Goal: Task Accomplishment & Management: Complete application form

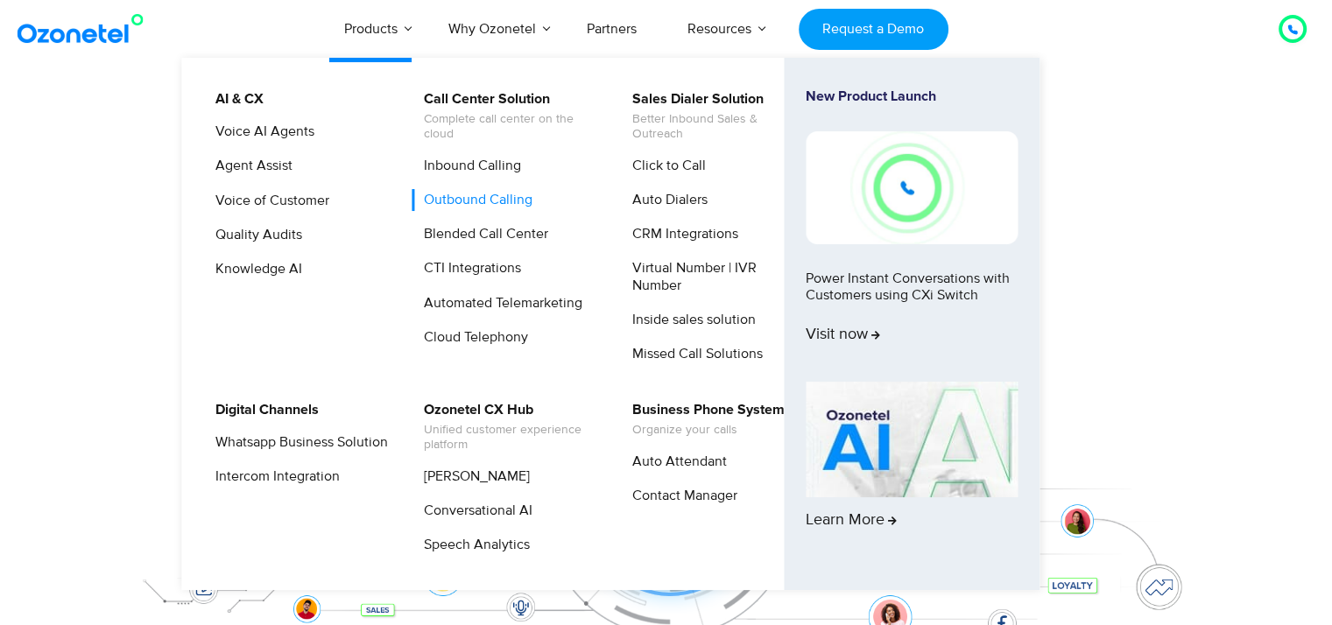
click at [505, 205] on link "Outbound Calling" at bounding box center [474, 200] width 123 height 22
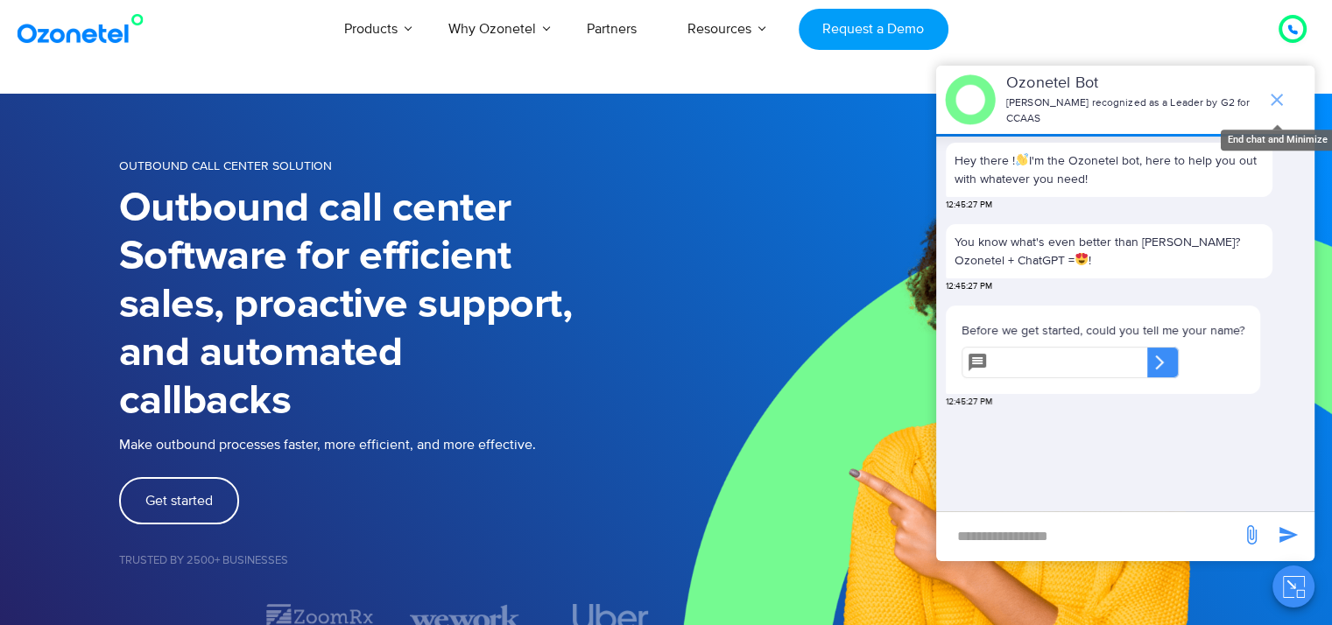
click at [1283, 89] on icon "end chat or minimize" at bounding box center [1277, 99] width 21 height 21
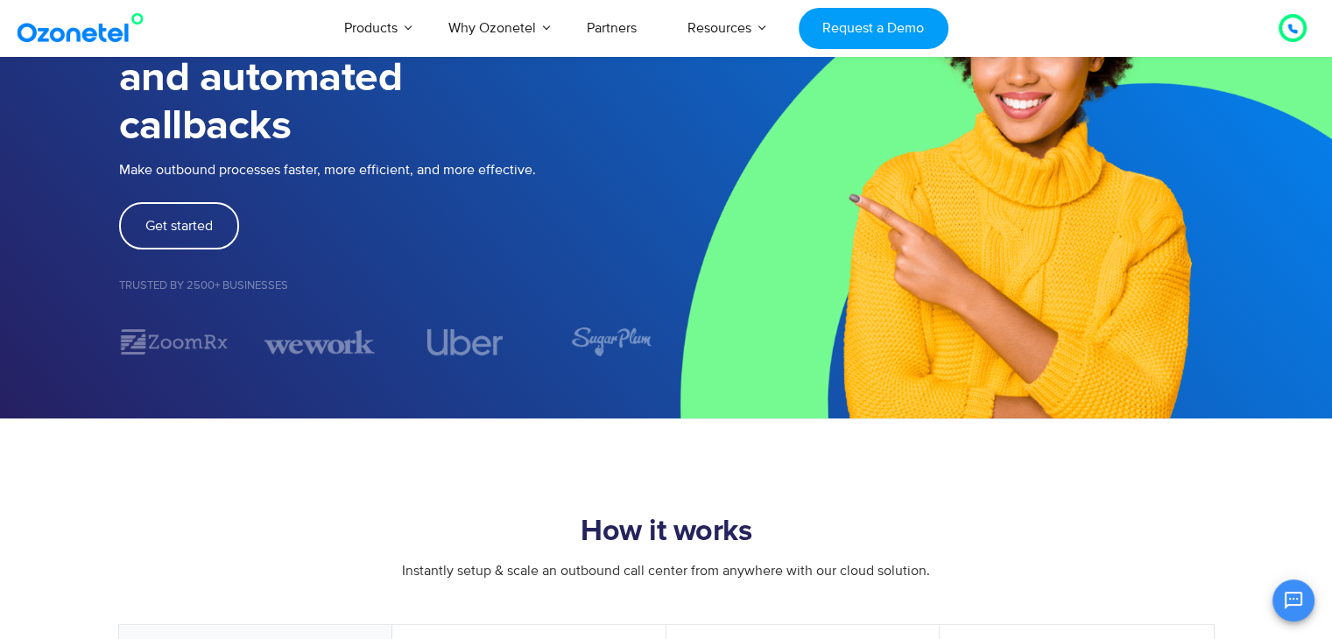
scroll to position [270, 0]
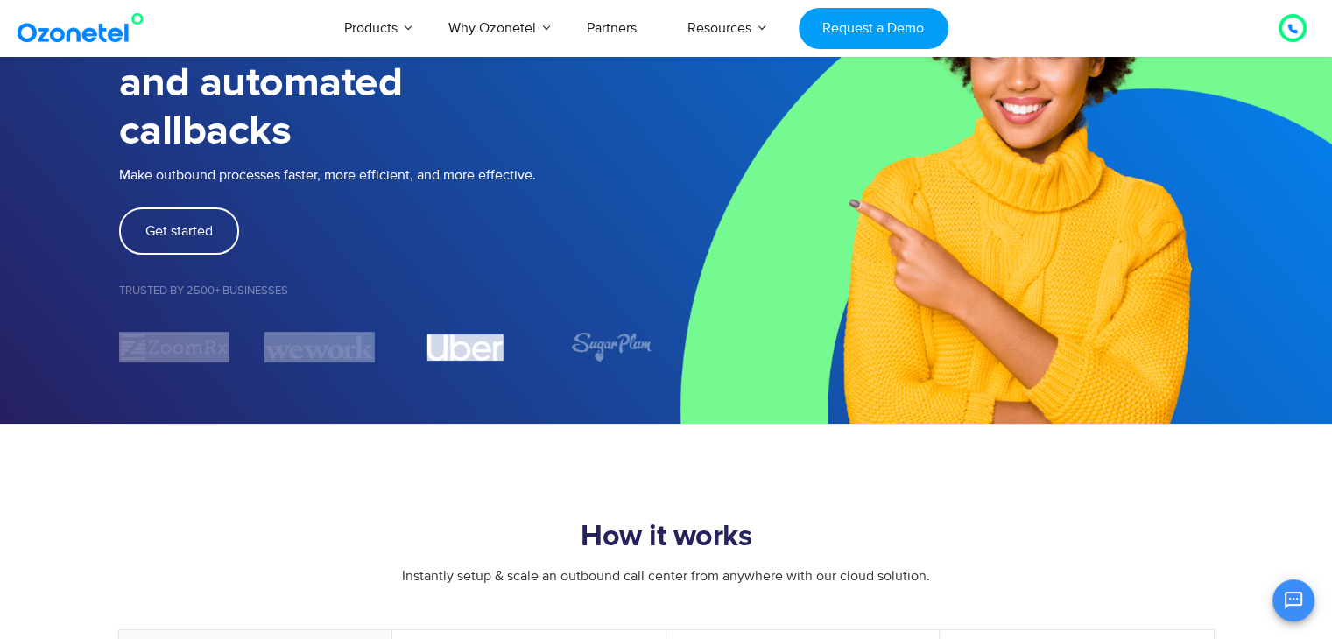
drag, startPoint x: 420, startPoint y: 370, endPoint x: 494, endPoint y: 351, distance: 75.8
click at [494, 351] on section "OUTBOUND CALL CENTER SOLUTION Outbound call center Software for efficient sales…" at bounding box center [666, 124] width 1332 height 600
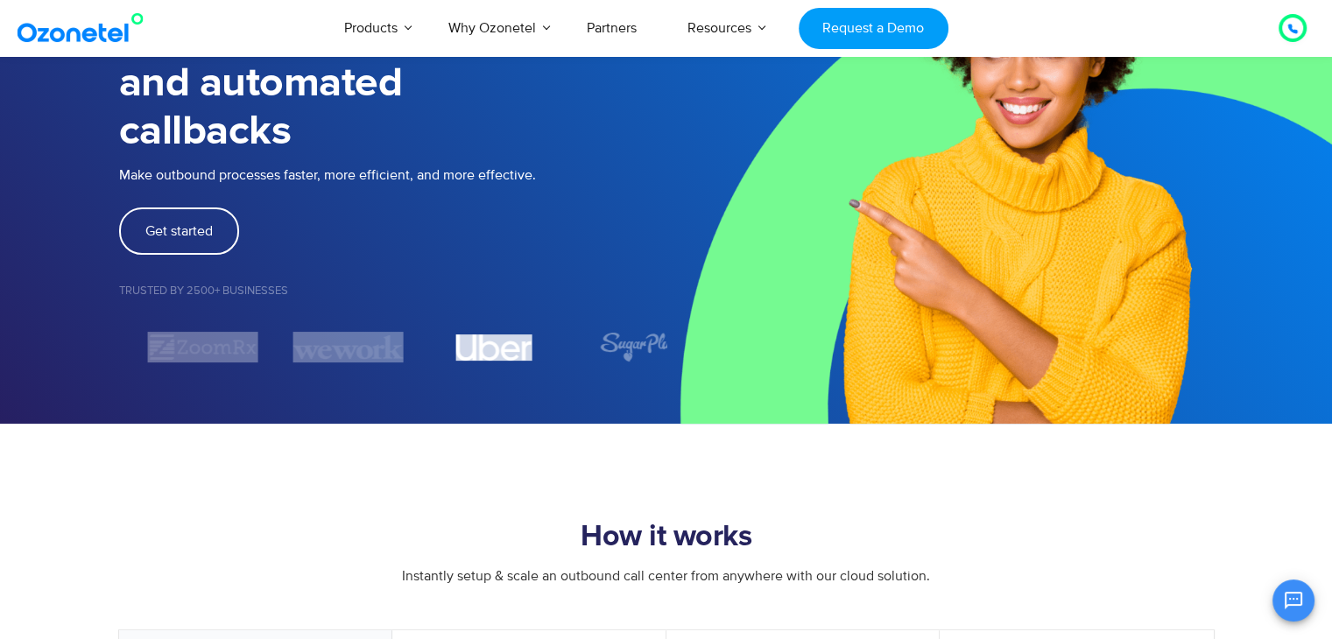
click at [550, 409] on section "OUTBOUND CALL CENTER SOLUTION Outbound call center Software for efficient sales…" at bounding box center [666, 124] width 1332 height 600
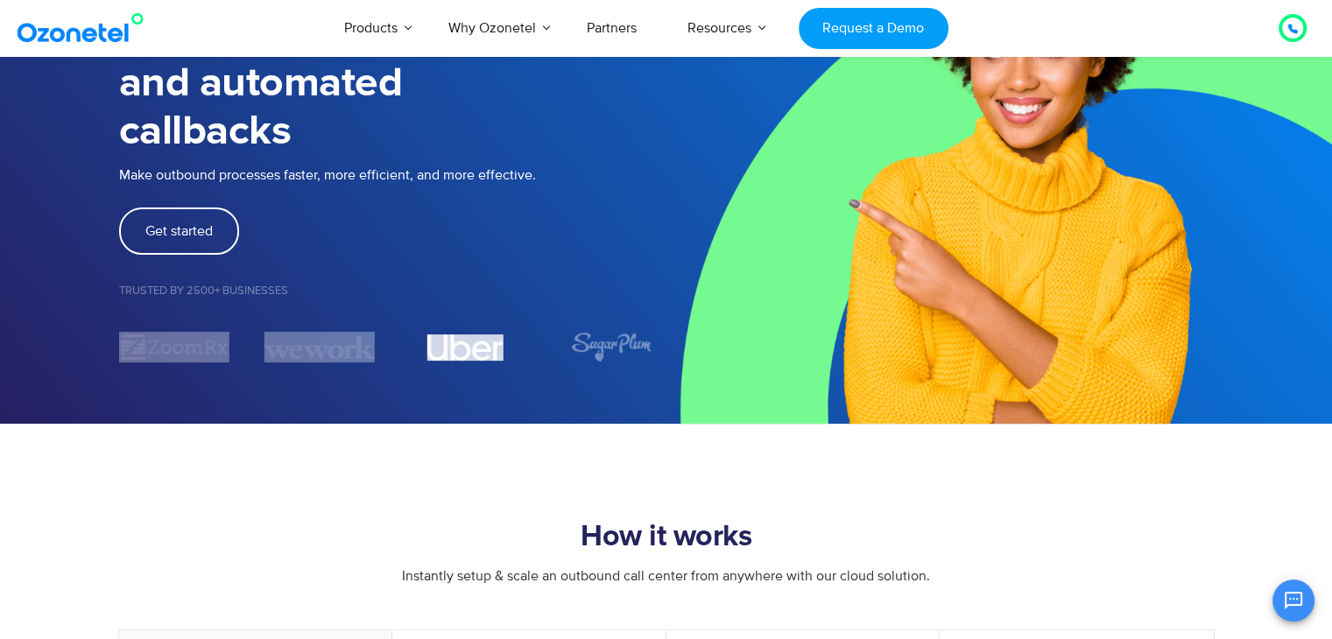
click at [427, 352] on img "4 / 7" at bounding box center [465, 348] width 76 height 26
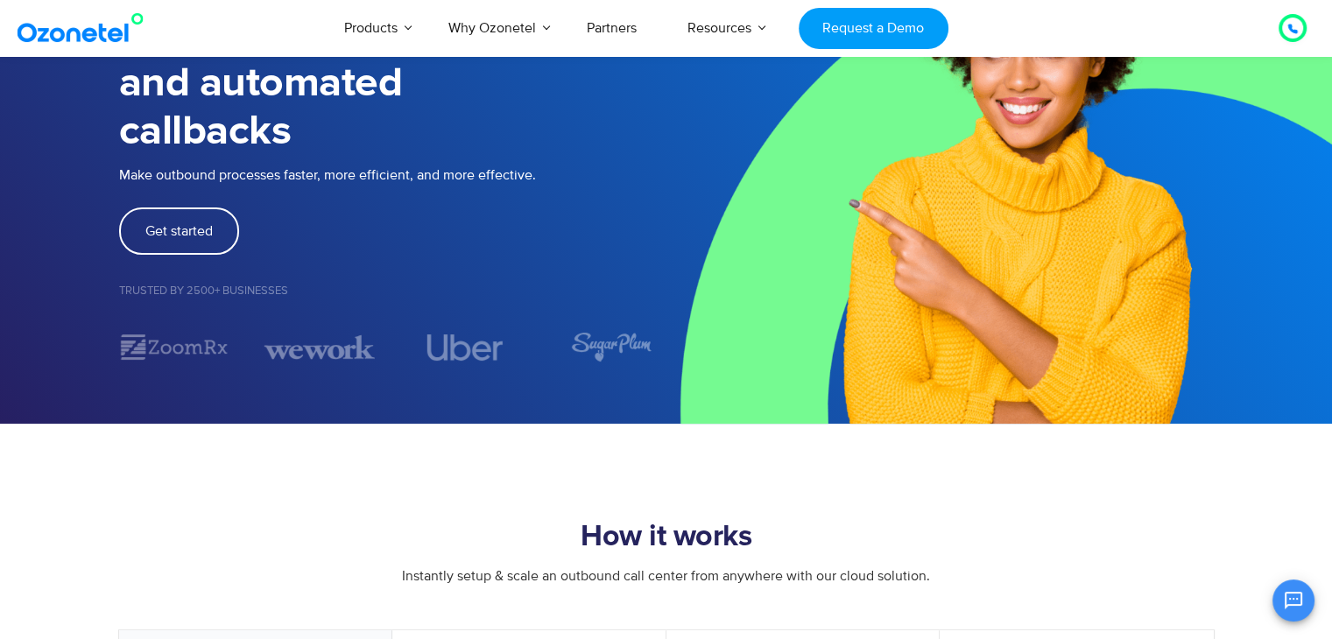
click at [547, 248] on div "Get started" at bounding box center [392, 231] width 547 height 47
click at [440, 342] on figure "4 / 7" at bounding box center [495, 348] width 110 height 26
click at [616, 351] on img "5 / 7" at bounding box center [610, 347] width 82 height 31
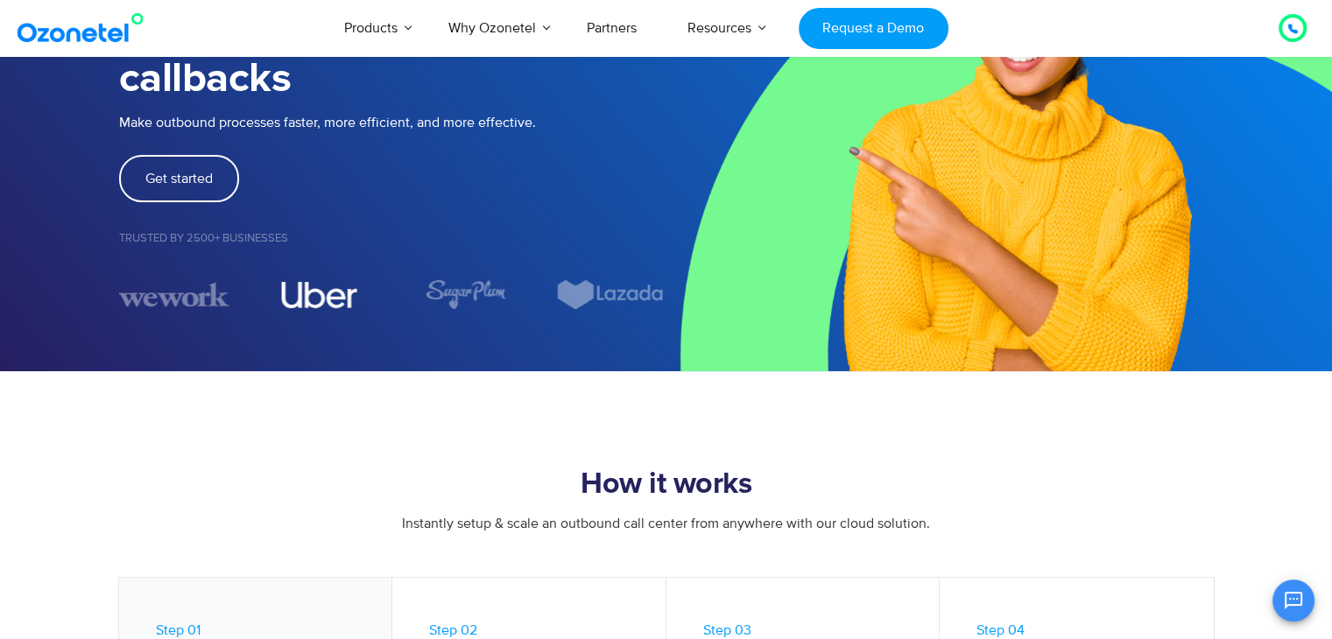
click at [297, 295] on img "4 / 7" at bounding box center [319, 295] width 76 height 26
click at [367, 309] on section "OUTBOUND CALL CENTER SOLUTION Outbound call center Software for efficient sales…" at bounding box center [666, 71] width 1332 height 600
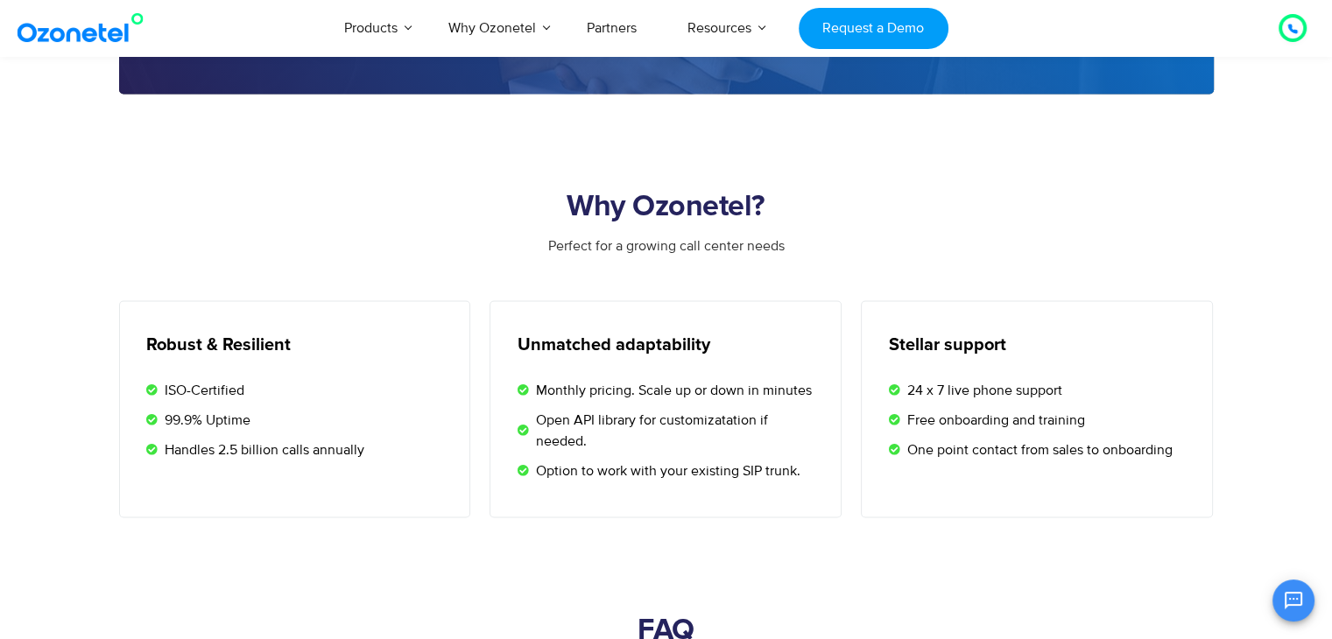
scroll to position [2673, 0]
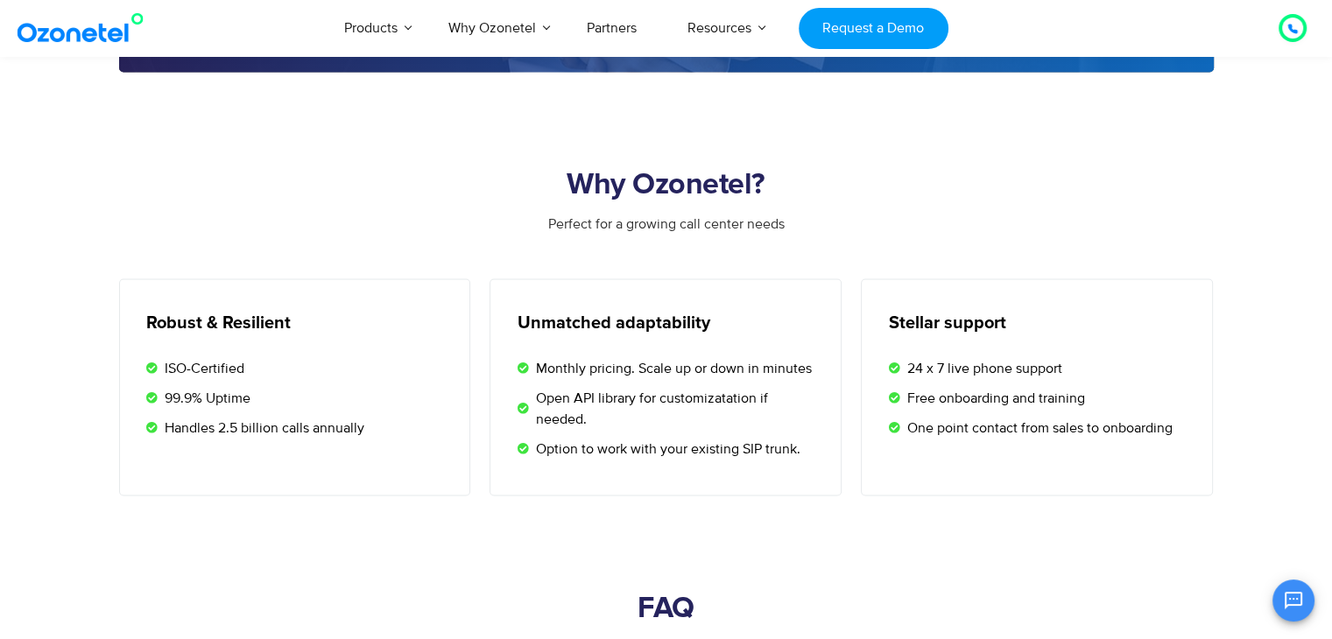
click at [726, 174] on h2 "Why Ozonetel?" at bounding box center [666, 185] width 1095 height 35
drag, startPoint x: 726, startPoint y: 174, endPoint x: 837, endPoint y: 210, distance: 116.9
click at [837, 210] on div "Why Ozonetel?" at bounding box center [666, 191] width 1095 height 46
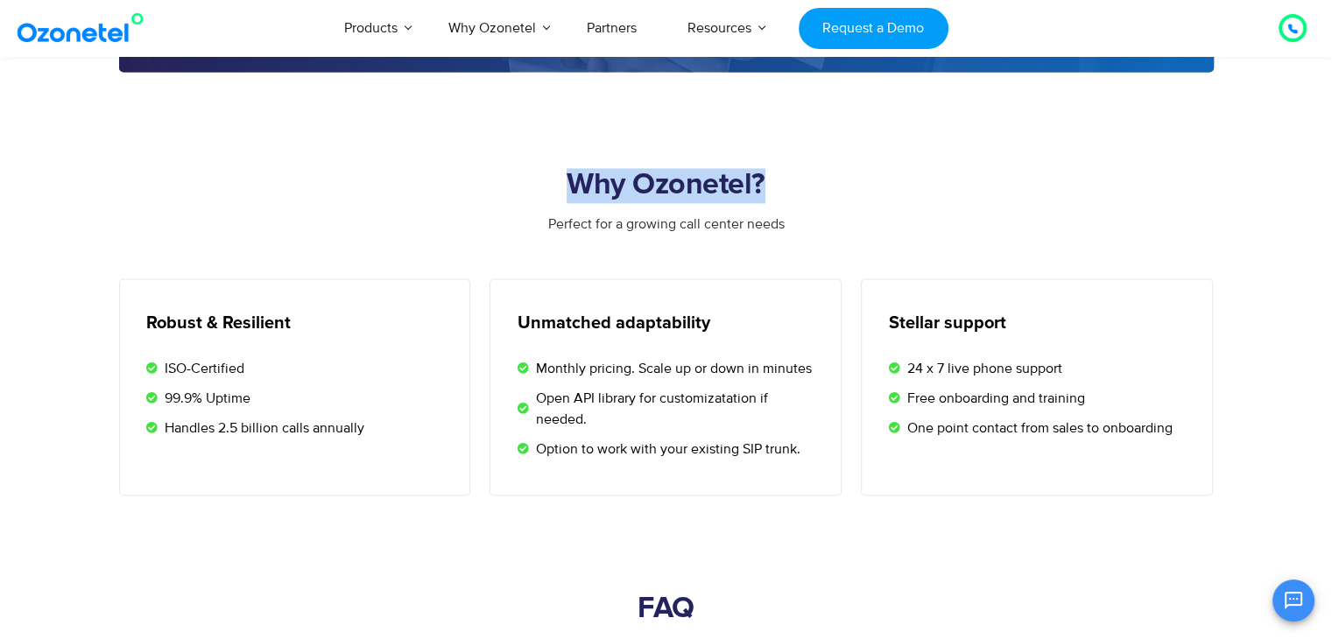
click at [743, 176] on h2 "Why Ozonetel?" at bounding box center [666, 185] width 1095 height 35
drag, startPoint x: 750, startPoint y: 180, endPoint x: 780, endPoint y: 187, distance: 31.7
click at [780, 187] on h2 "Why Ozonetel?" at bounding box center [666, 185] width 1095 height 35
click at [756, 182] on h2 "Why Ozonetel?" at bounding box center [666, 185] width 1095 height 35
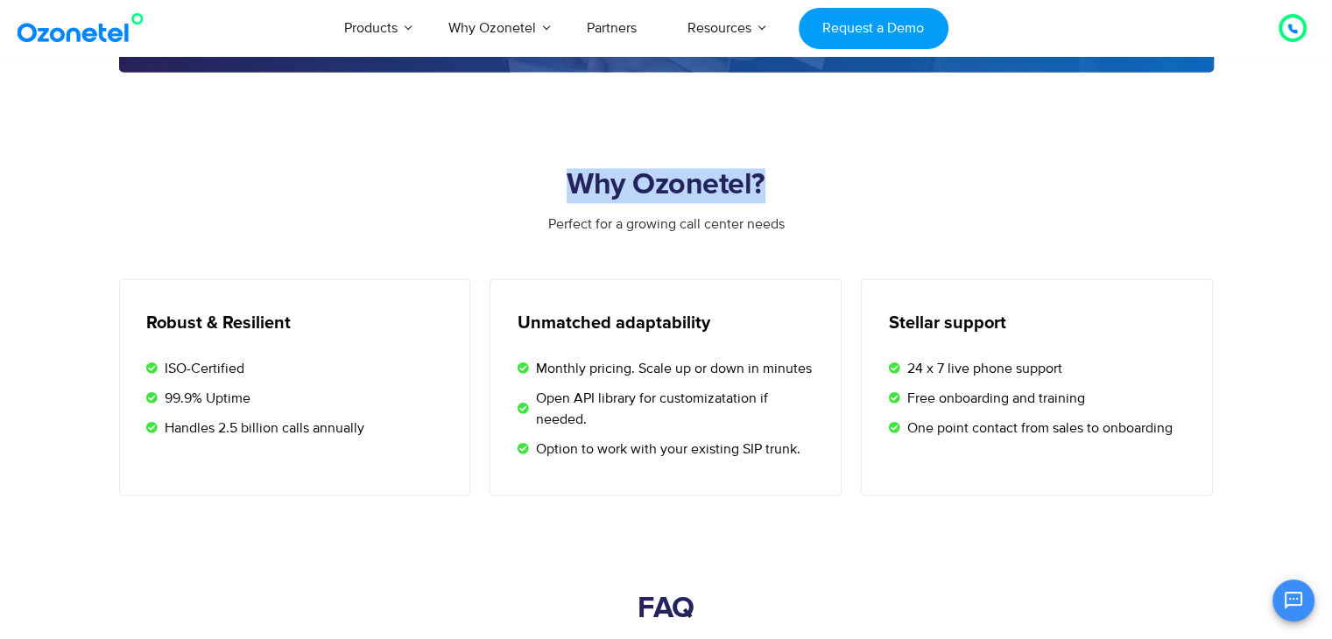
click at [756, 182] on h2 "Why Ozonetel?" at bounding box center [666, 185] width 1095 height 35
click at [764, 183] on h2 "Why Ozonetel?" at bounding box center [666, 185] width 1095 height 35
click at [686, 187] on h2 "Why Ozonetel?" at bounding box center [666, 185] width 1095 height 35
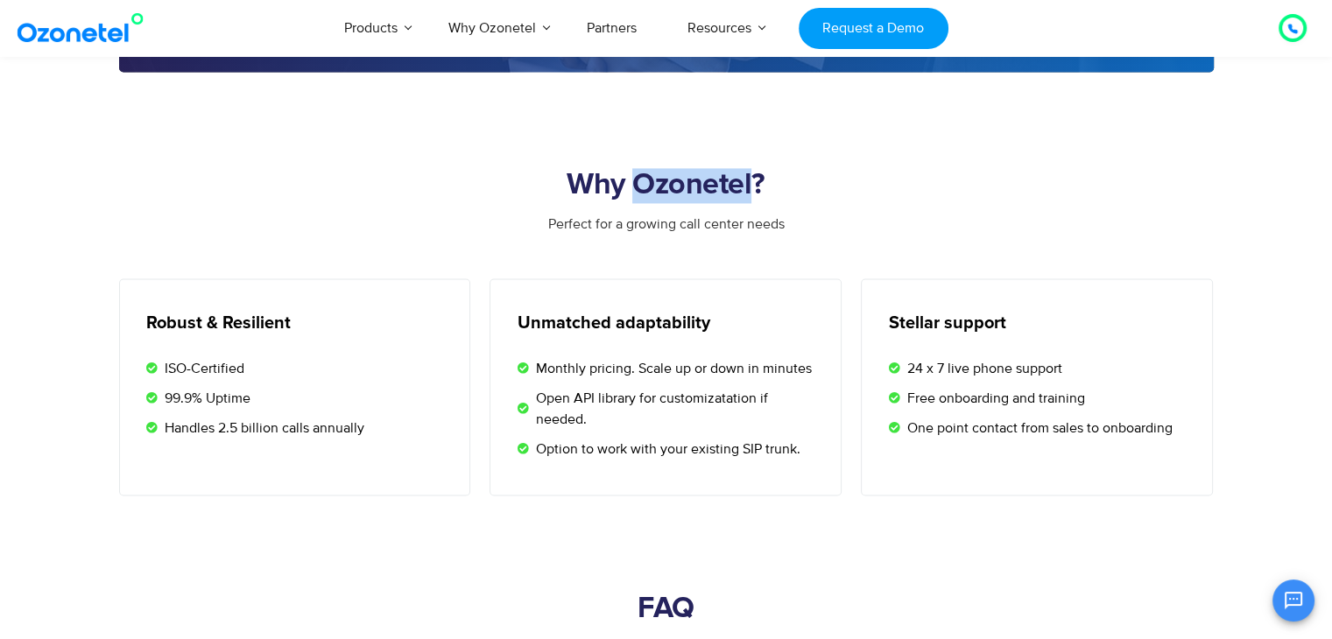
click at [699, 201] on div "Why Ozonetel?" at bounding box center [666, 191] width 1095 height 46
drag, startPoint x: 699, startPoint y: 201, endPoint x: 730, endPoint y: 185, distance: 34.5
click at [730, 185] on div "Why Ozonetel?" at bounding box center [666, 191] width 1095 height 46
click at [730, 185] on h2 "Why Ozonetel?" at bounding box center [666, 185] width 1095 height 35
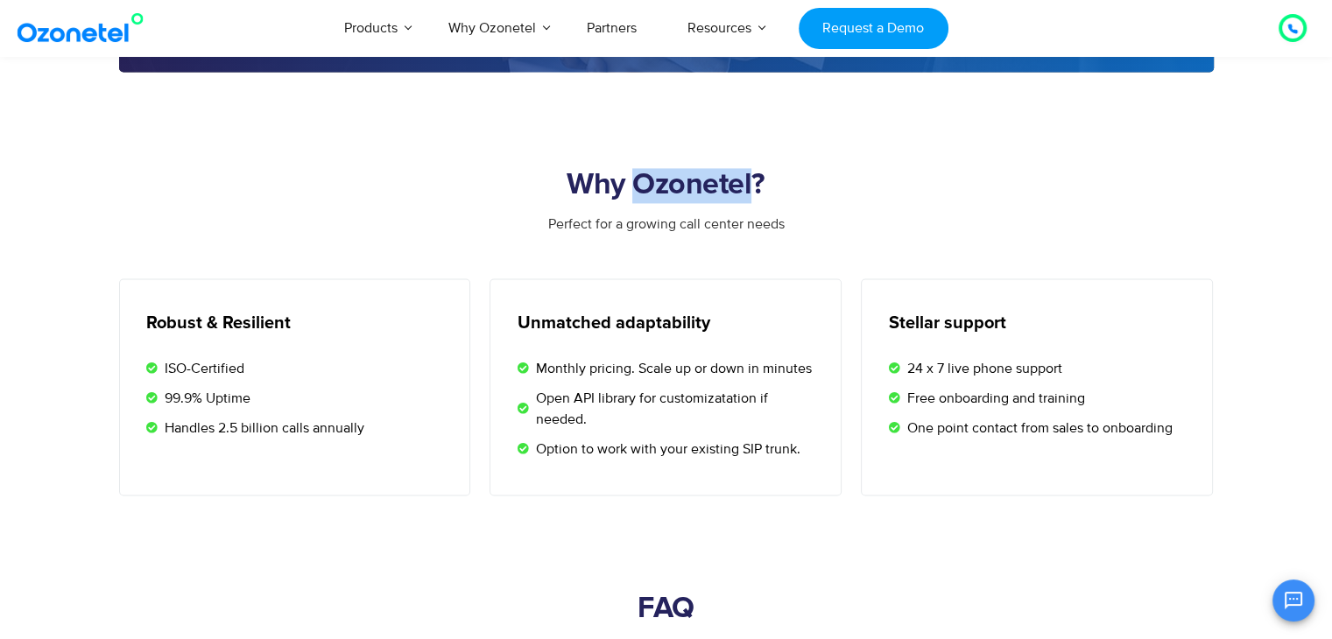
click at [723, 176] on h2 "Why Ozonetel?" at bounding box center [666, 185] width 1095 height 35
drag, startPoint x: 718, startPoint y: 176, endPoint x: 747, endPoint y: 184, distance: 30.0
click at [747, 184] on h2 "Why Ozonetel?" at bounding box center [666, 185] width 1095 height 35
click at [751, 176] on h2 "Why Ozonetel?" at bounding box center [666, 185] width 1095 height 35
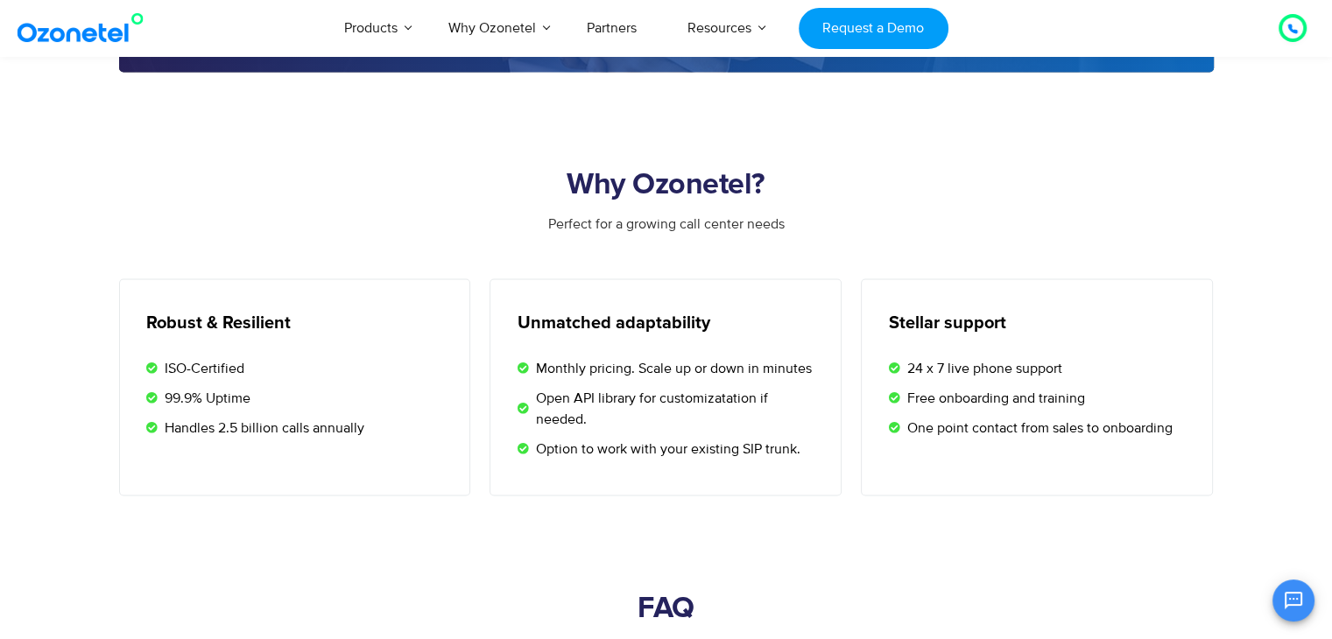
click at [725, 180] on h2 "Why Ozonetel?" at bounding box center [666, 185] width 1095 height 35
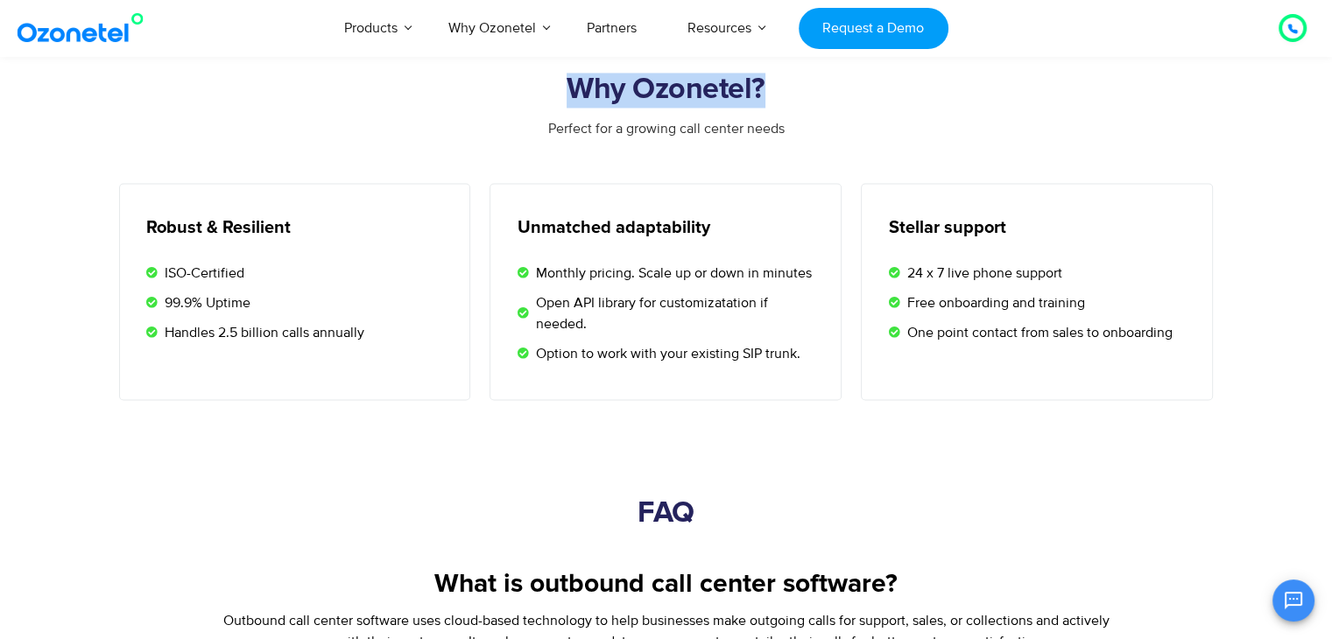
scroll to position [2767, 0]
click at [641, 304] on span "Open API library for customizatation if needed." at bounding box center [676, 314] width 288 height 42
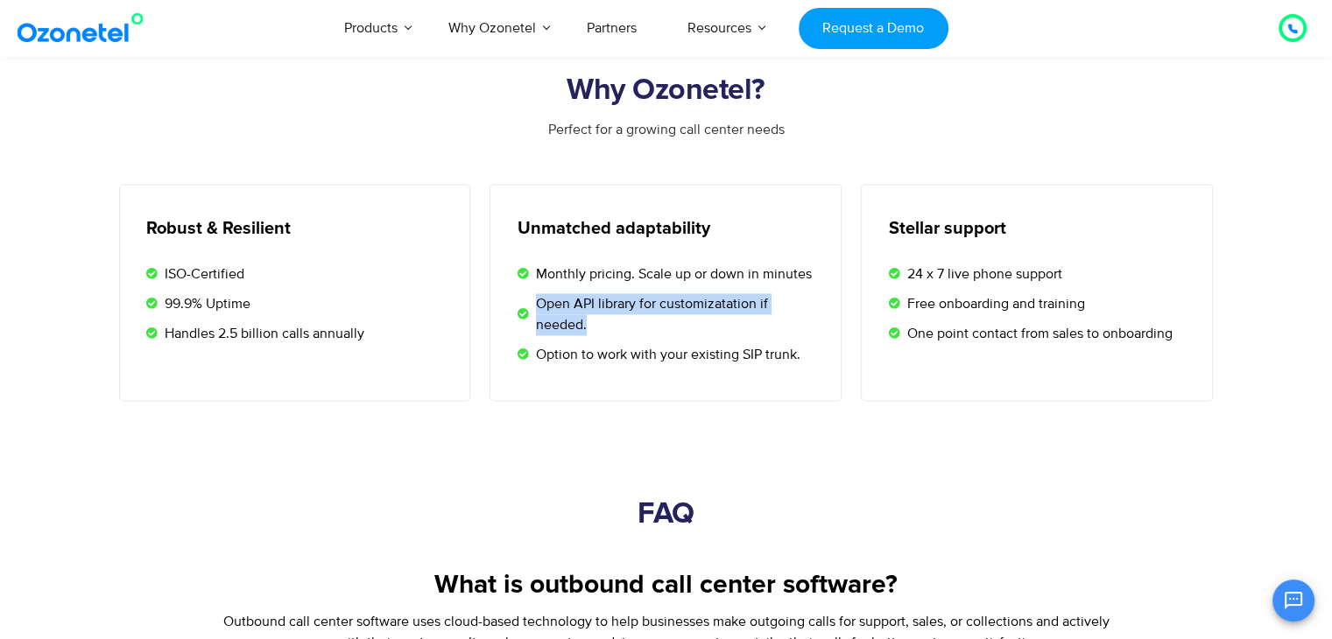
click at [641, 304] on span "Open API library for customizatation if needed." at bounding box center [676, 314] width 288 height 42
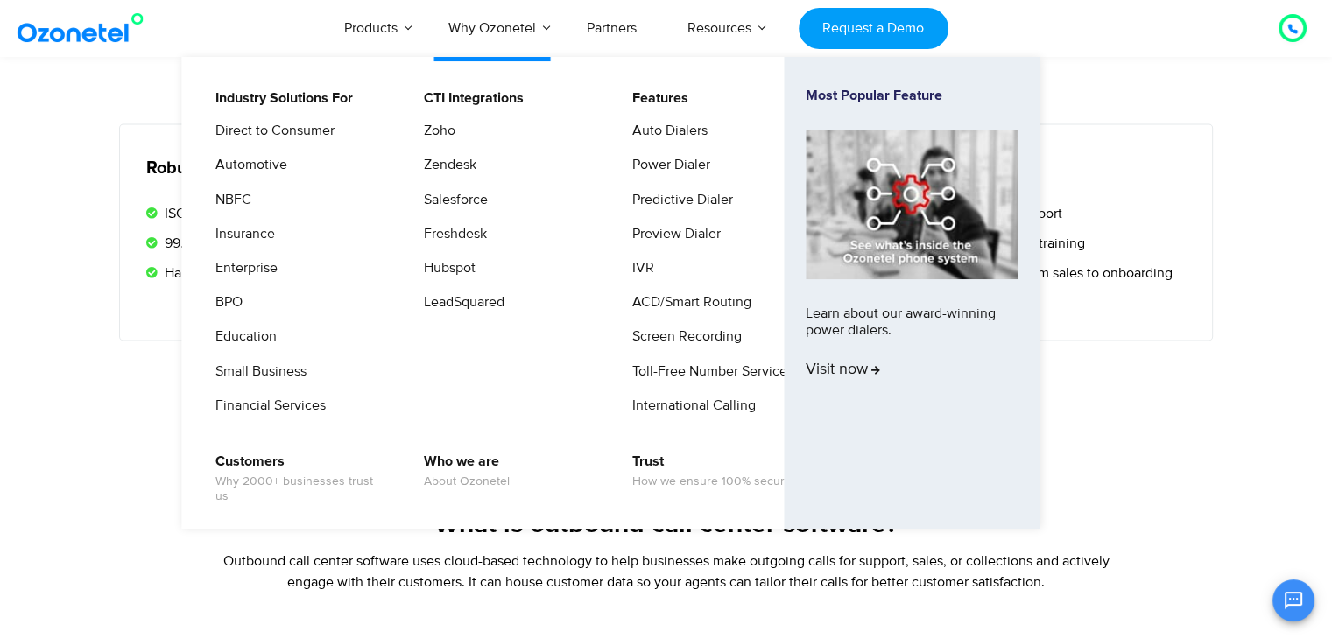
scroll to position [2831, 0]
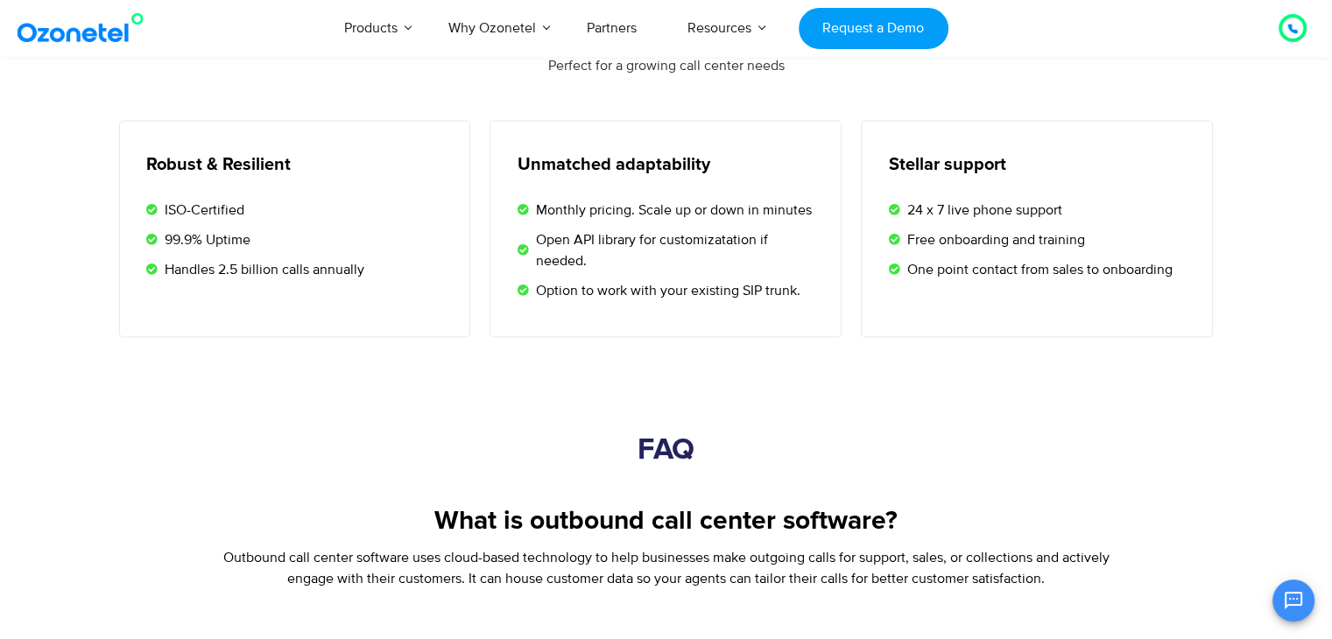
click at [620, 274] on ul "Monthly pricing. Scale up or down in minutes Open API library for customizatati…" at bounding box center [668, 251] width 302 height 102
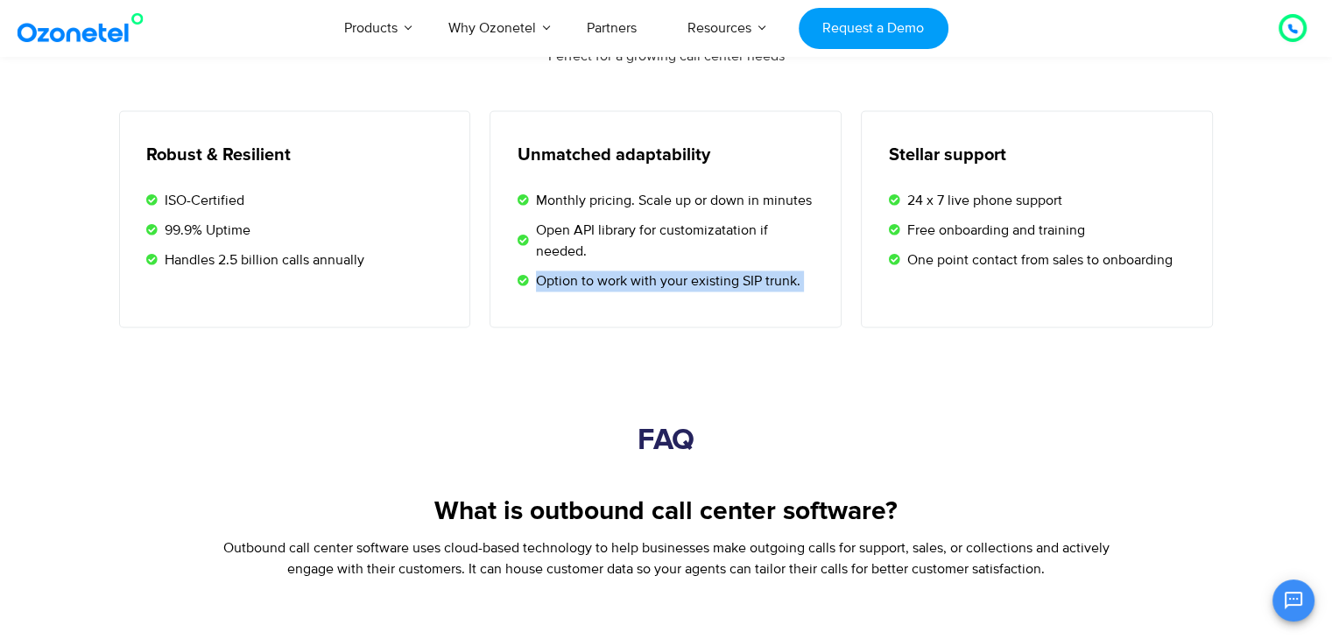
click at [680, 271] on span "Option to work with your existing SIP trunk." at bounding box center [666, 281] width 269 height 21
drag, startPoint x: 680, startPoint y: 270, endPoint x: 712, endPoint y: 280, distance: 34.1
click at [712, 280] on span "Option to work with your existing SIP trunk." at bounding box center [666, 281] width 269 height 21
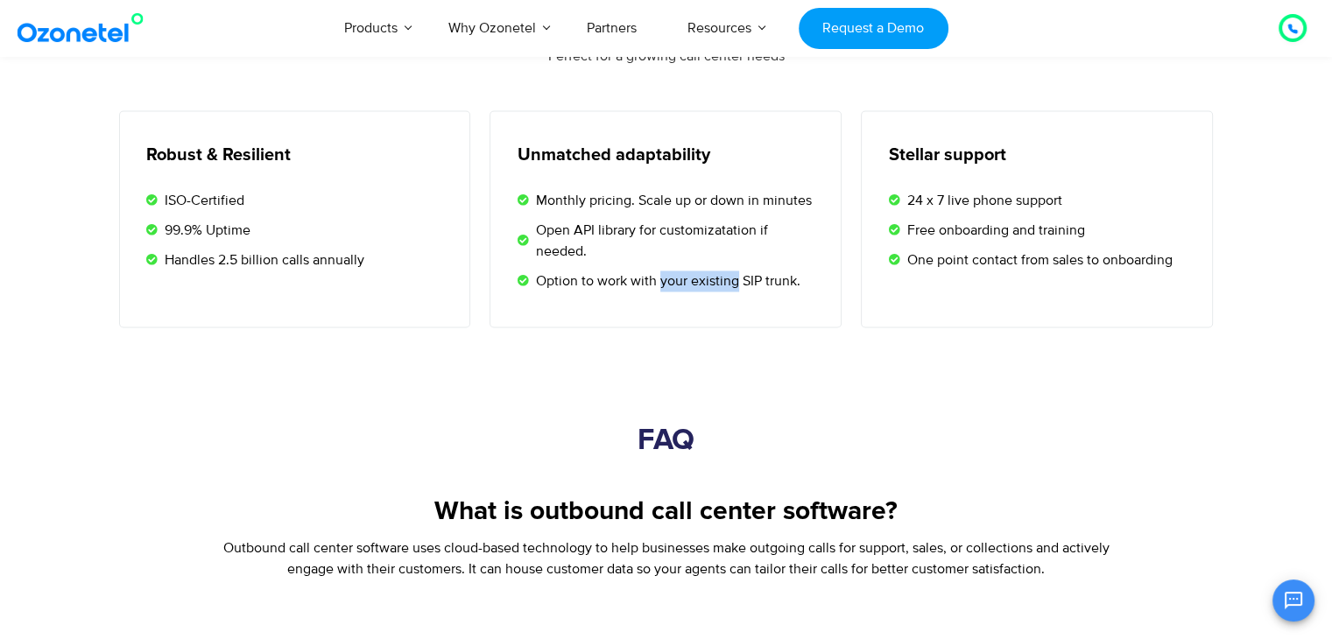
click at [712, 280] on span "Option to work with your existing SIP trunk." at bounding box center [666, 281] width 269 height 21
drag, startPoint x: 712, startPoint y: 280, endPoint x: 721, endPoint y: 274, distance: 10.7
click at [721, 274] on span "Option to work with your existing SIP trunk." at bounding box center [666, 281] width 269 height 21
click at [758, 277] on span "Option to work with your existing SIP trunk." at bounding box center [666, 281] width 269 height 21
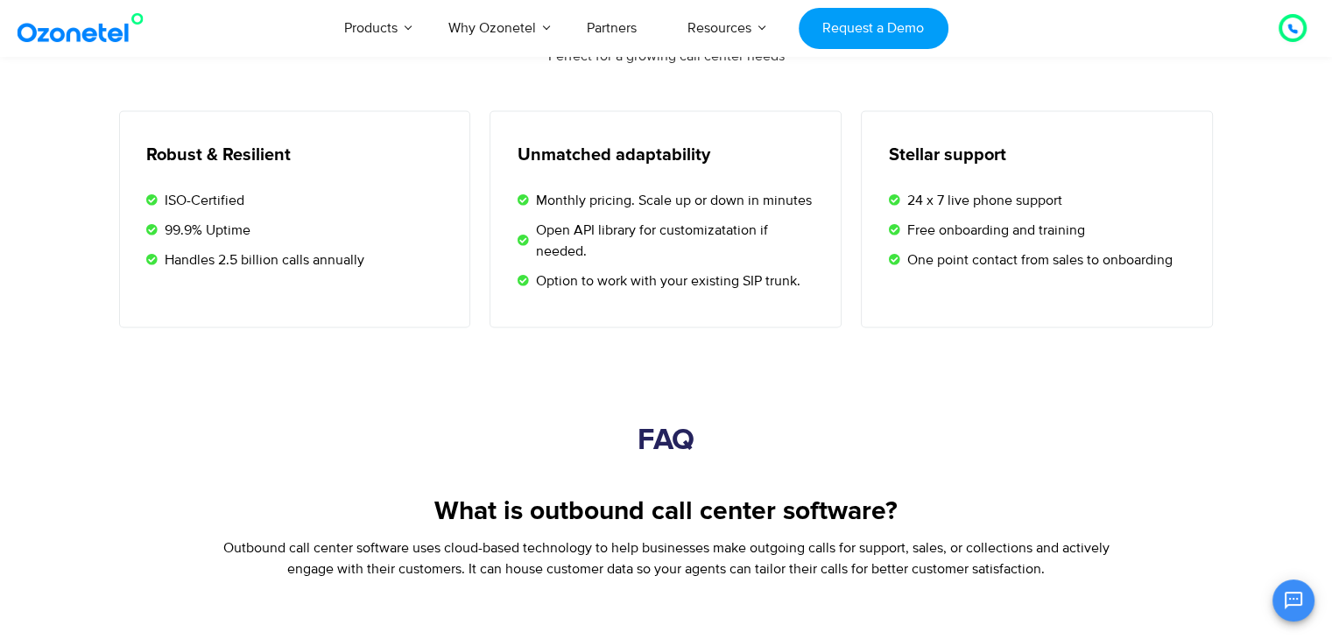
click at [810, 271] on li "Option to work with your existing SIP trunk." at bounding box center [668, 281] width 302 height 21
click at [774, 279] on span "Option to work with your existing SIP trunk." at bounding box center [666, 281] width 269 height 21
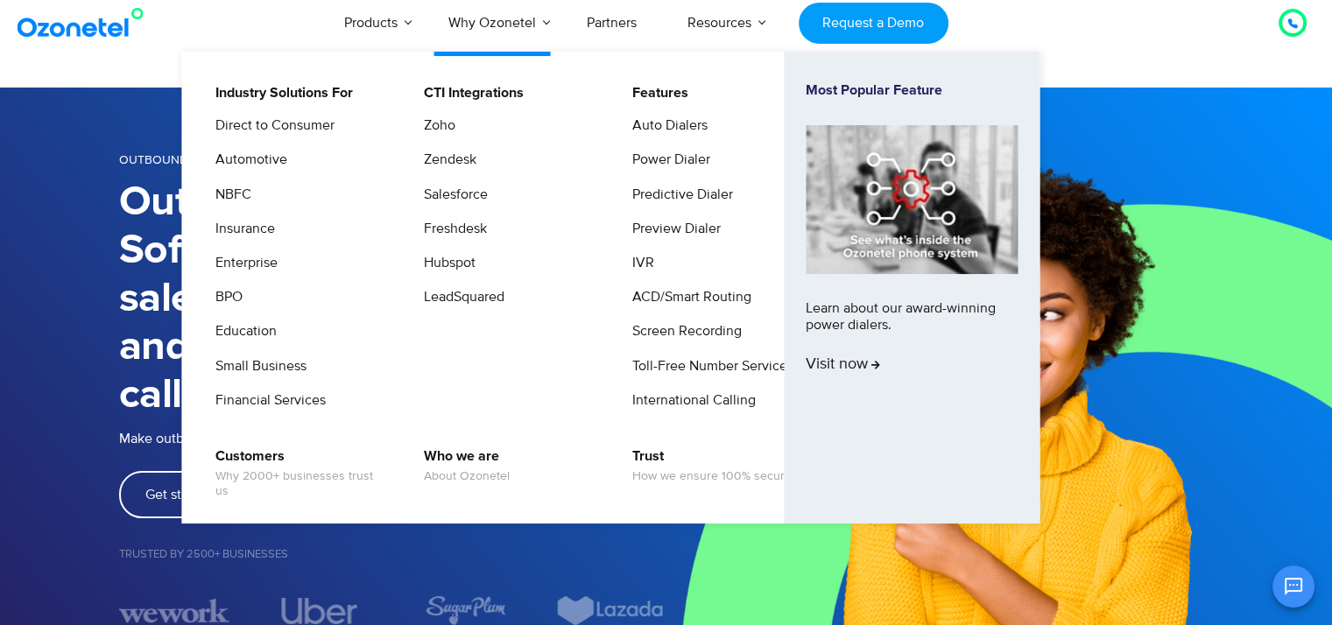
scroll to position [0, 0]
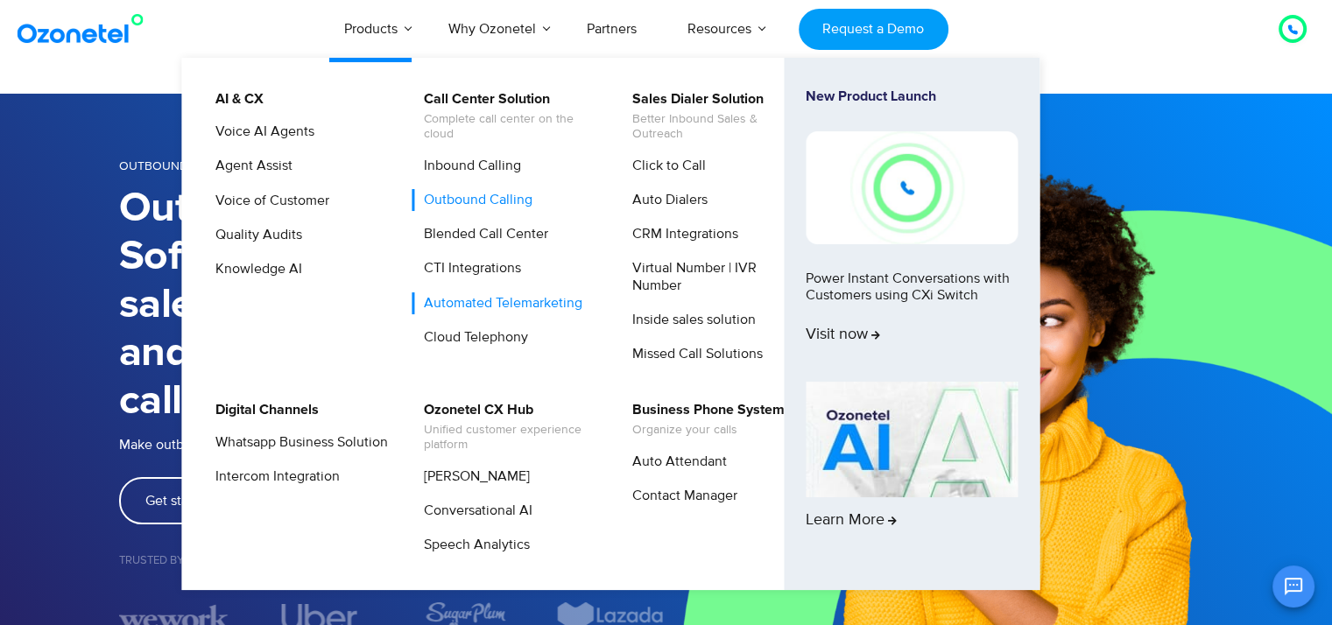
click at [474, 308] on link "Automated Telemarketing" at bounding box center [499, 304] width 173 height 22
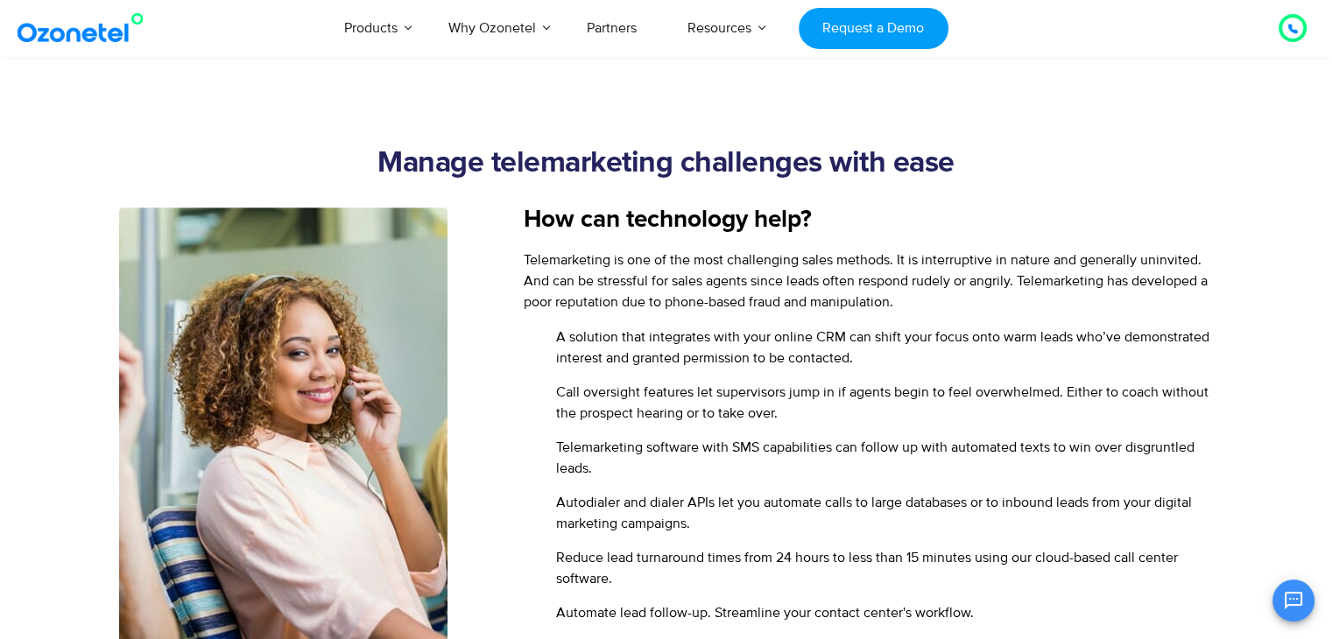
scroll to position [903, 0]
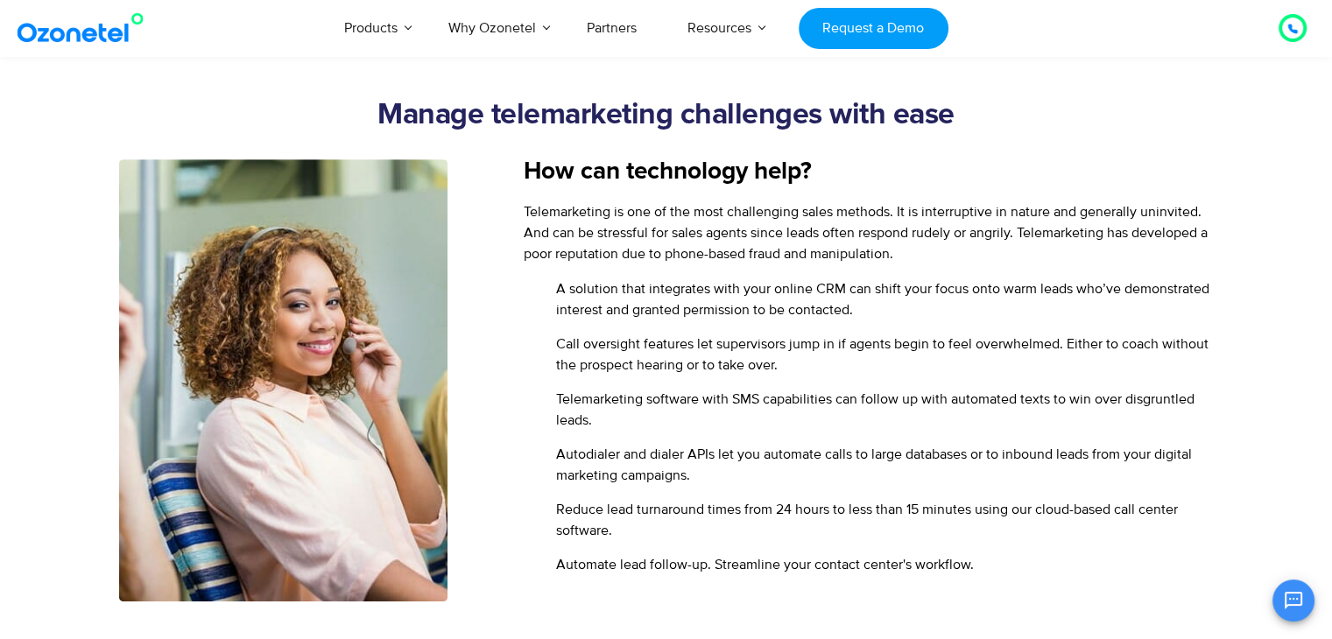
click at [477, 104] on h2 "Manage telemarketing challenges with ease" at bounding box center [666, 115] width 1095 height 35
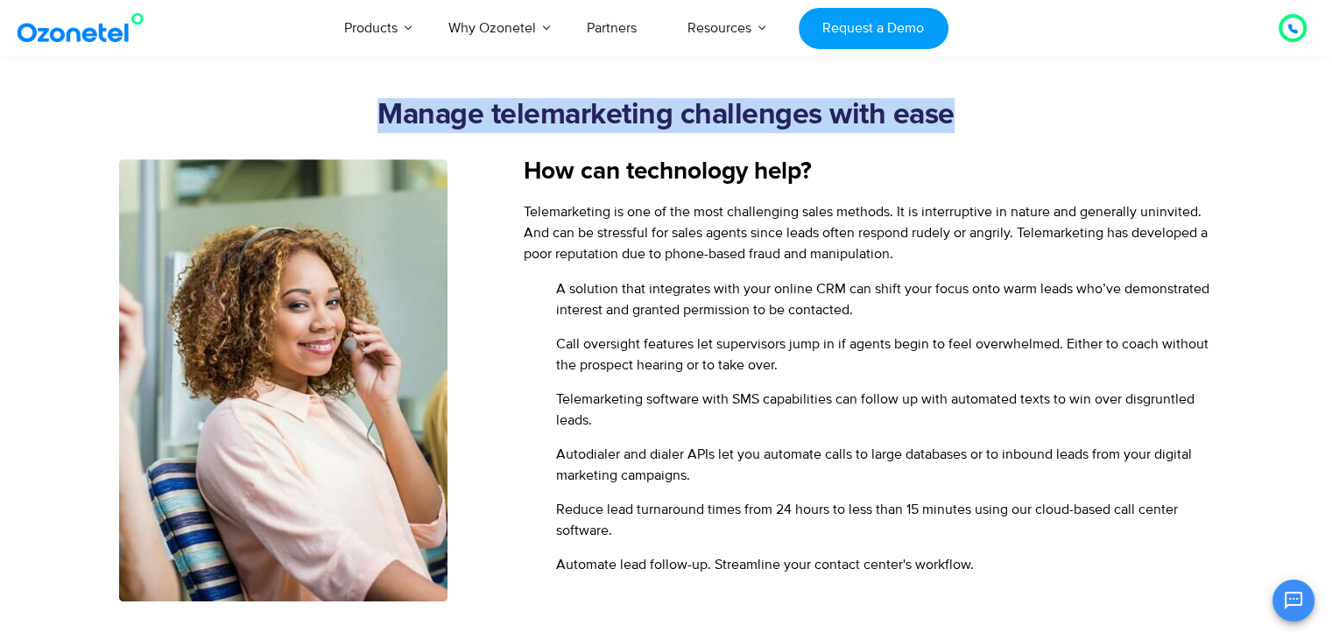
click at [477, 104] on h2 "Manage telemarketing challenges with ease" at bounding box center [666, 115] width 1095 height 35
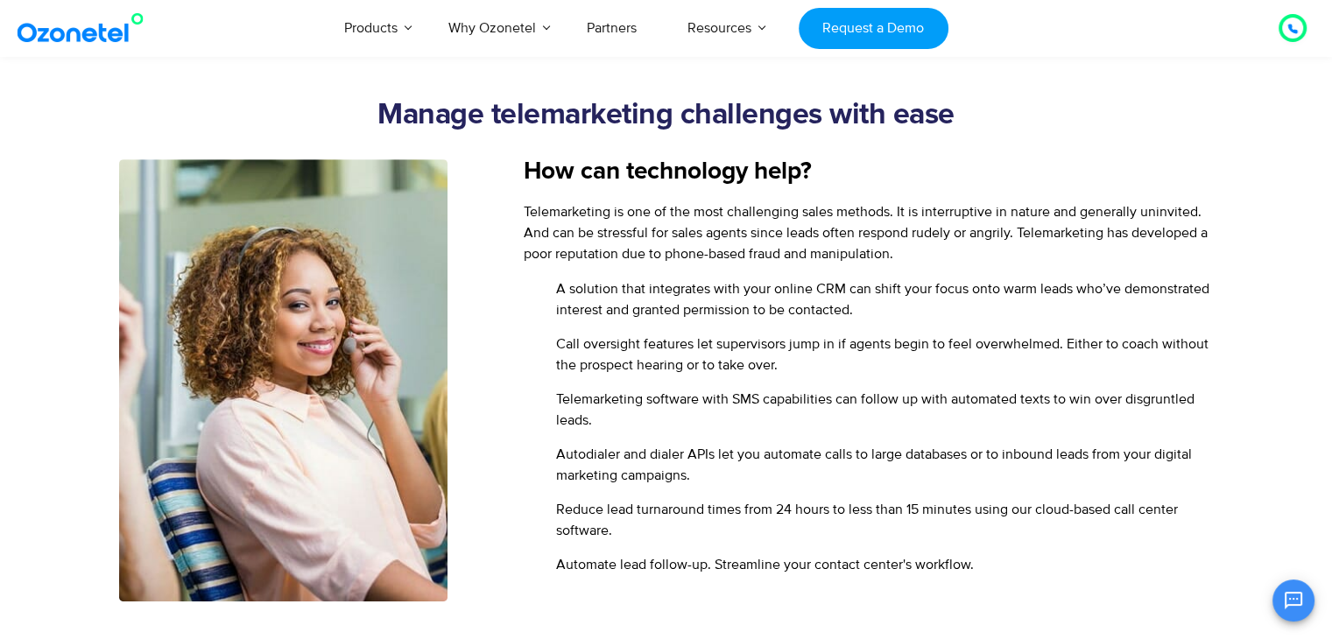
click at [619, 173] on h5 "How can technology help?" at bounding box center [869, 171] width 690 height 25
click at [717, 106] on h2 "Manage telemarketing challenges with ease" at bounding box center [666, 115] width 1095 height 35
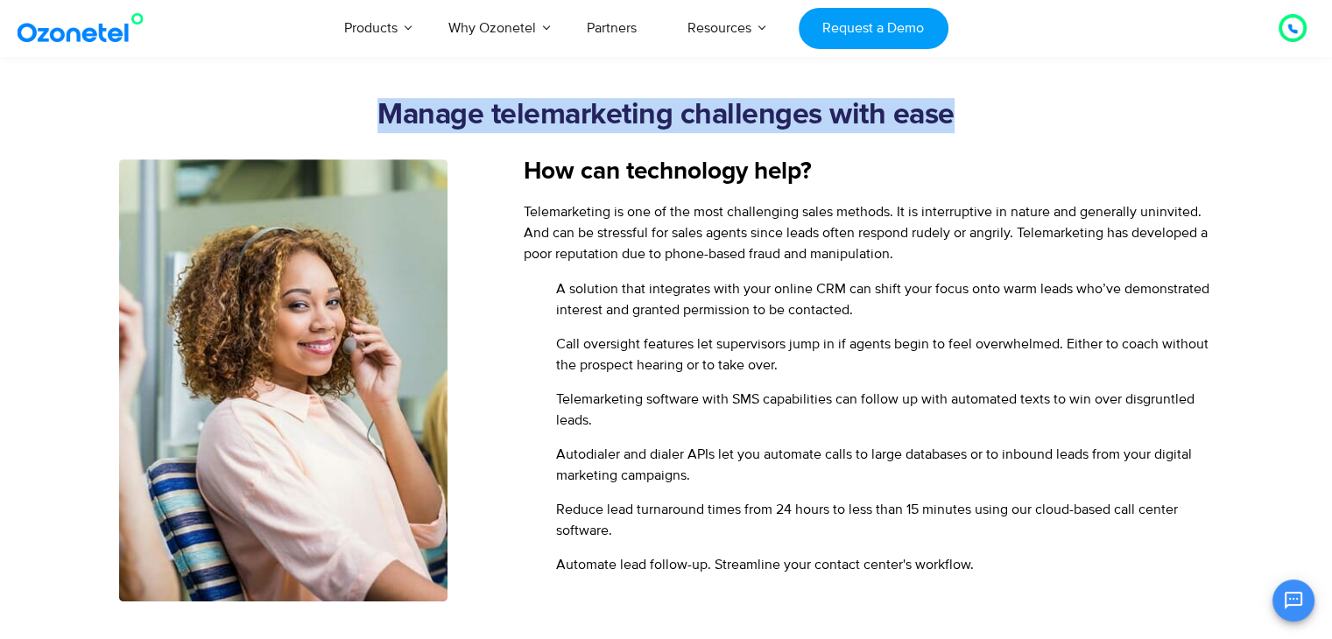
click at [717, 106] on h2 "Manage telemarketing challenges with ease" at bounding box center [666, 115] width 1095 height 35
drag, startPoint x: 717, startPoint y: 106, endPoint x: 848, endPoint y: 159, distance: 141.0
click at [848, 159] on div "Manage telemarketing challenges with ease How can technology help? Telemarketin…" at bounding box center [666, 350] width 1095 height 504
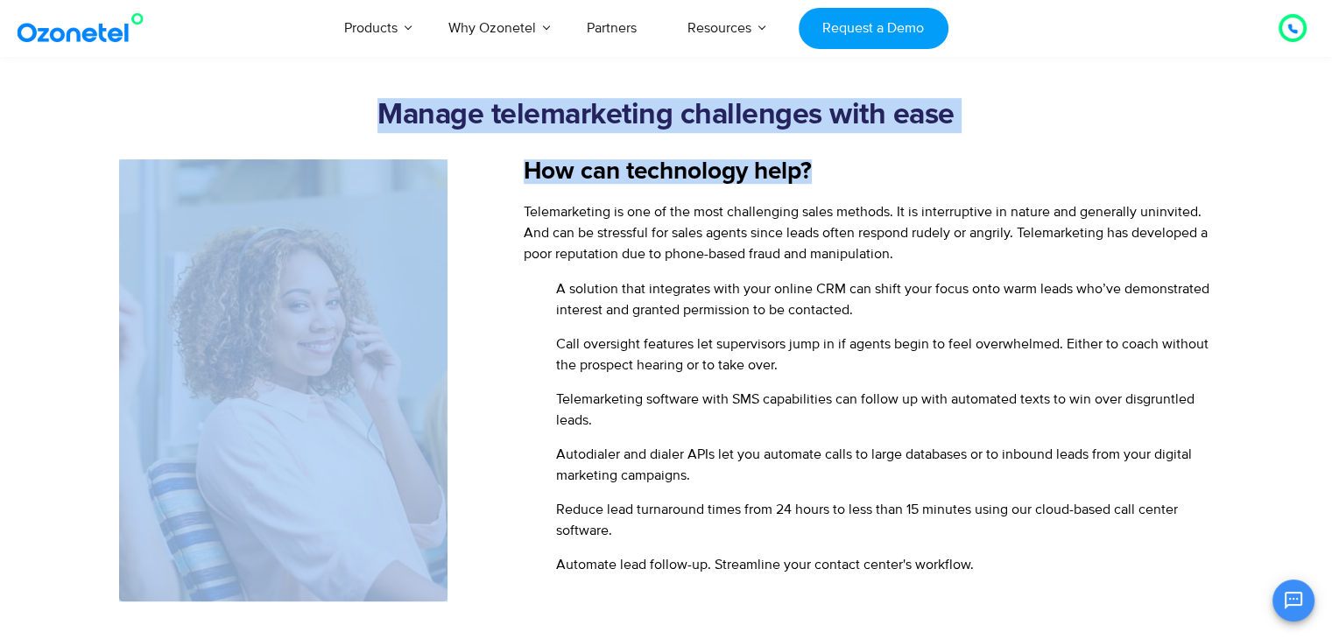
click at [783, 148] on div "Manage telemarketing challenges with ease" at bounding box center [666, 128] width 1095 height 61
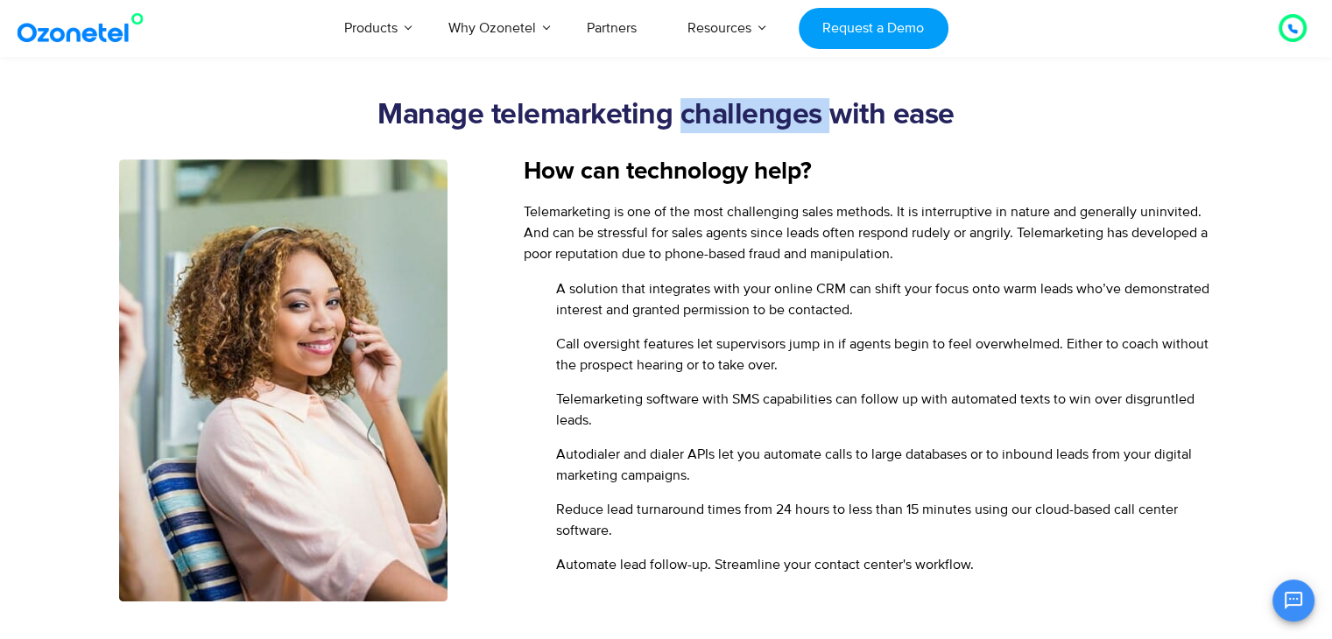
click at [783, 148] on div "Manage telemarketing challenges with ease" at bounding box center [666, 128] width 1095 height 61
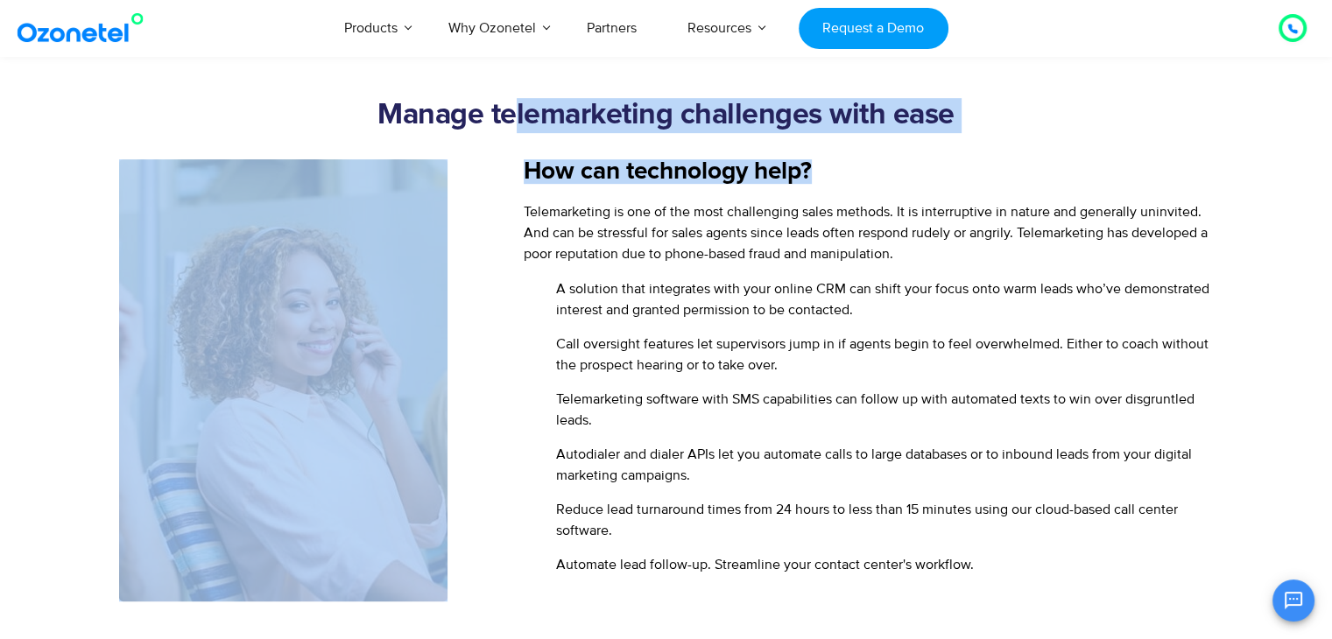
drag, startPoint x: 520, startPoint y: 158, endPoint x: 879, endPoint y: 176, distance: 359.6
click at [879, 176] on div "Manage telemarketing challenges with ease How can technology help? Telemarketin…" at bounding box center [666, 350] width 1095 height 504
click at [819, 127] on h2 "Manage telemarketing challenges with ease" at bounding box center [666, 115] width 1095 height 35
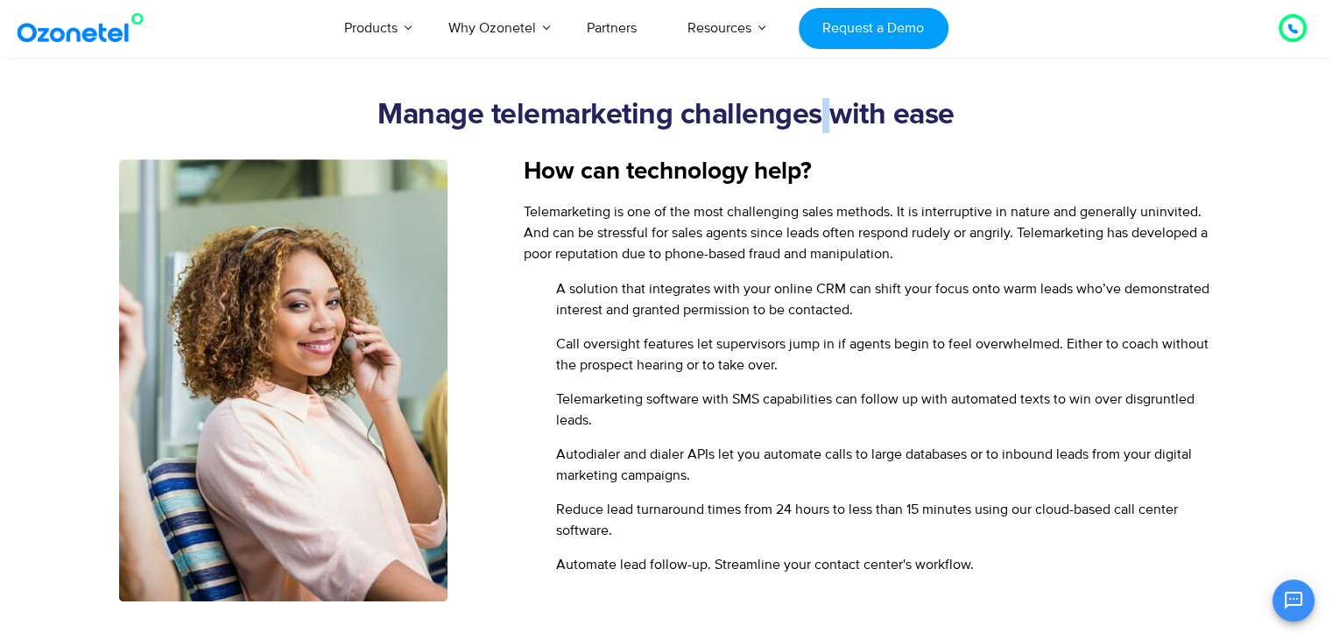
click at [819, 127] on h2 "Manage telemarketing challenges with ease" at bounding box center [666, 115] width 1095 height 35
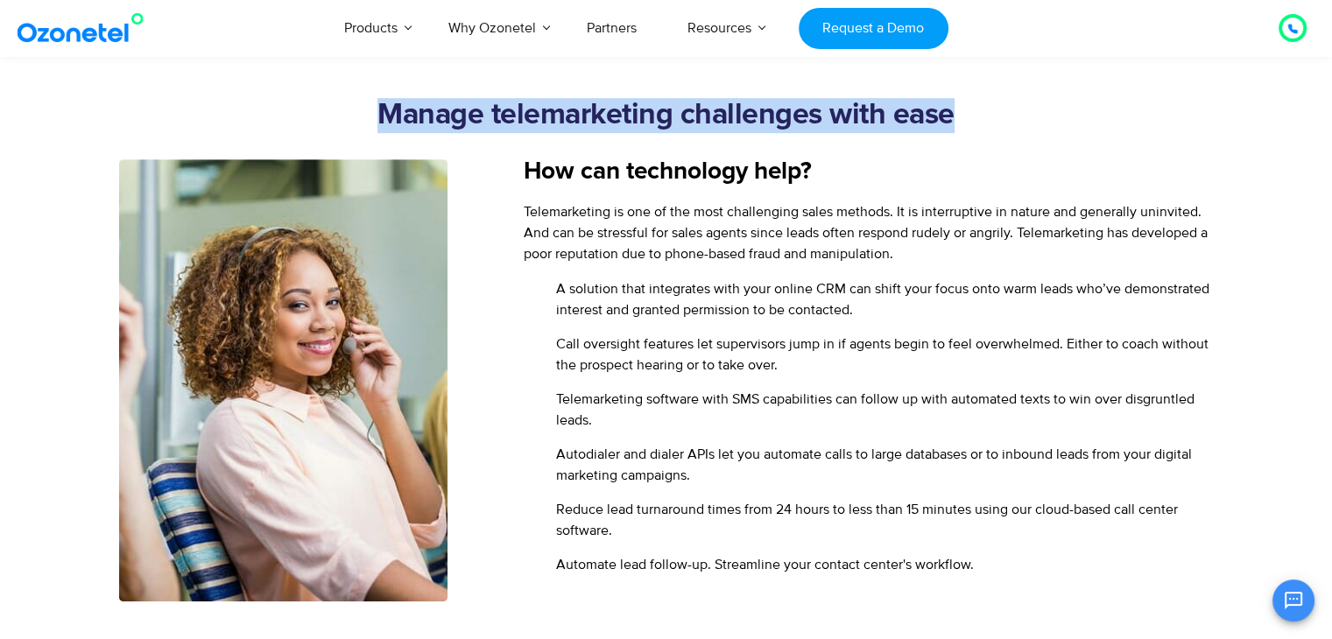
click at [819, 127] on h2 "Manage telemarketing challenges with ease" at bounding box center [666, 115] width 1095 height 35
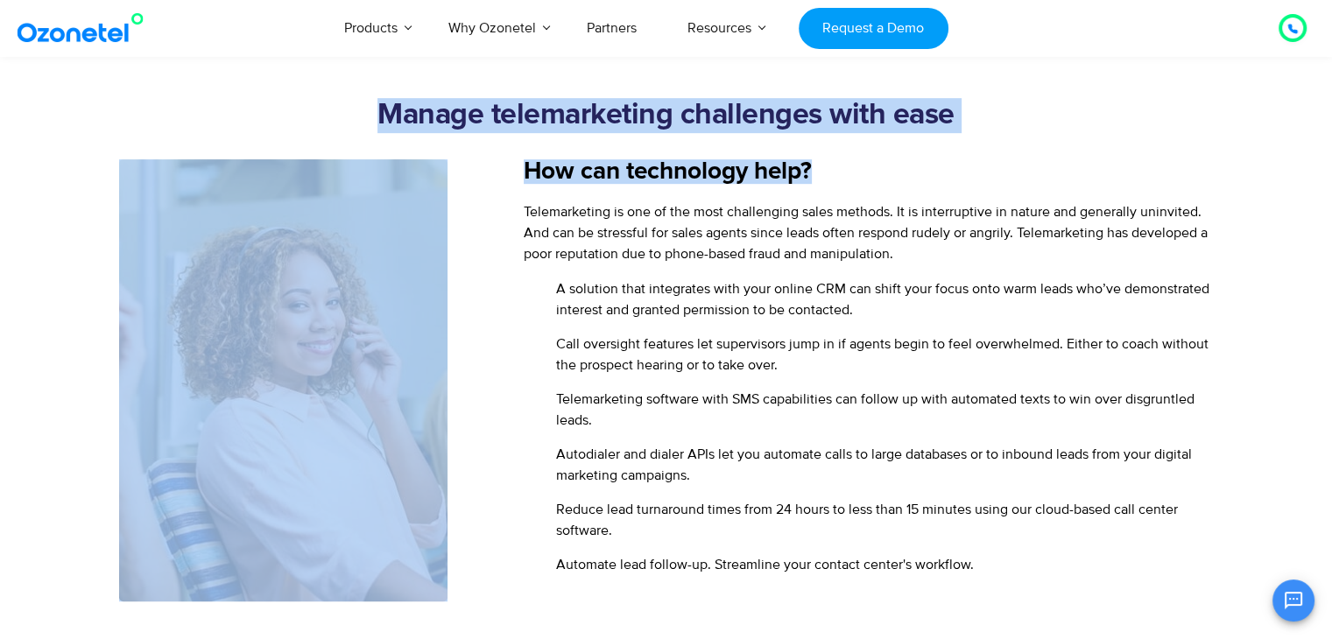
drag, startPoint x: 819, startPoint y: 127, endPoint x: 912, endPoint y: 185, distance: 109.4
click at [912, 185] on div "Manage telemarketing challenges with ease How can technology help? Telemarketin…" at bounding box center [666, 350] width 1095 height 504
click at [862, 102] on h2 "Manage telemarketing challenges with ease" at bounding box center [666, 115] width 1095 height 35
drag, startPoint x: 523, startPoint y: 158, endPoint x: 932, endPoint y: 194, distance: 410.6
click at [932, 194] on div "Manage telemarketing challenges with ease How can technology help? Telemarketin…" at bounding box center [666, 350] width 1095 height 504
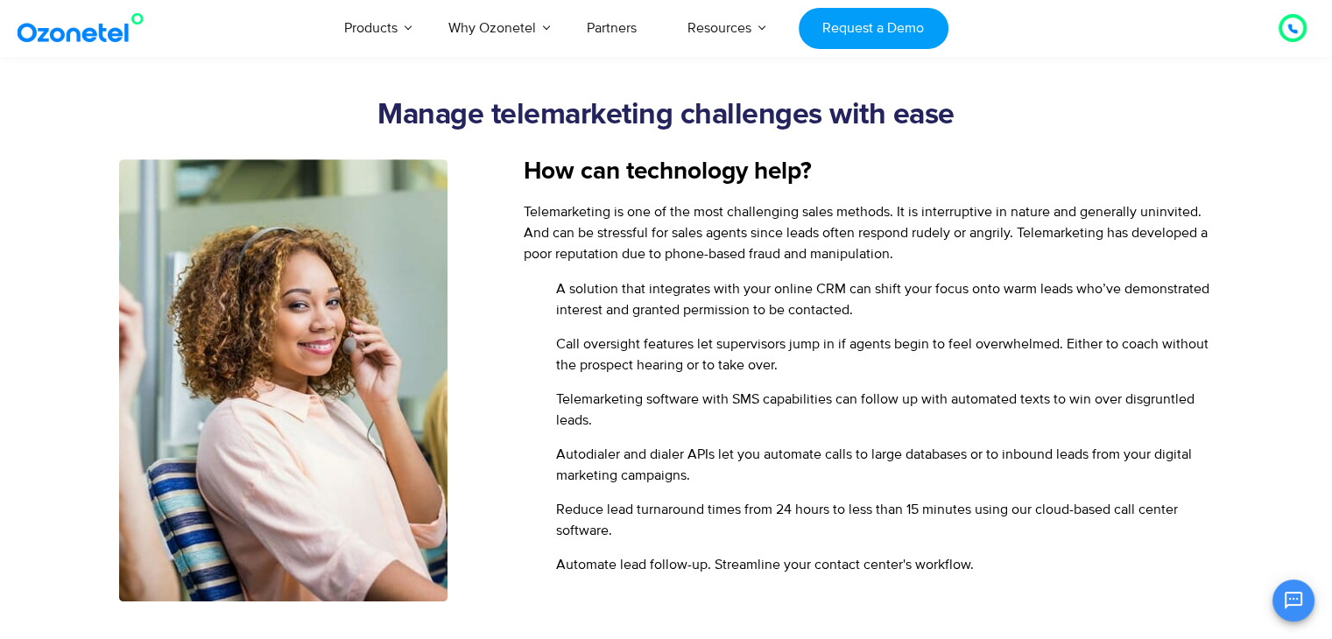
click at [936, 221] on p "Telemarketing is one of the most challenging sales methods. It is interruptive …" at bounding box center [869, 232] width 690 height 63
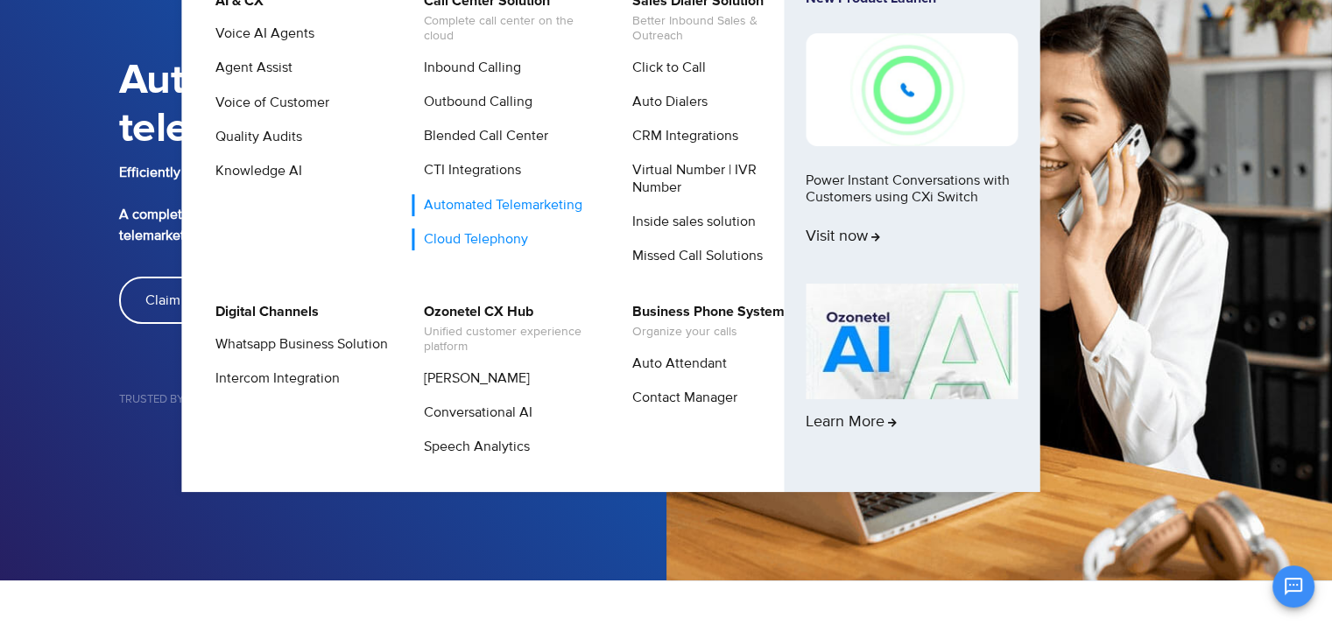
scroll to position [0, 0]
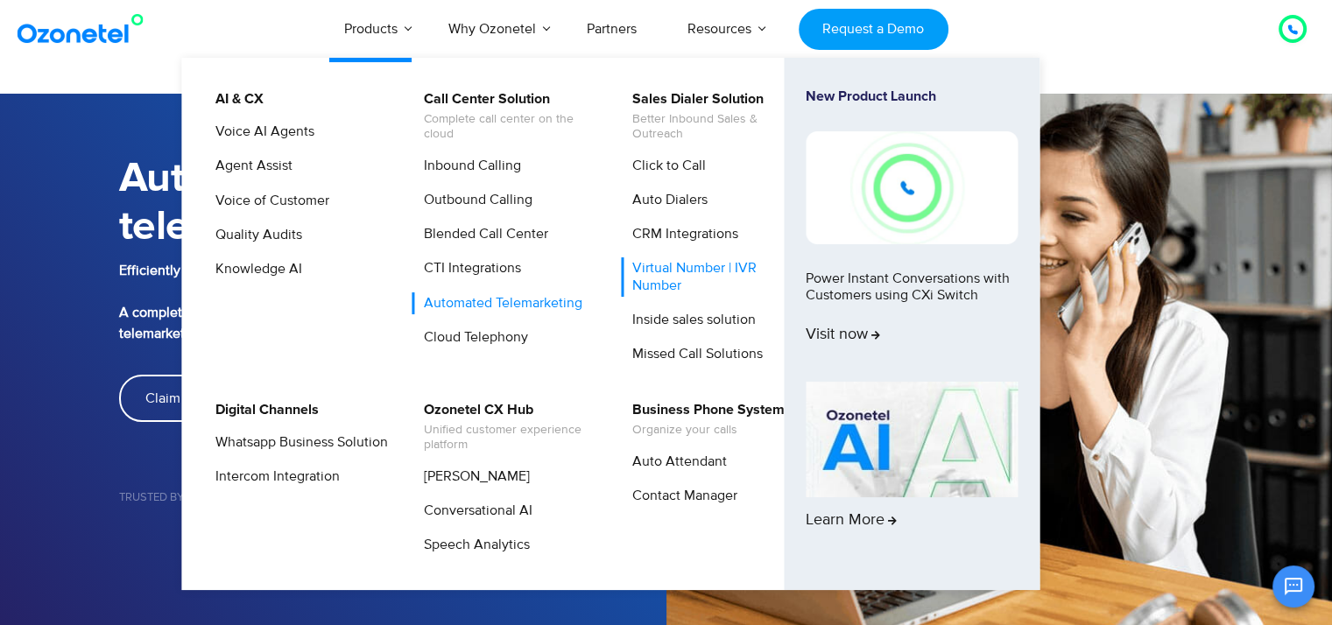
click at [651, 272] on link "Virtual Number | IVR Number" at bounding box center [714, 277] width 187 height 39
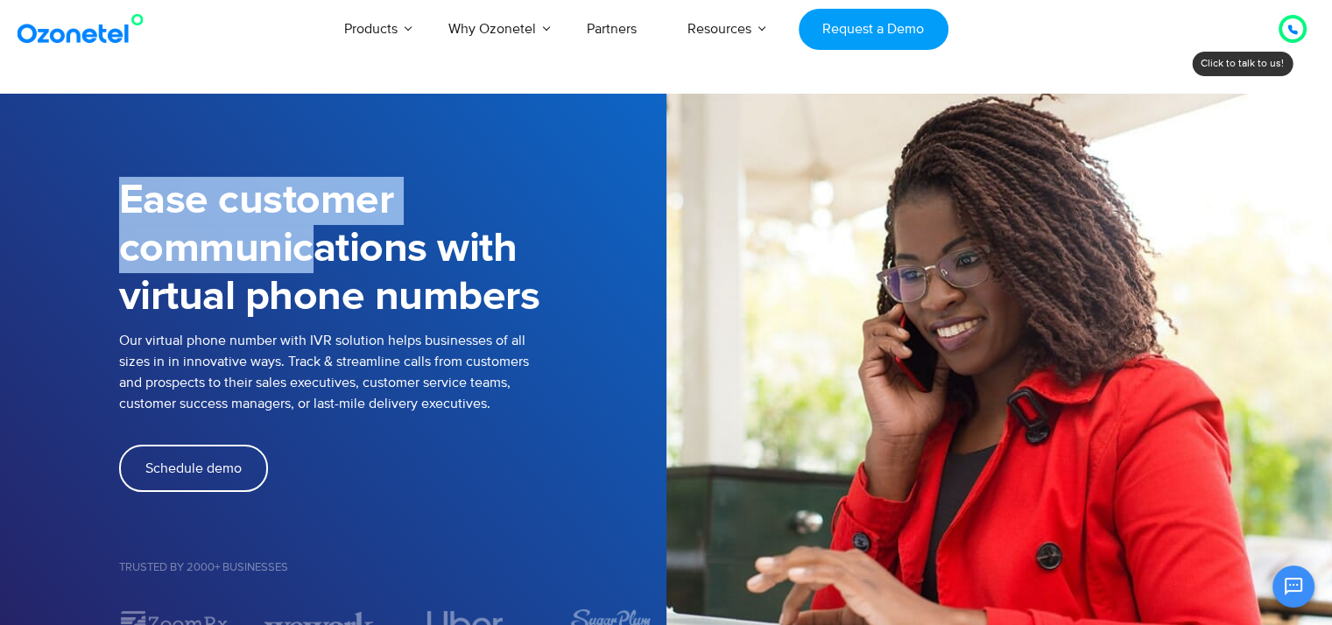
drag, startPoint x: 114, startPoint y: 208, endPoint x: 301, endPoint y: 260, distance: 194.4
click at [301, 260] on div "Ease customer communications with virtual phone numbers Our virtual phone numbe…" at bounding box center [666, 397] width 1121 height 484
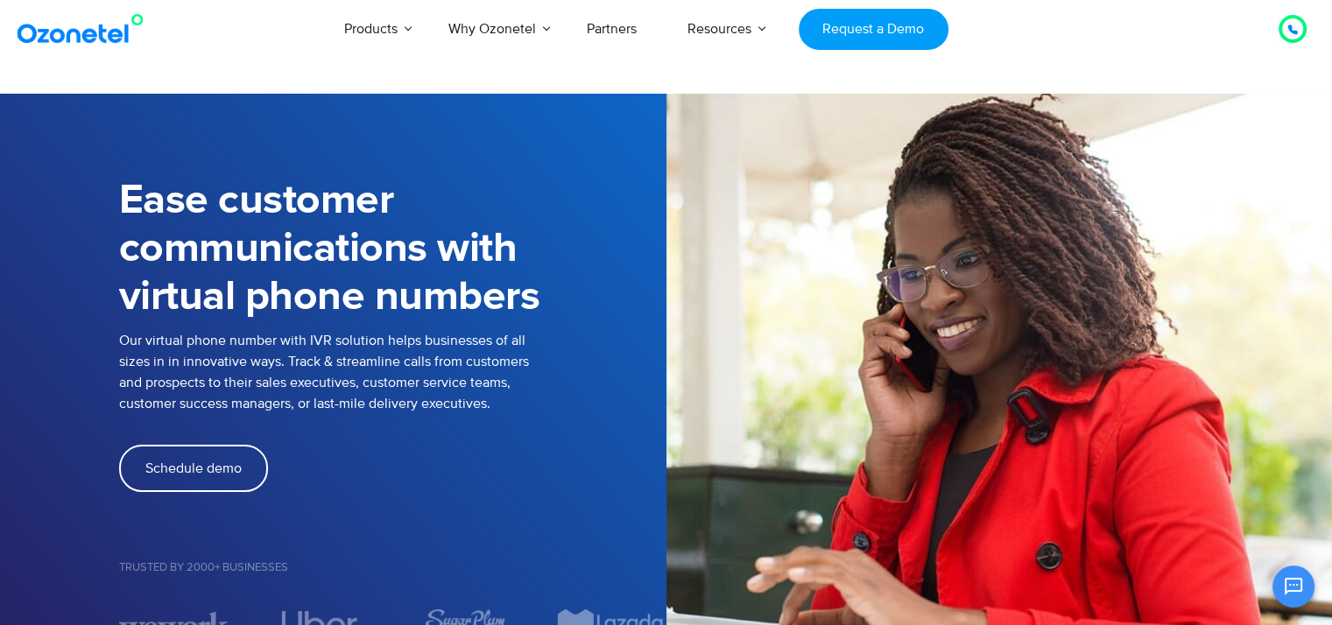
click at [366, 313] on h1 "Ease customer communications with virtual phone numbers" at bounding box center [392, 249] width 547 height 145
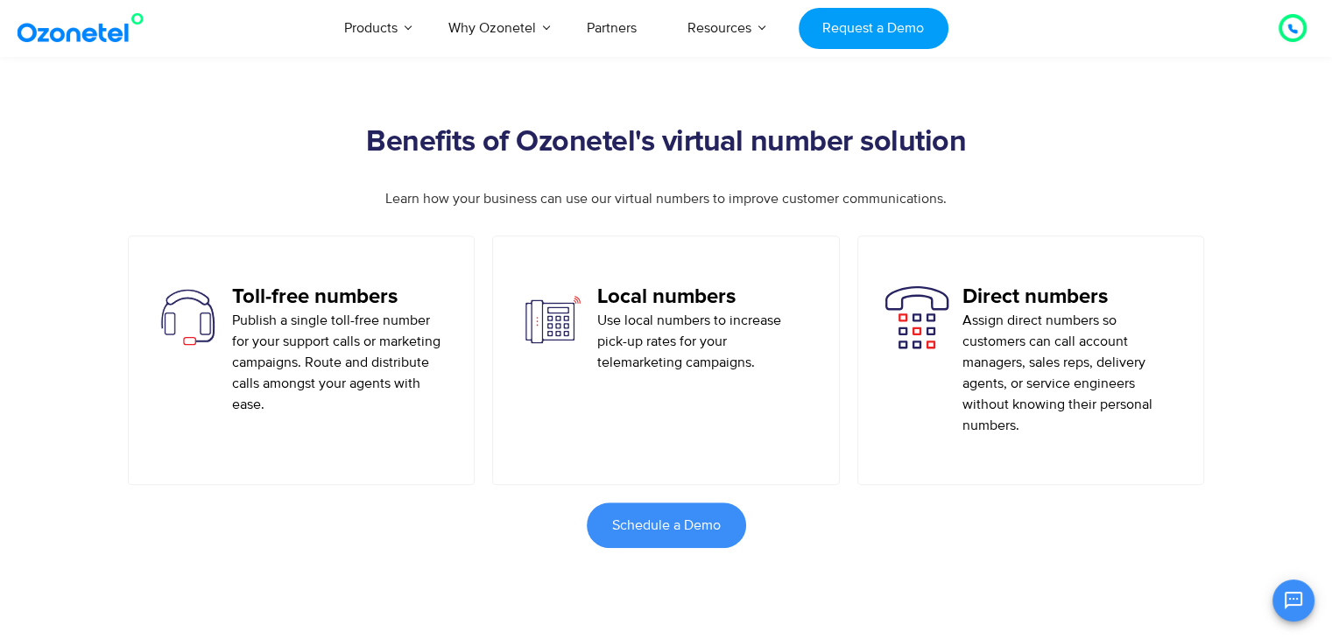
scroll to position [904, 0]
click at [602, 355] on p "Use local numbers to increase pick-up rates for your telemarketing campaigns." at bounding box center [704, 340] width 215 height 63
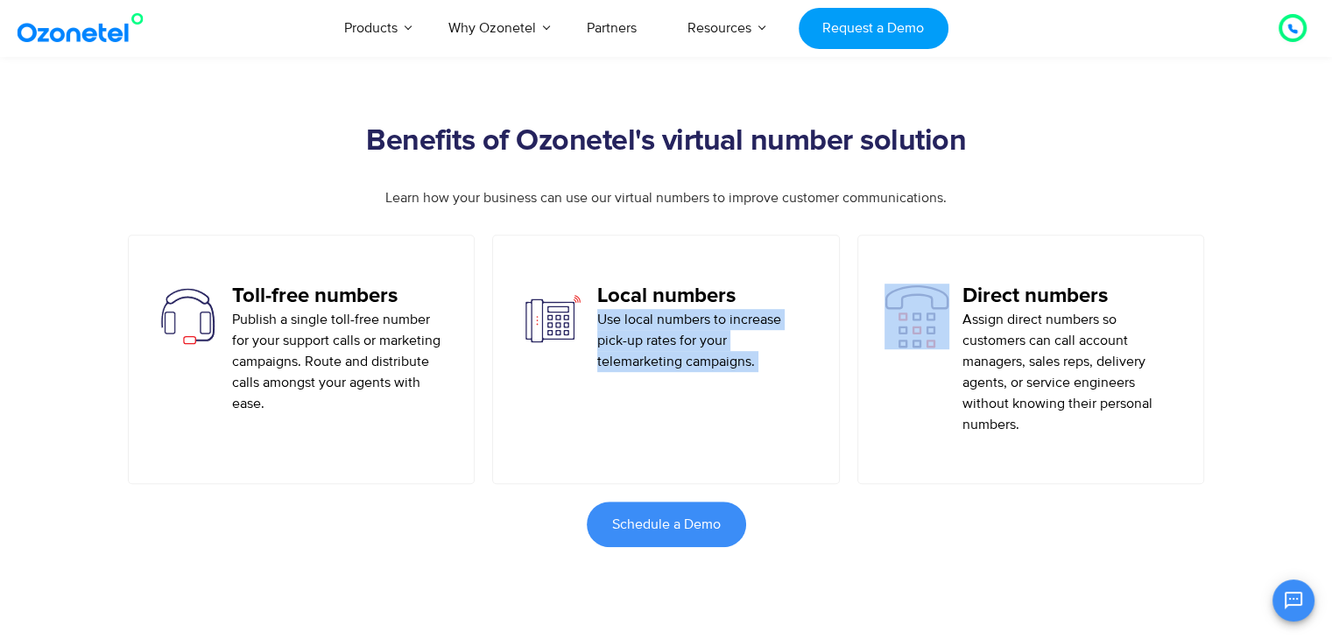
click at [602, 355] on p "Use local numbers to increase pick-up rates for your telemarketing campaigns." at bounding box center [704, 340] width 215 height 63
drag, startPoint x: 602, startPoint y: 355, endPoint x: 775, endPoint y: 420, distance: 185.2
click at [775, 420] on div "Local numbers Use local numbers to increase pick-up rates for your telemarketin…" at bounding box center [666, 360] width 348 height 250
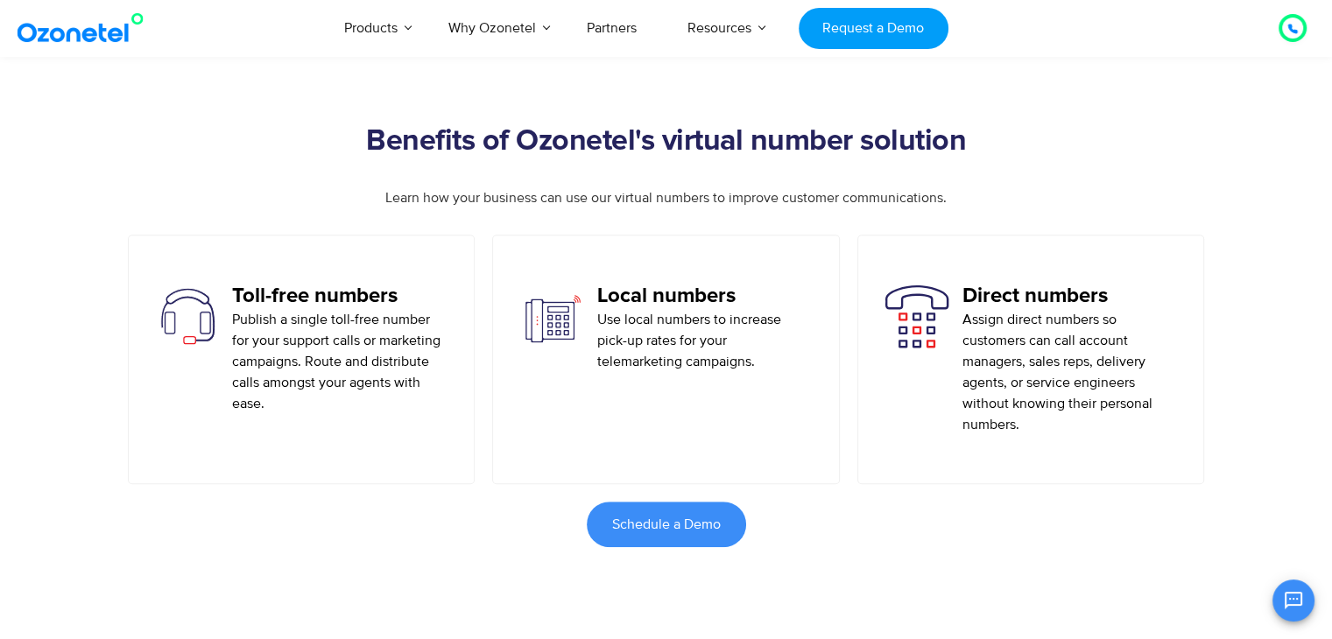
click at [1055, 366] on p "Assign direct numbers so customers can call account managers, sales reps, deliv…" at bounding box center [1070, 372] width 215 height 126
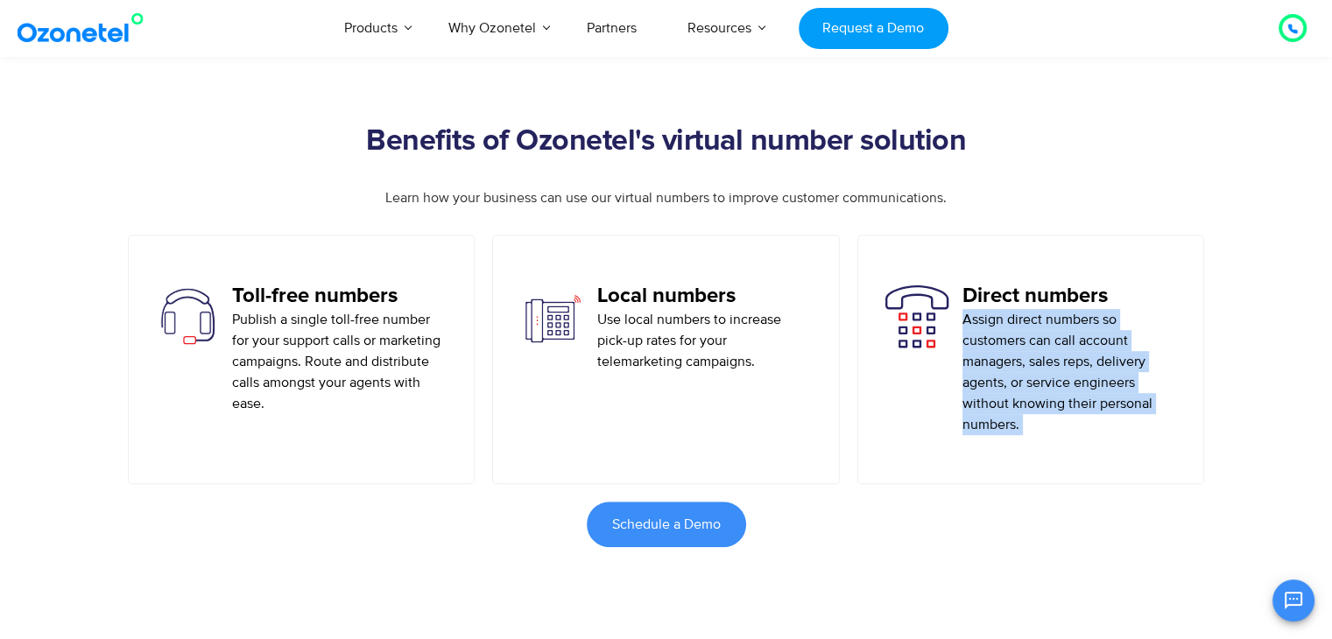
click at [1055, 366] on p "Assign direct numbers so customers can call account managers, sales reps, deliv…" at bounding box center [1070, 372] width 215 height 126
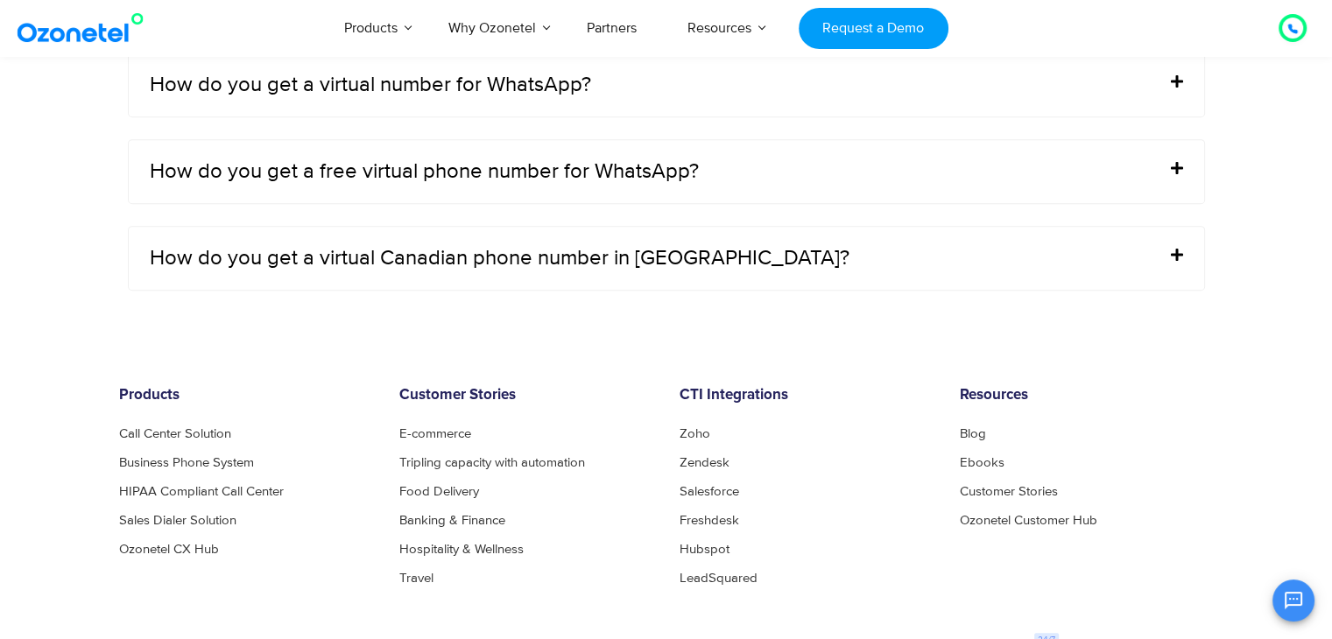
scroll to position [7309, 0]
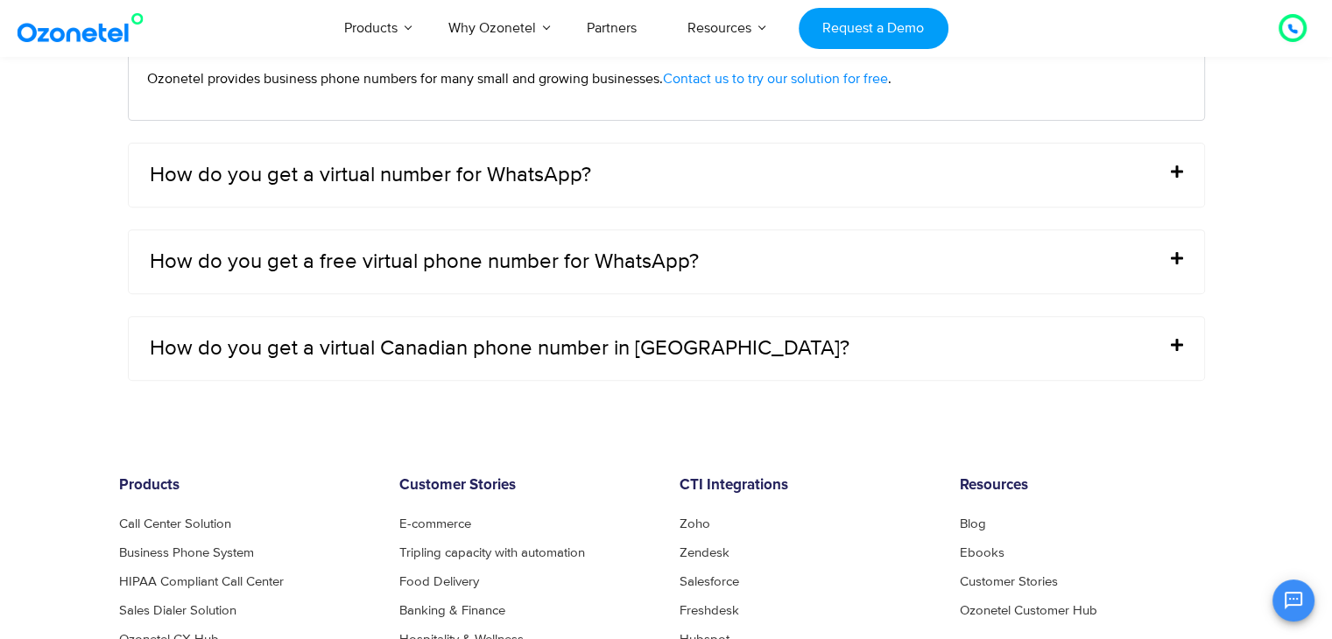
click at [602, 174] on div "How do you get a virtual number for WhatsApp?" at bounding box center [667, 175] width 1076 height 63
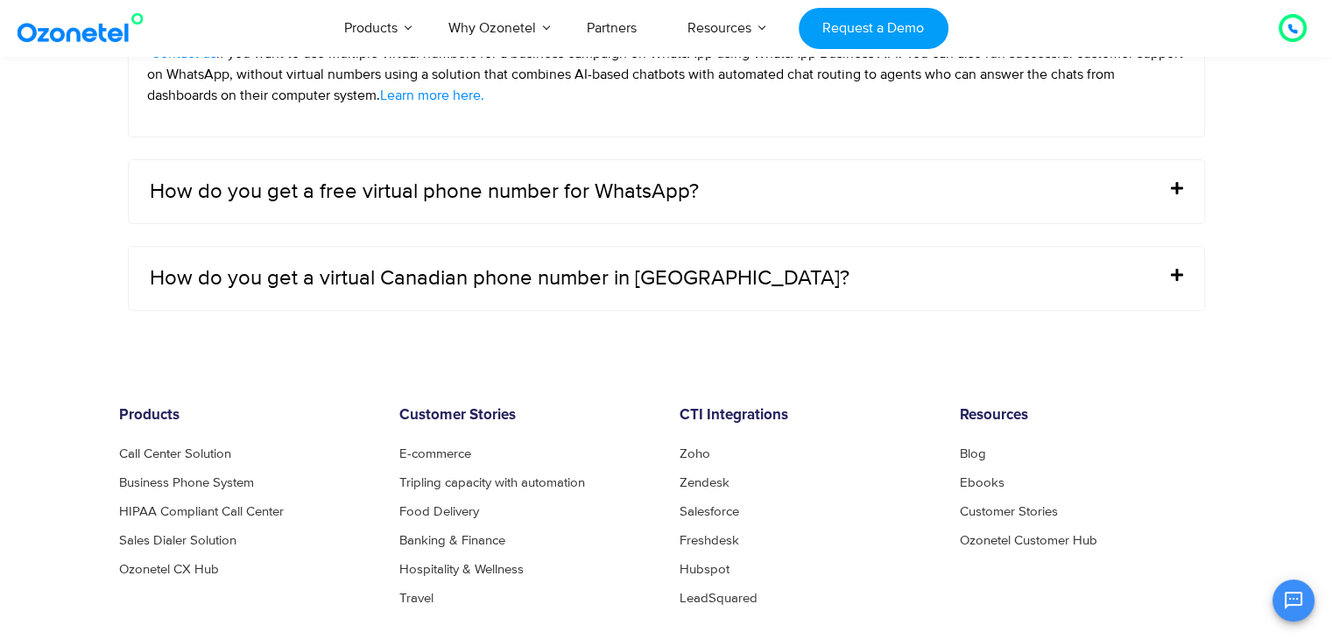
scroll to position [7109, 0]
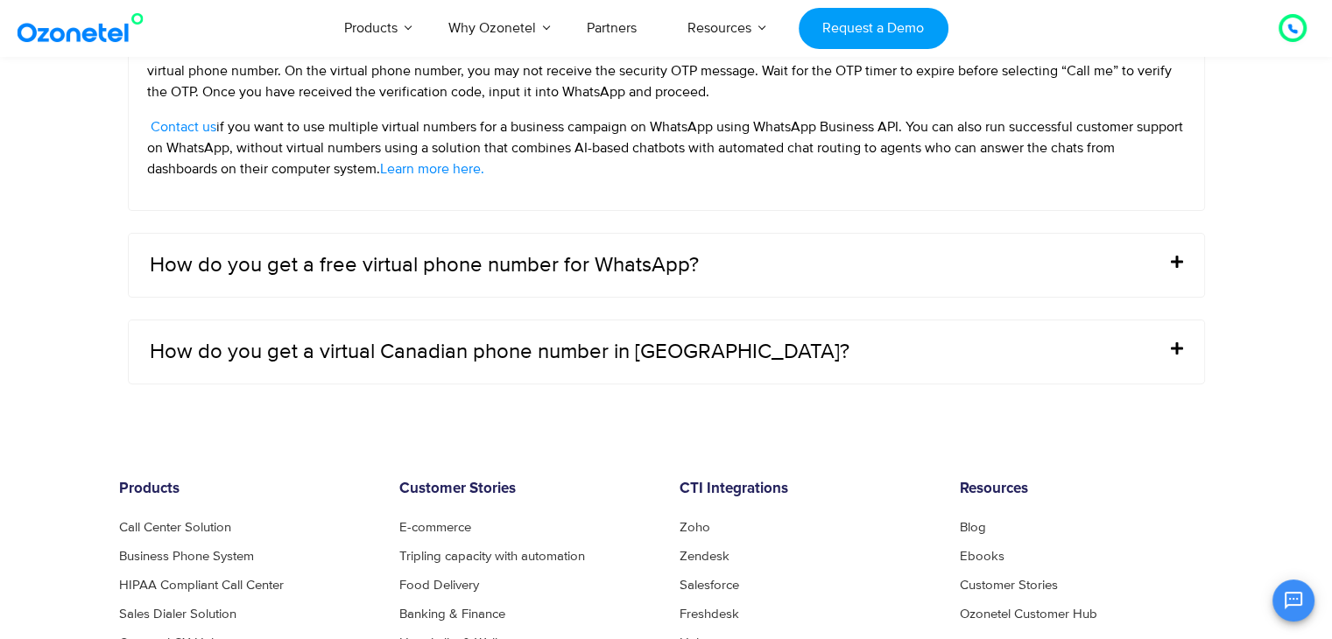
click at [1179, 266] on div "How do you get a free virtual phone number for WhatsApp?" at bounding box center [667, 265] width 1076 height 63
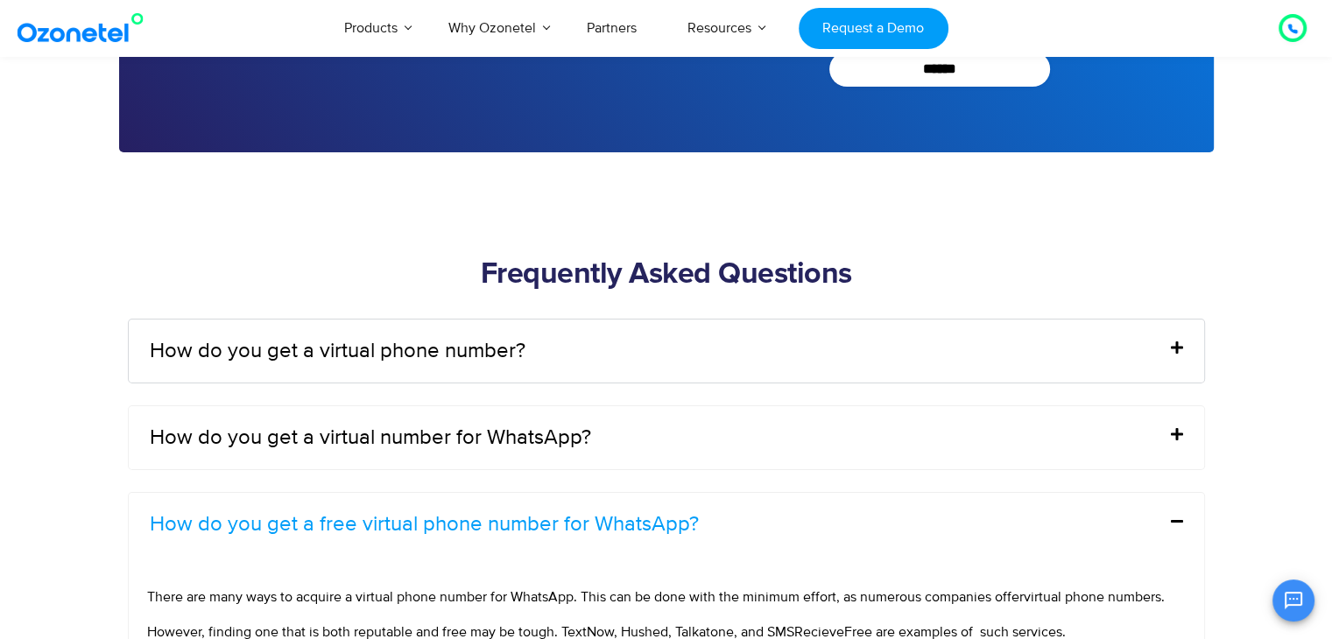
scroll to position [6647, 0]
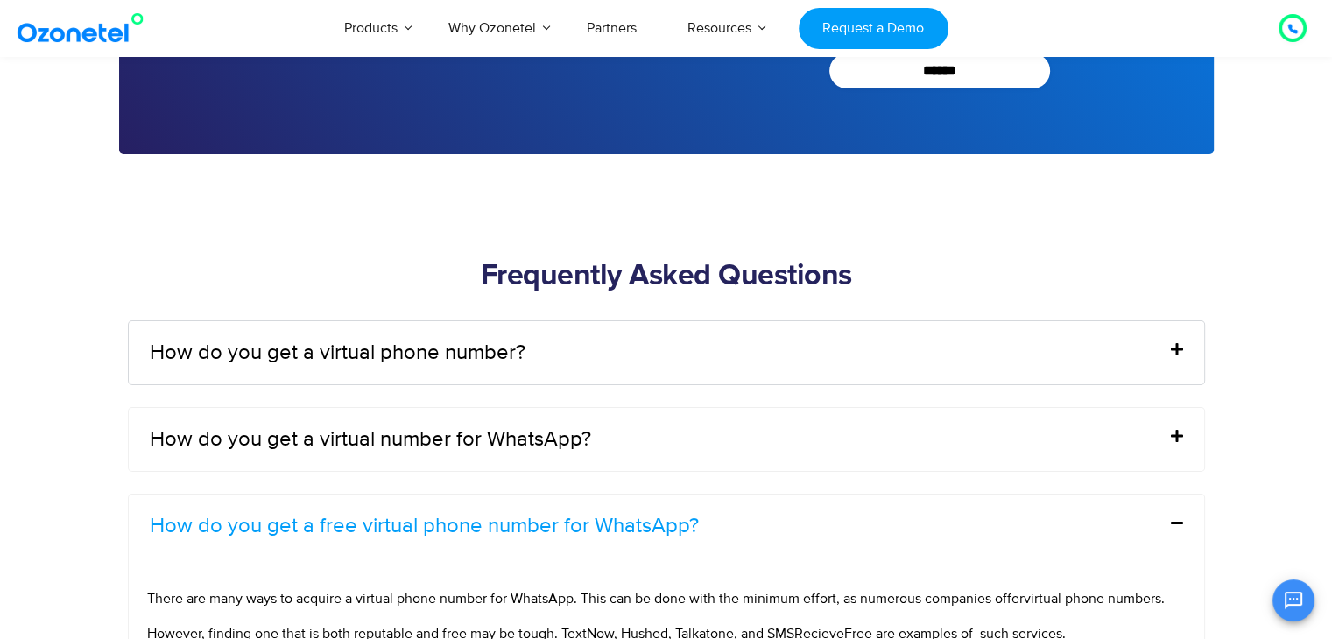
click at [1156, 343] on div "How do you get a virtual phone number?" at bounding box center [667, 352] width 1076 height 63
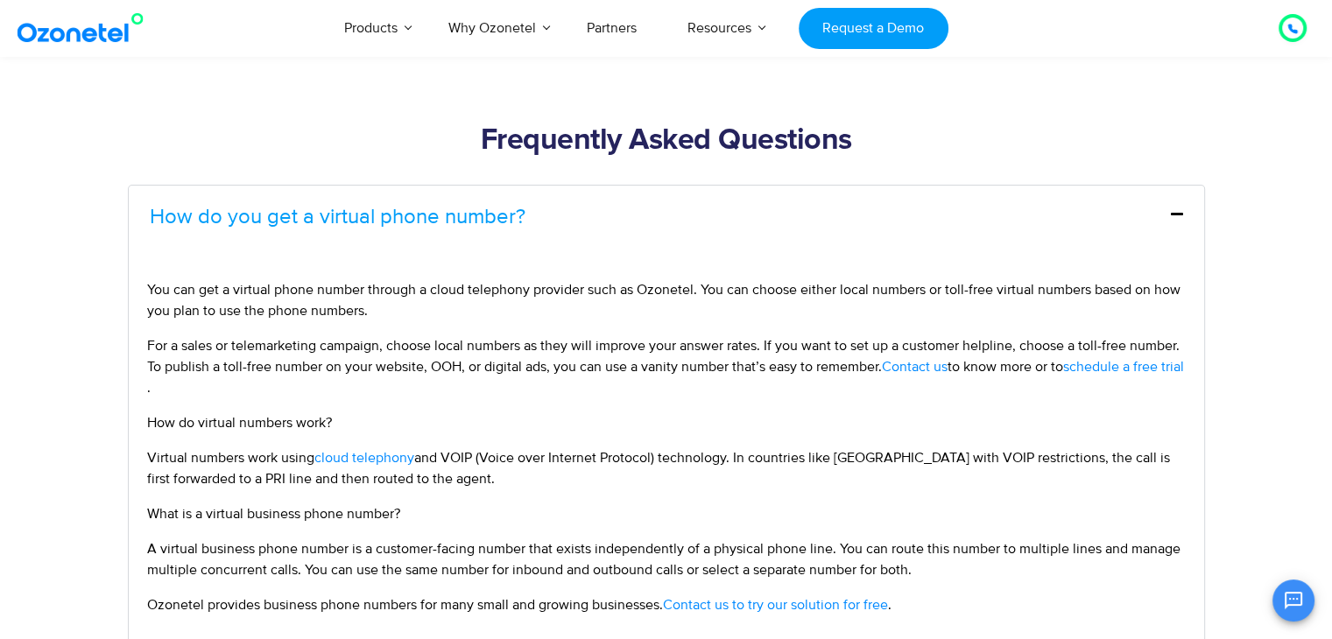
scroll to position [6832, 0]
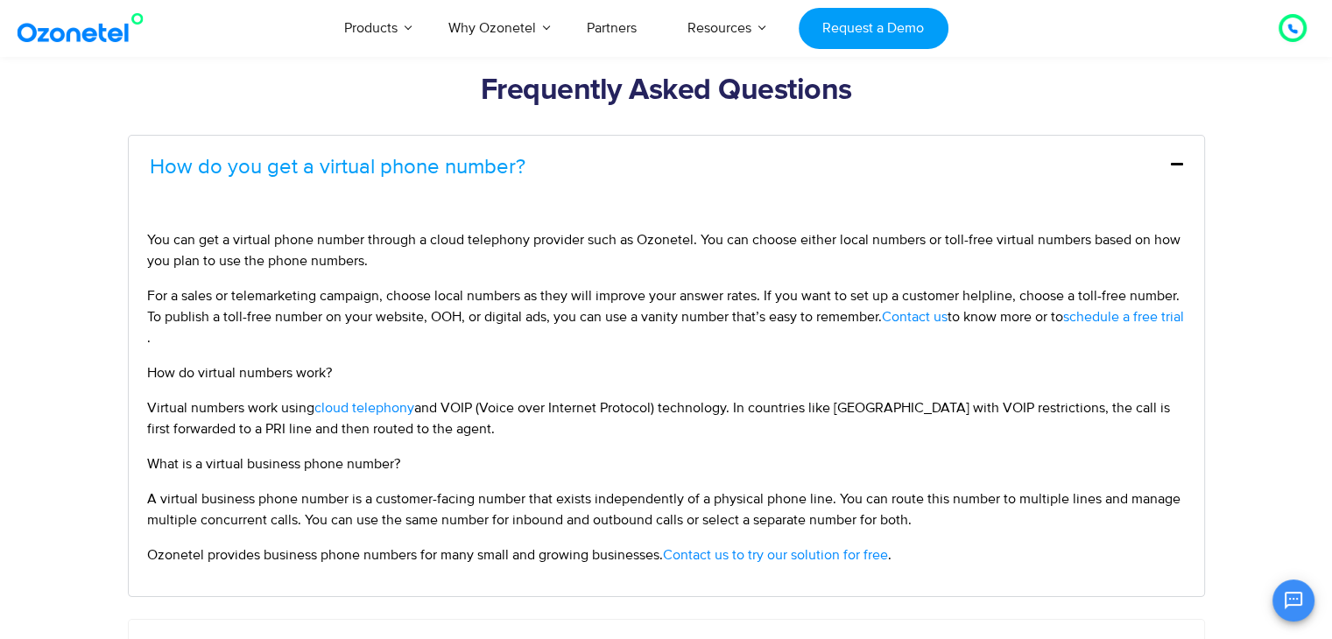
click at [165, 241] on span "You can get a virtual phone number through a cloud telephony provider such as O…" at bounding box center [664, 250] width 1034 height 39
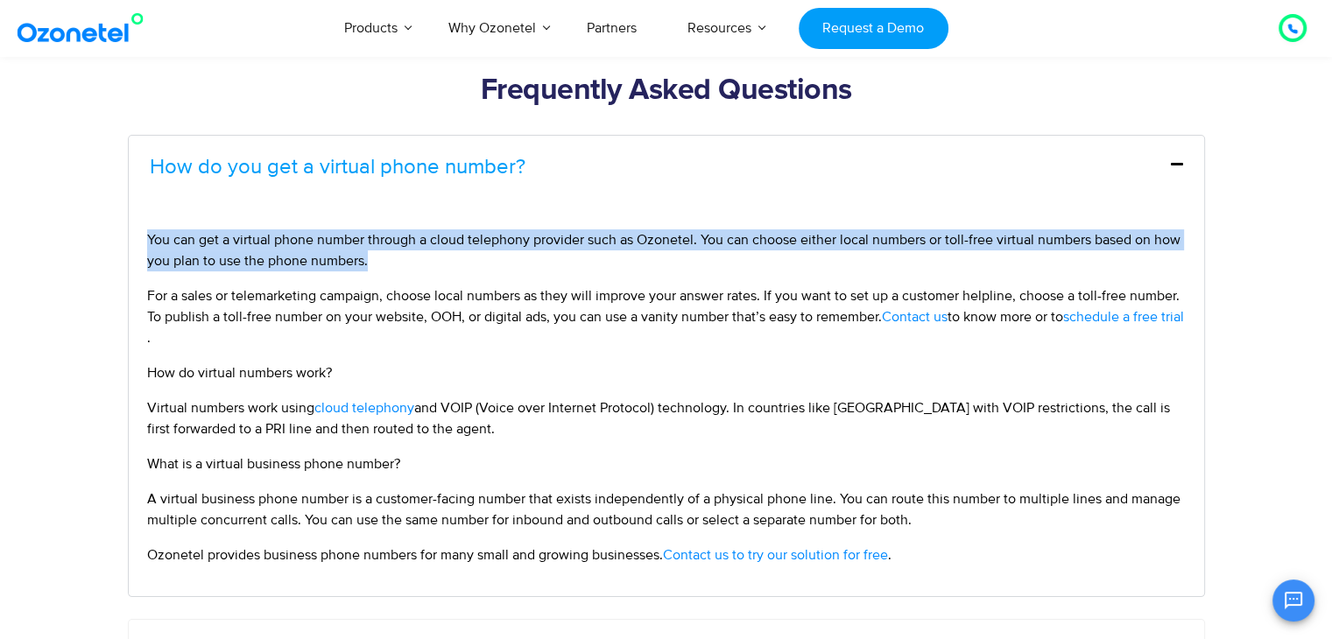
click at [165, 241] on span "You can get a virtual phone number through a cloud telephony provider such as O…" at bounding box center [664, 250] width 1034 height 39
click at [522, 246] on p "You can get a virtual phone number through a cloud telephony provider such as O…" at bounding box center [666, 250] width 1039 height 42
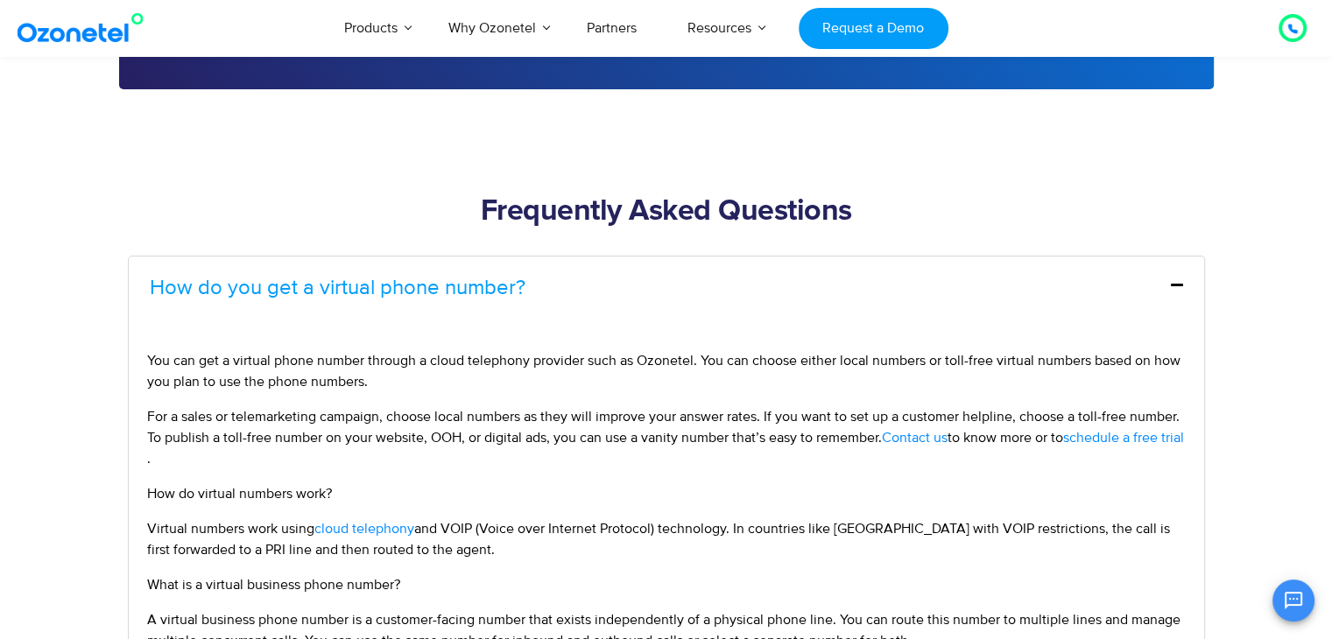
scroll to position [6710, 0]
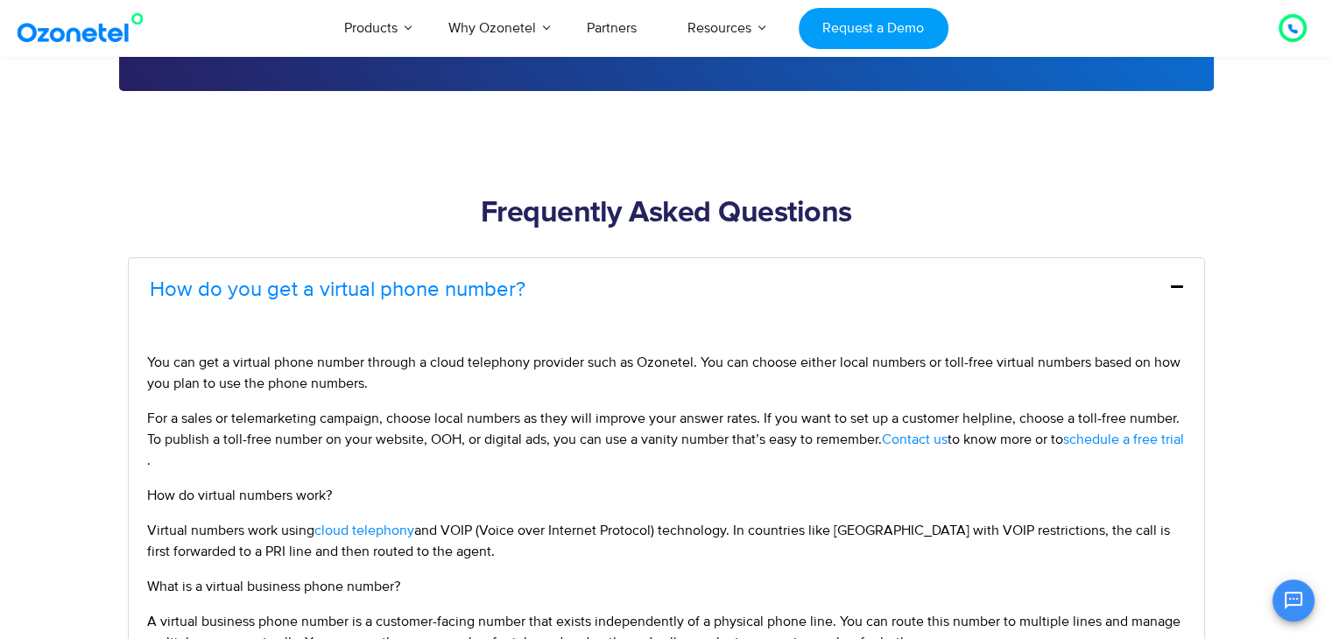
click at [371, 282] on link "How do you get a virtual phone number?" at bounding box center [338, 289] width 376 height 21
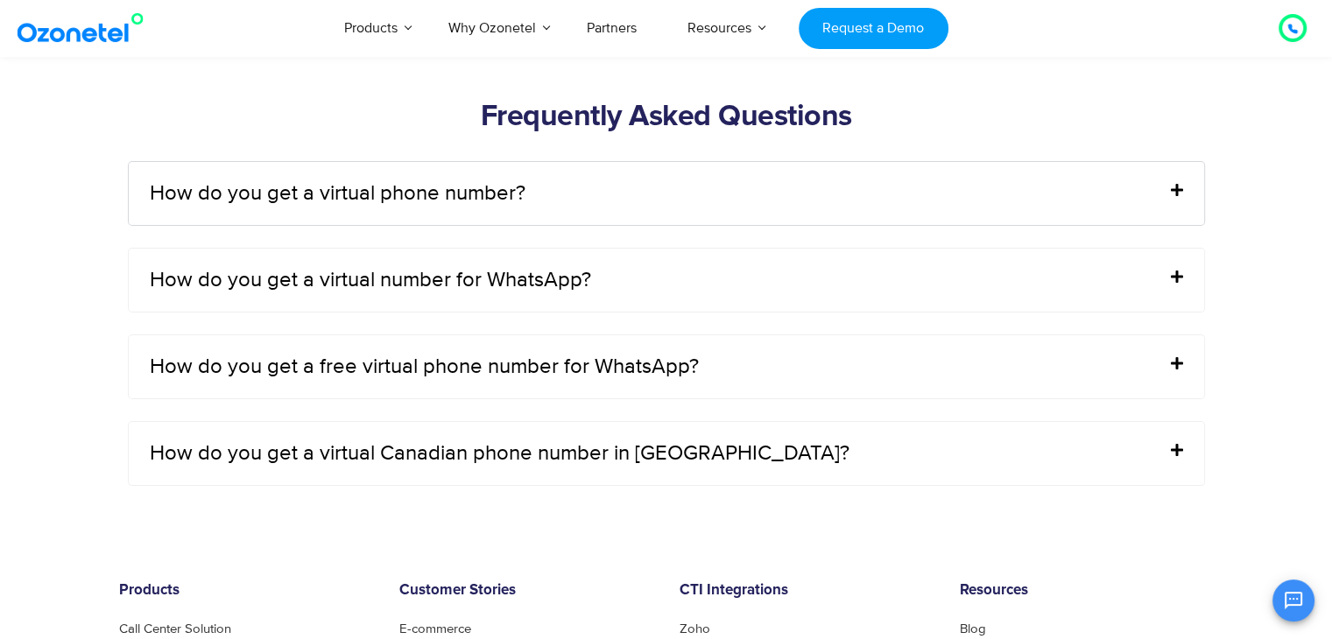
scroll to position [6729, 0]
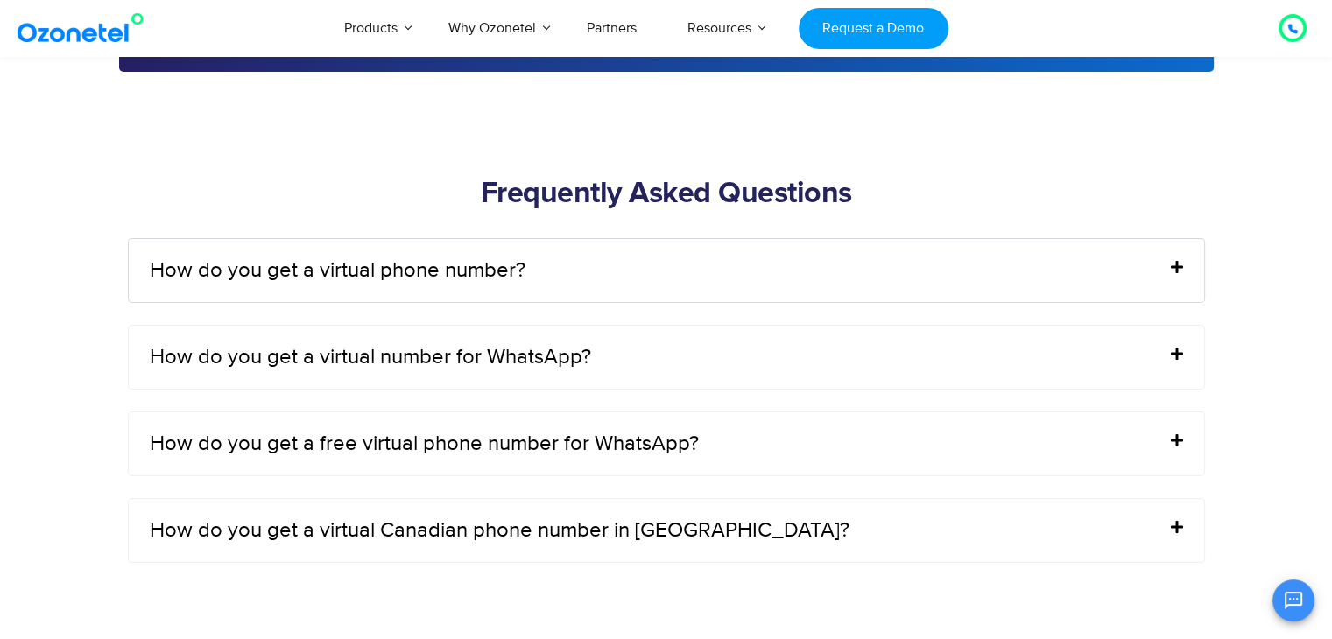
click at [1286, 11] on div at bounding box center [1292, 28] width 34 height 34
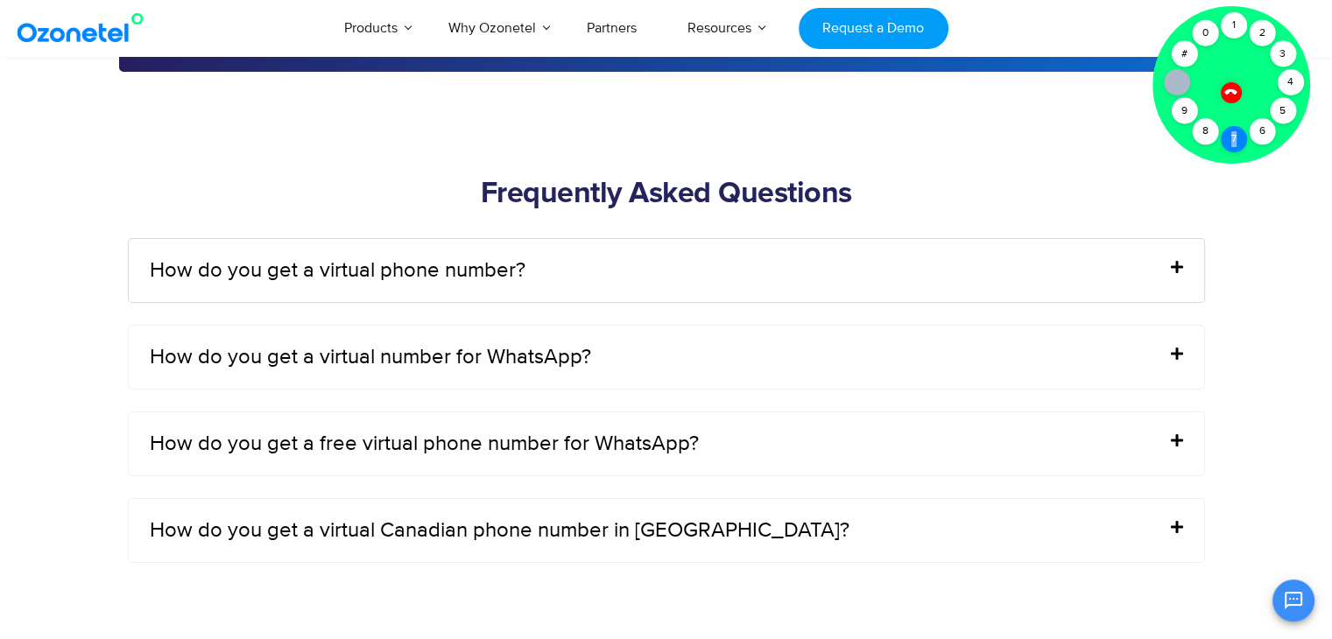
drag, startPoint x: 1233, startPoint y: 138, endPoint x: 1235, endPoint y: 152, distance: 13.3
click at [1235, 152] on div "7" at bounding box center [1234, 139] width 26 height 26
click at [1234, 140] on div "7" at bounding box center [1234, 139] width 26 height 26
click at [1258, 138] on div "6" at bounding box center [1262, 131] width 26 height 26
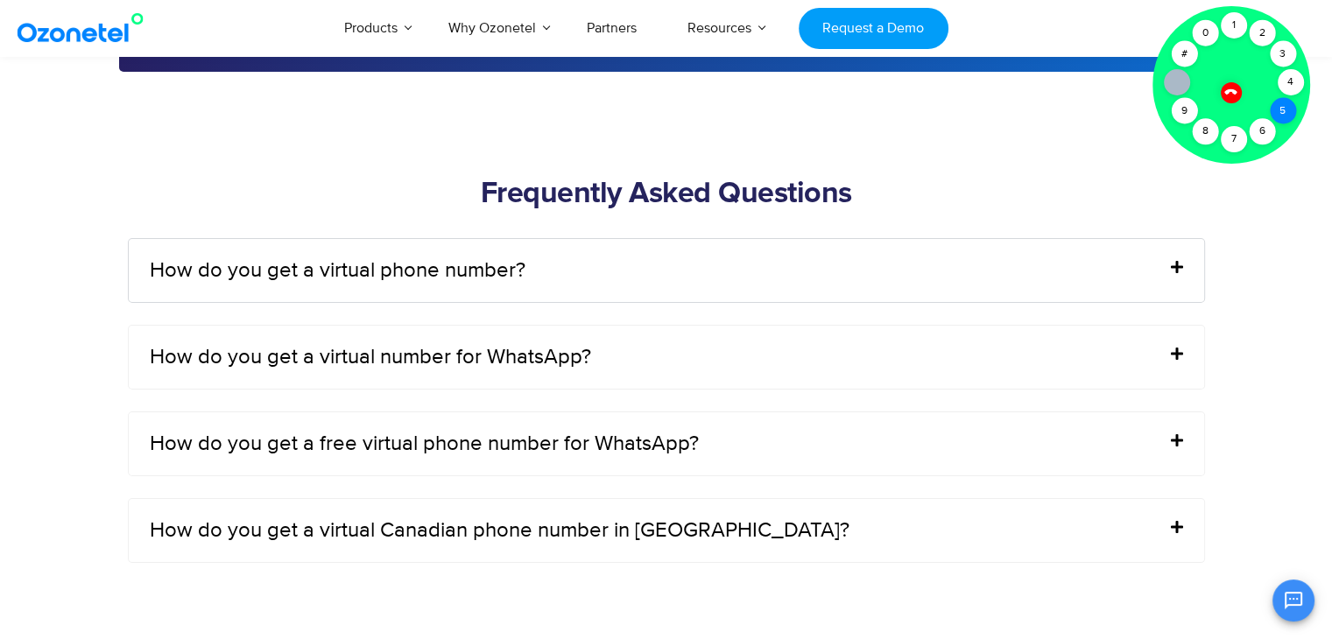
click at [1289, 99] on div "5" at bounding box center [1283, 111] width 26 height 26
drag, startPoint x: 1172, startPoint y: 88, endPoint x: 1243, endPoint y: 139, distance: 87.3
click at [1243, 139] on div "7" at bounding box center [1234, 139] width 26 height 26
click at [1254, 79] on div at bounding box center [1232, 85] width 158 height 158
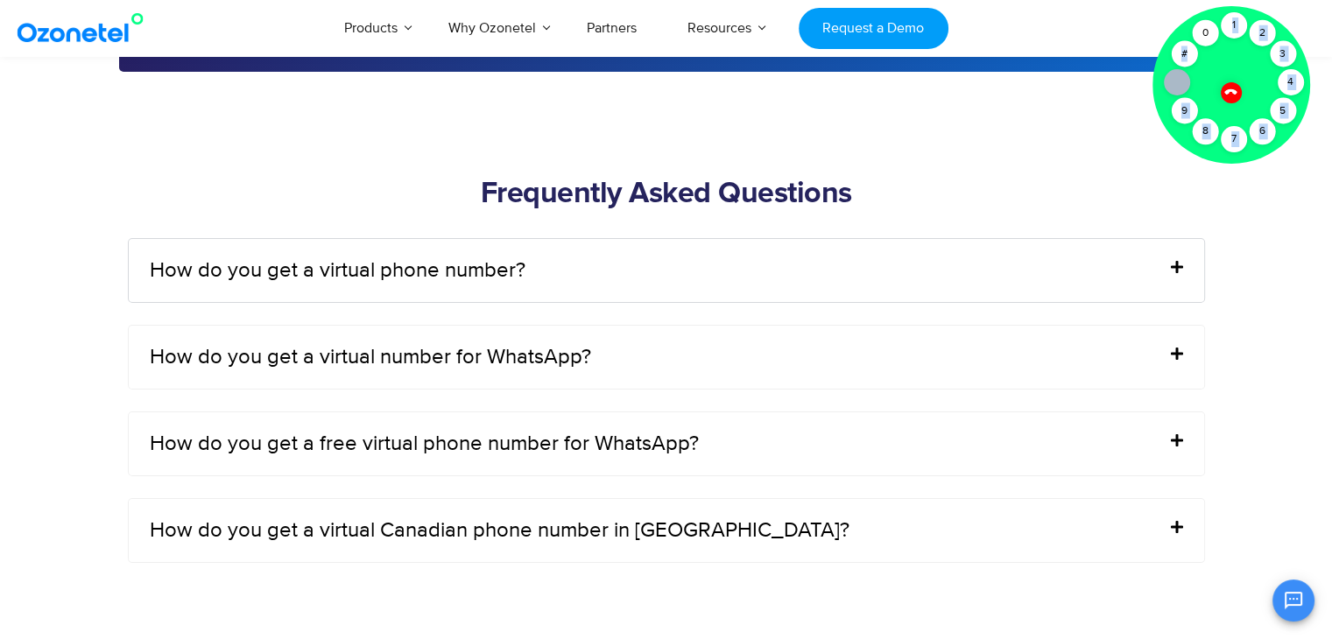
drag, startPoint x: 1184, startPoint y: 53, endPoint x: 1206, endPoint y: 67, distance: 26.5
click at [1293, 28] on div "Click to talk to us! Call connected 1 2 3 4 5 6 7 8 9 # 0" at bounding box center [1293, 28] width 0 height 0
click at [1206, 67] on div at bounding box center [1232, 85] width 158 height 158
click at [1171, 78] on icon at bounding box center [1177, 82] width 14 height 14
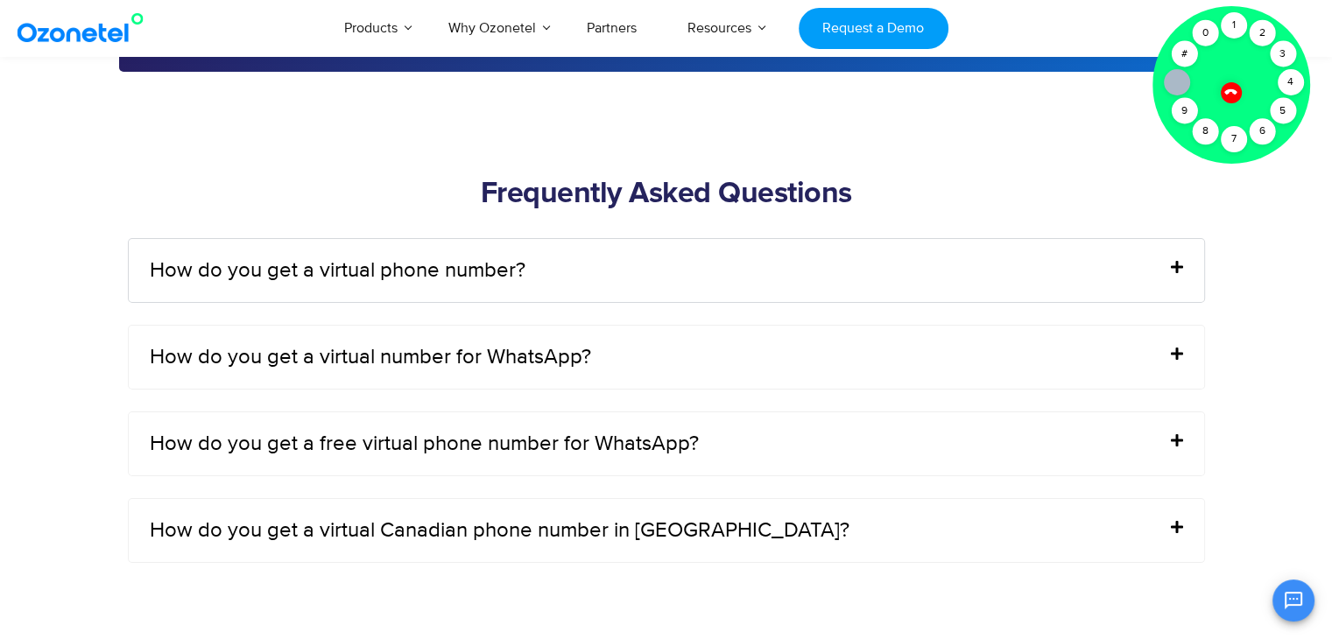
click at [1171, 78] on icon at bounding box center [1177, 82] width 14 height 14
click at [1238, 93] on div at bounding box center [1231, 92] width 22 height 22
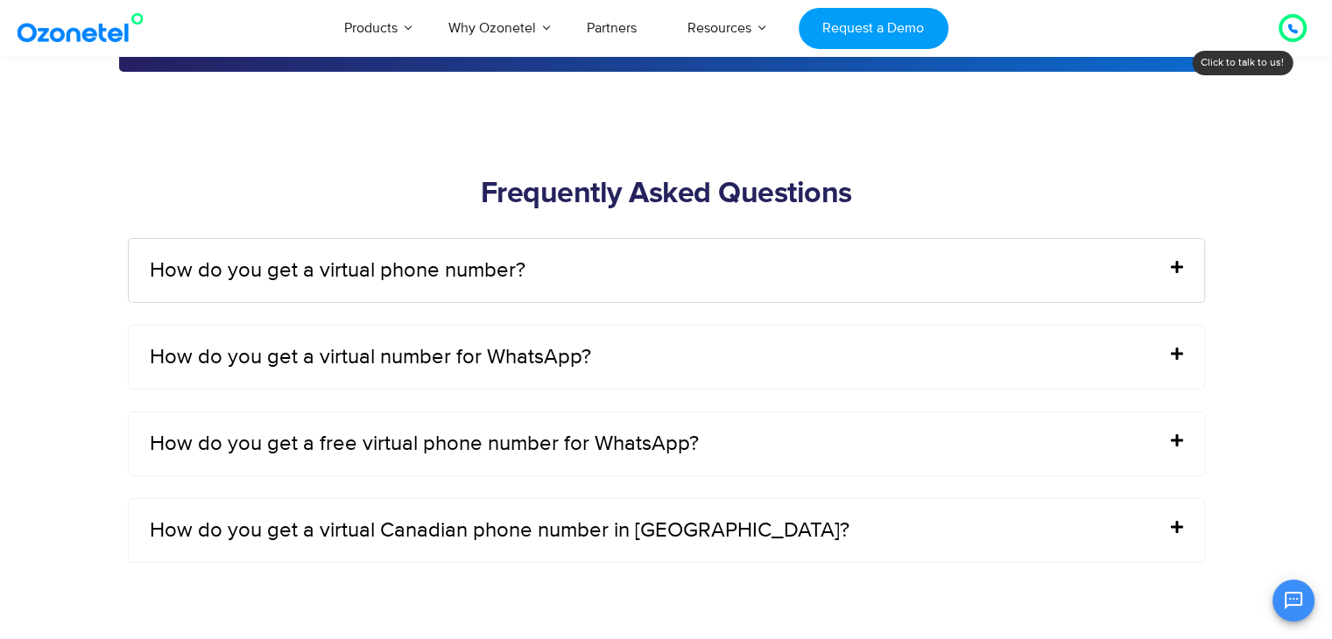
click at [1300, 30] on div at bounding box center [1292, 28] width 21 height 21
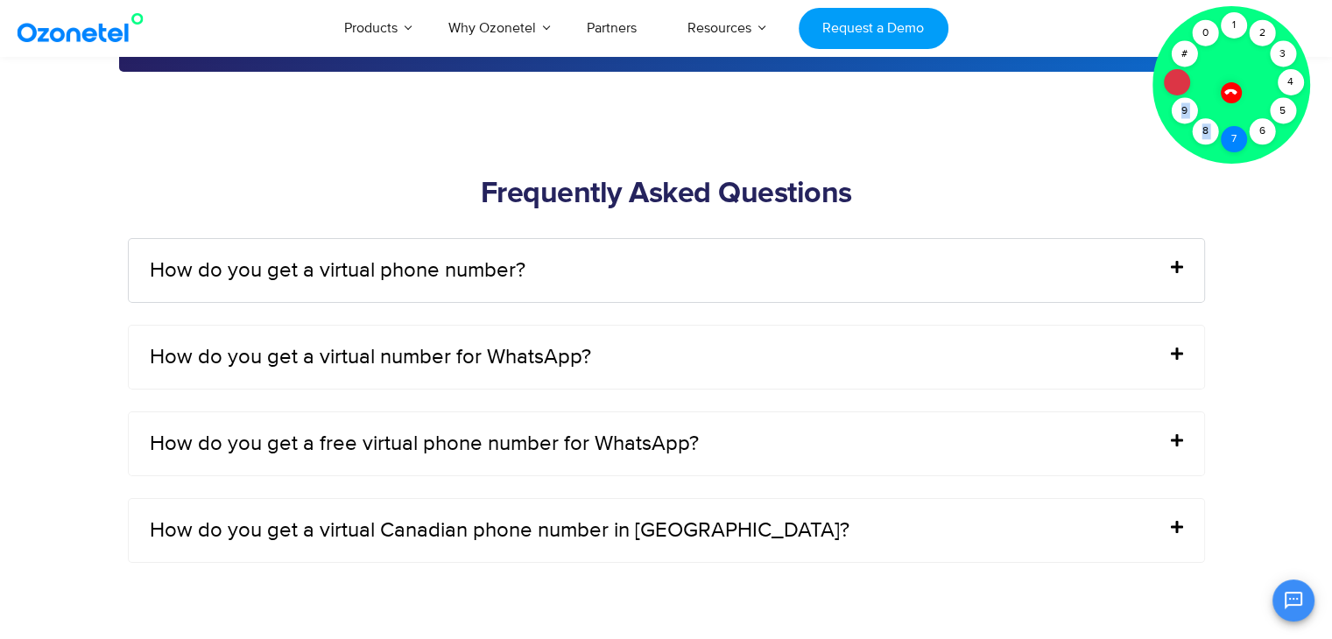
drag, startPoint x: 1170, startPoint y: 79, endPoint x: 1244, endPoint y: 147, distance: 100.4
click at [1227, 75] on div at bounding box center [1232, 85] width 158 height 158
click at [1234, 89] on icon at bounding box center [1231, 92] width 12 height 12
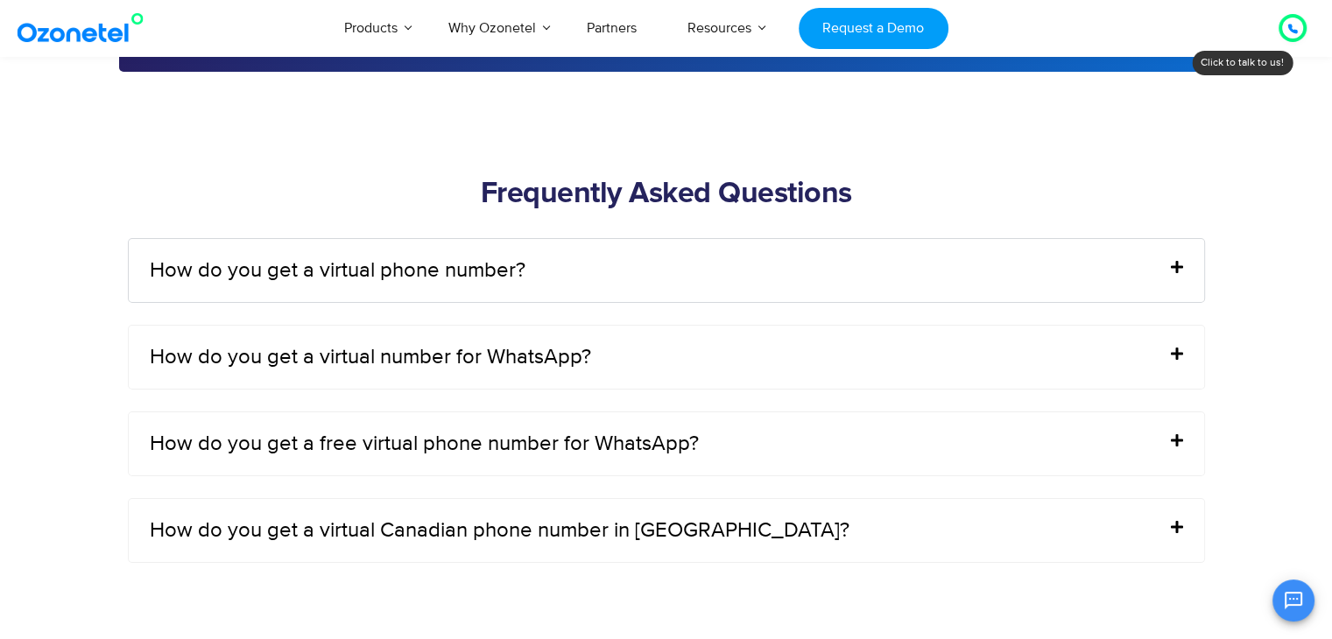
click at [1296, 27] on icon at bounding box center [1293, 29] width 11 height 11
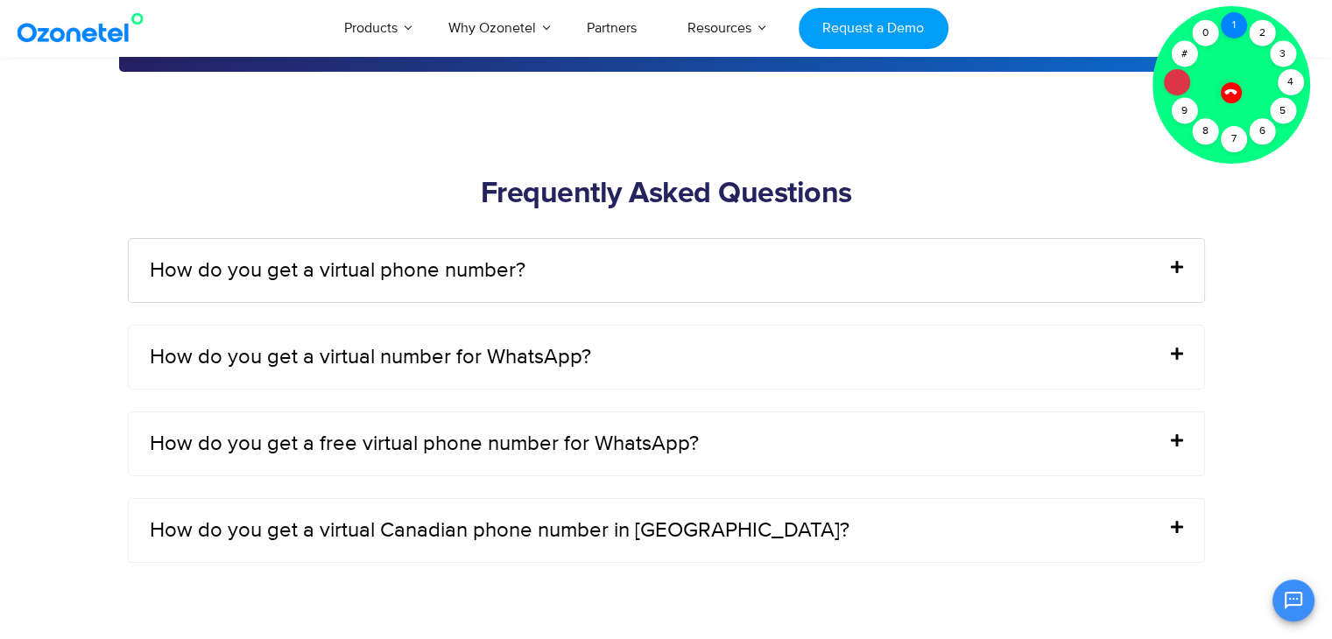
click at [1232, 21] on div "1" at bounding box center [1234, 25] width 26 height 26
click at [1230, 85] on icon at bounding box center [1231, 91] width 15 height 15
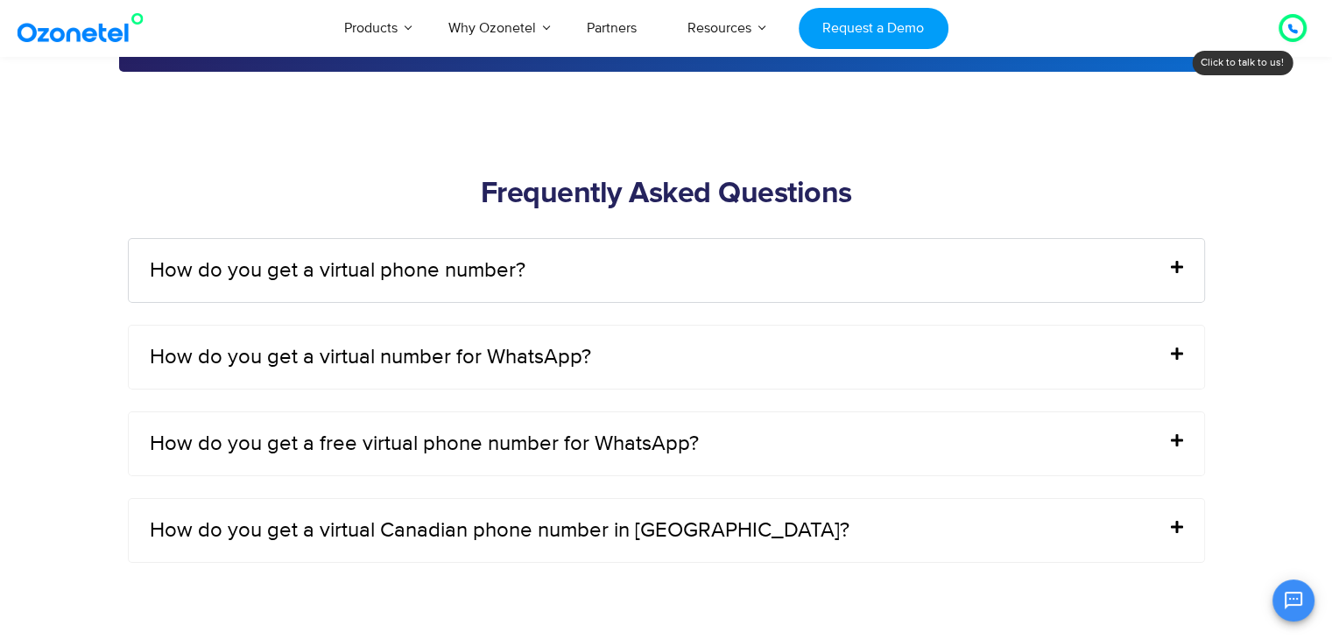
click at [696, 188] on h2 "Frequently Asked Questions" at bounding box center [666, 194] width 1077 height 35
click at [779, 177] on h2 "Frequently Asked Questions" at bounding box center [666, 194] width 1077 height 35
click at [658, 190] on h2 "Frequently Asked Questions" at bounding box center [666, 194] width 1077 height 35
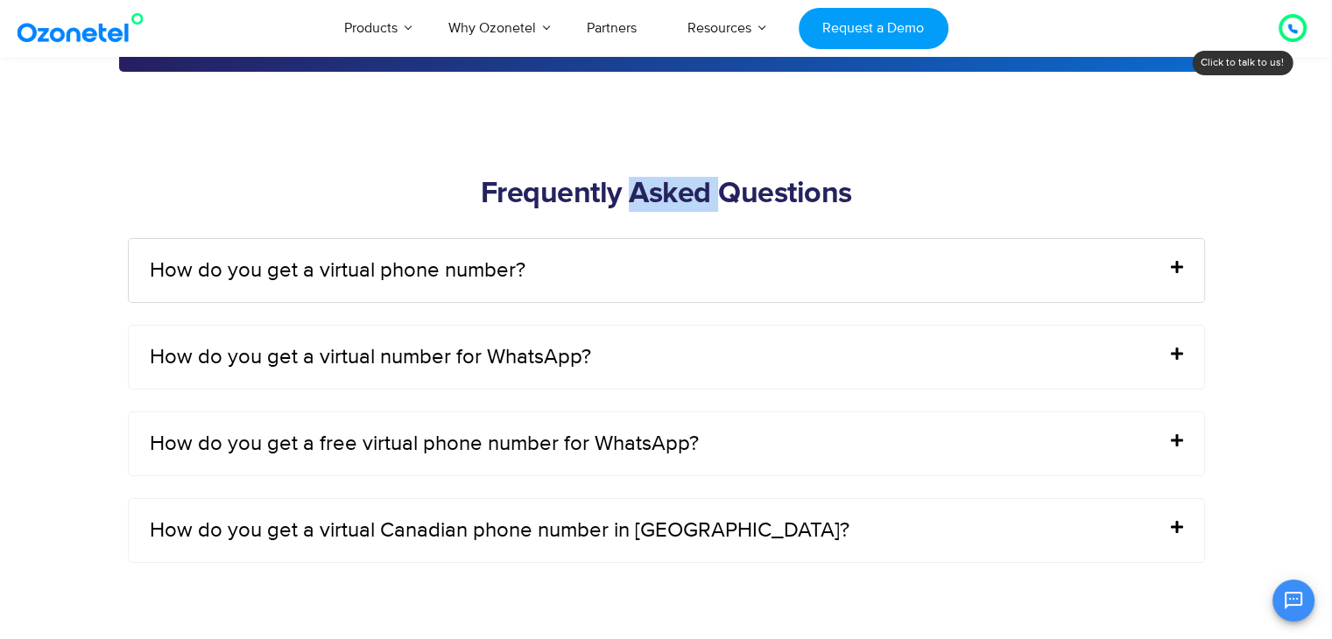
click at [658, 190] on h2 "Frequently Asked Questions" at bounding box center [666, 194] width 1077 height 35
click at [579, 183] on h2 "Frequently Asked Questions" at bounding box center [666, 194] width 1077 height 35
click at [645, 198] on h2 "Frequently Asked Questions" at bounding box center [666, 194] width 1077 height 35
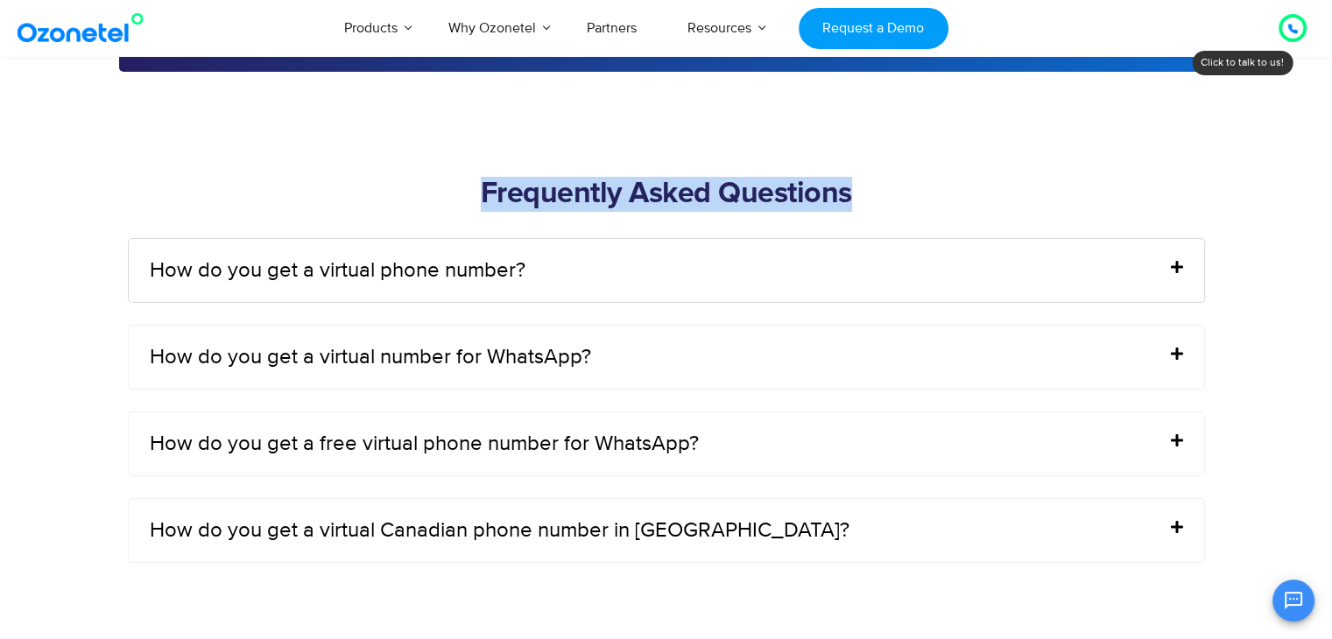
click at [645, 198] on h2 "Frequently Asked Questions" at bounding box center [666, 194] width 1077 height 35
drag, startPoint x: 645, startPoint y: 198, endPoint x: 900, endPoint y: 146, distance: 260.9
click at [900, 146] on div "Frequently Asked Questions" at bounding box center [666, 151] width 1077 height 140
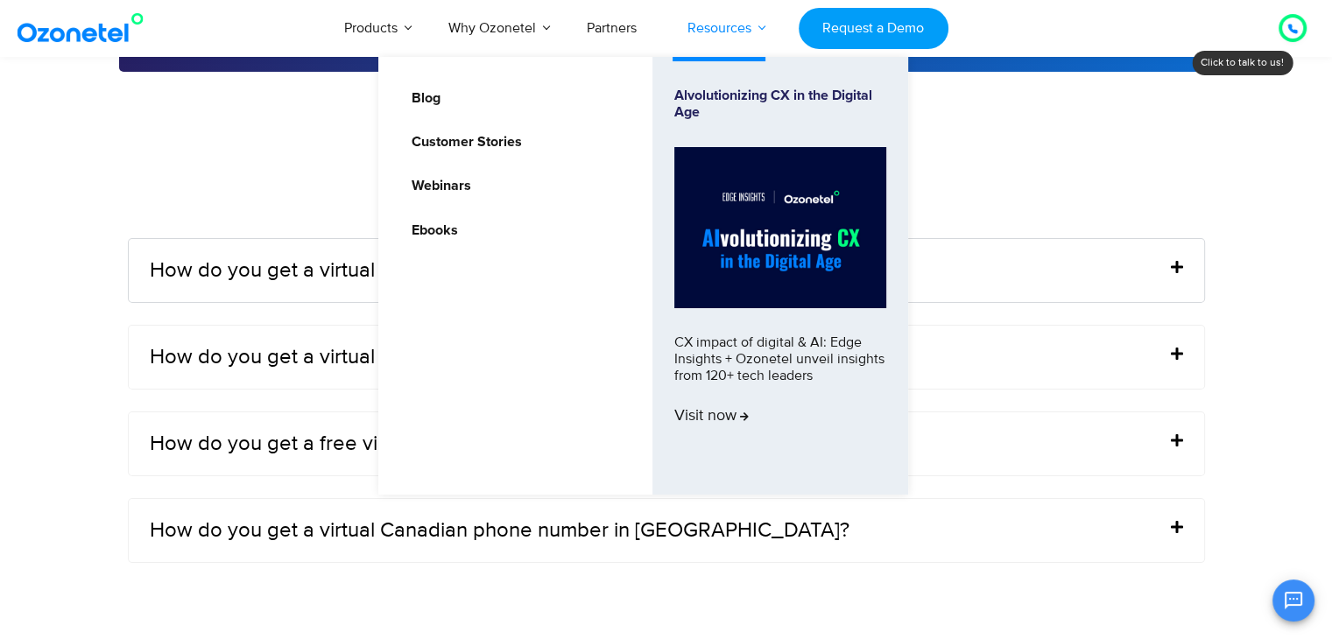
click at [743, 29] on link "Resources" at bounding box center [719, 28] width 115 height 58
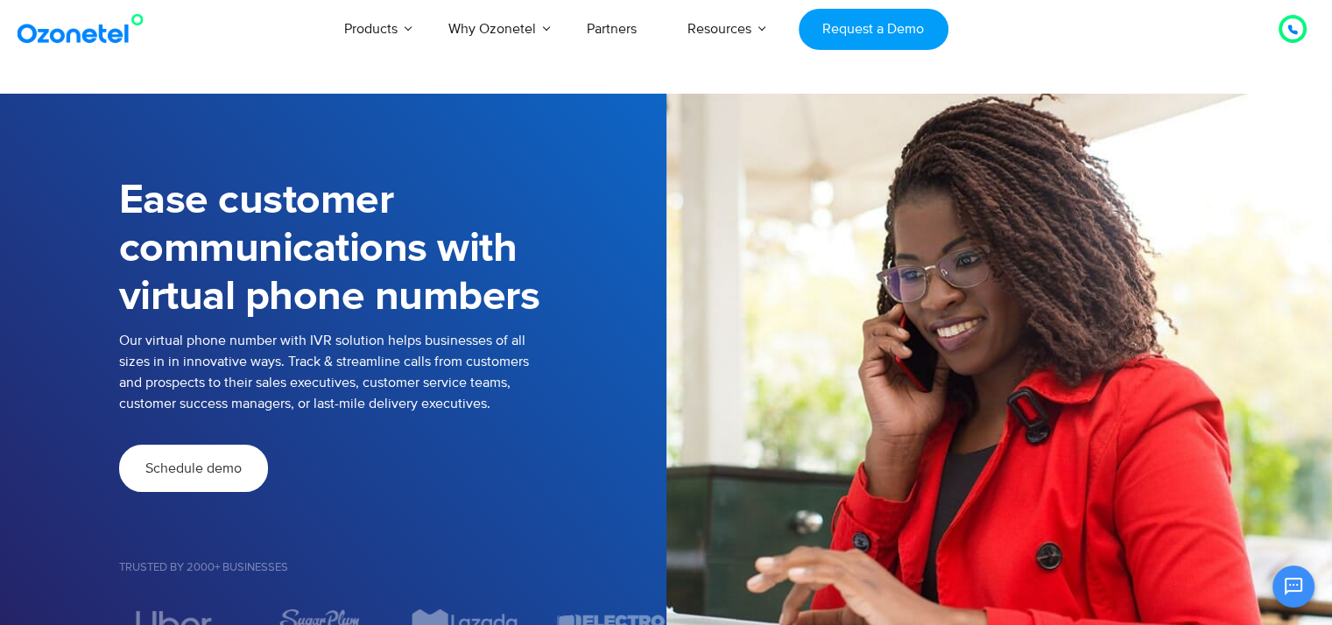
click at [186, 474] on span "Schedule demo" at bounding box center [193, 469] width 96 height 14
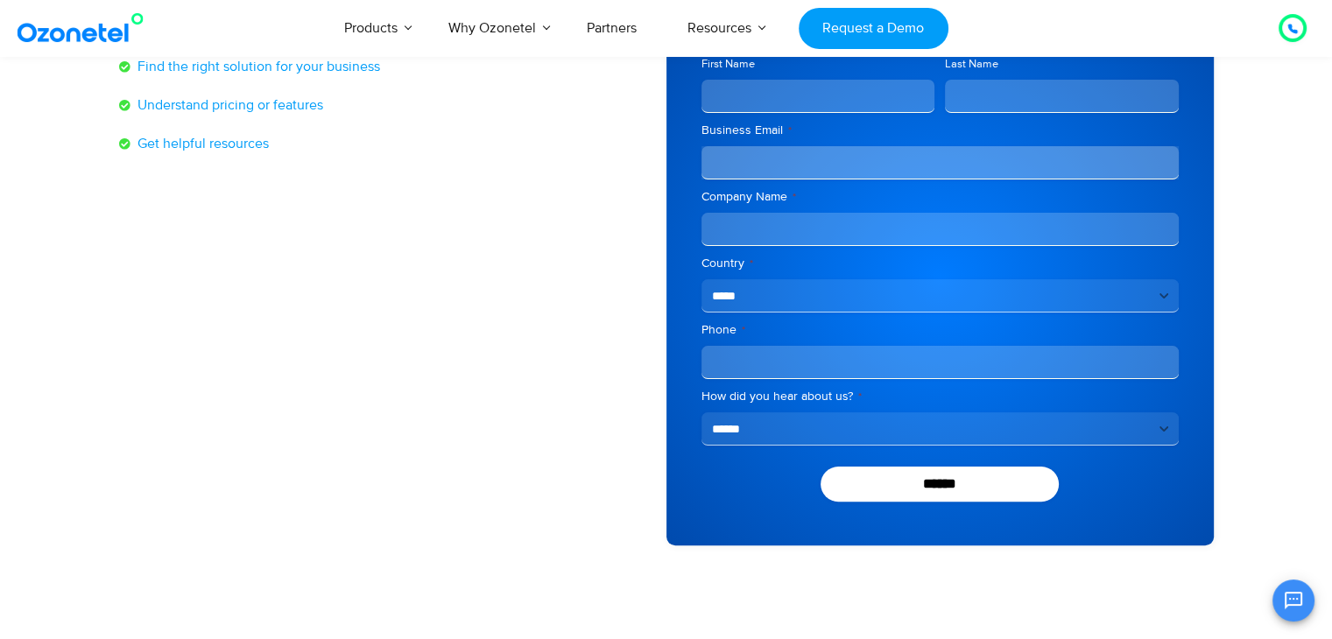
drag, startPoint x: 0, startPoint y: 0, endPoint x: 833, endPoint y: 161, distance: 848.5
click at [833, 161] on div "**********" at bounding box center [940, 264] width 477 height 364
click at [833, 161] on input "Business Email *" at bounding box center [940, 162] width 477 height 33
click at [806, 249] on div "**********" at bounding box center [940, 264] width 477 height 364
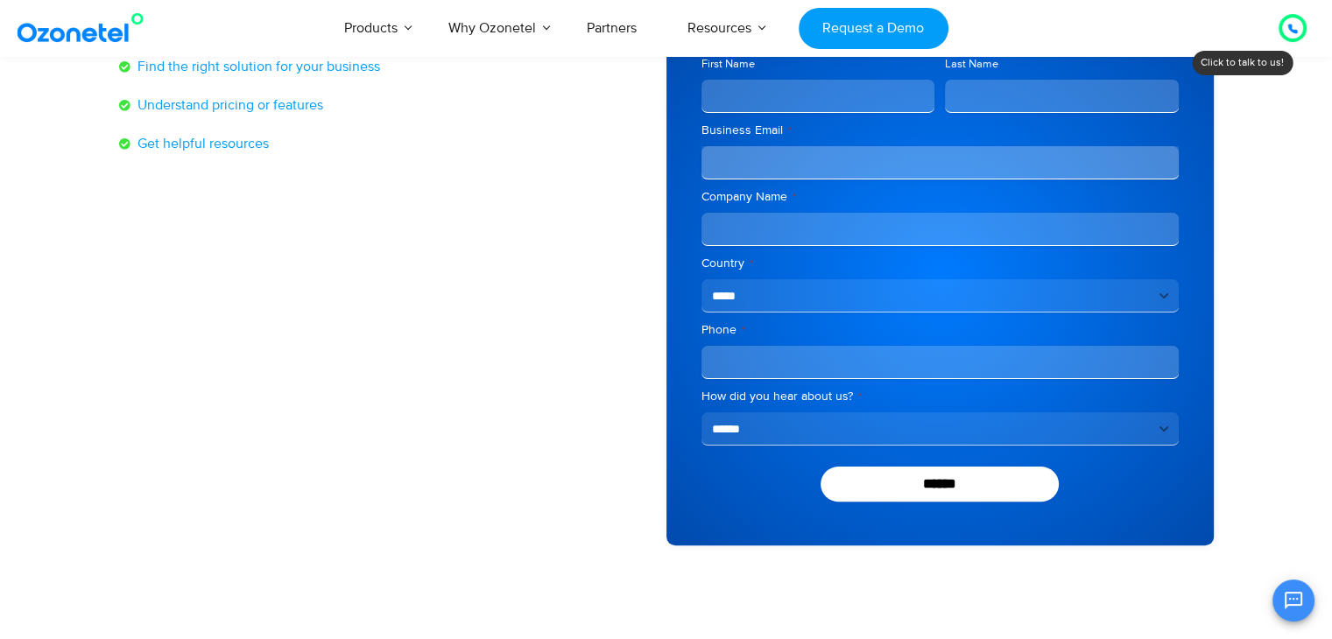
click at [801, 229] on input "Company Name *" at bounding box center [940, 229] width 477 height 33
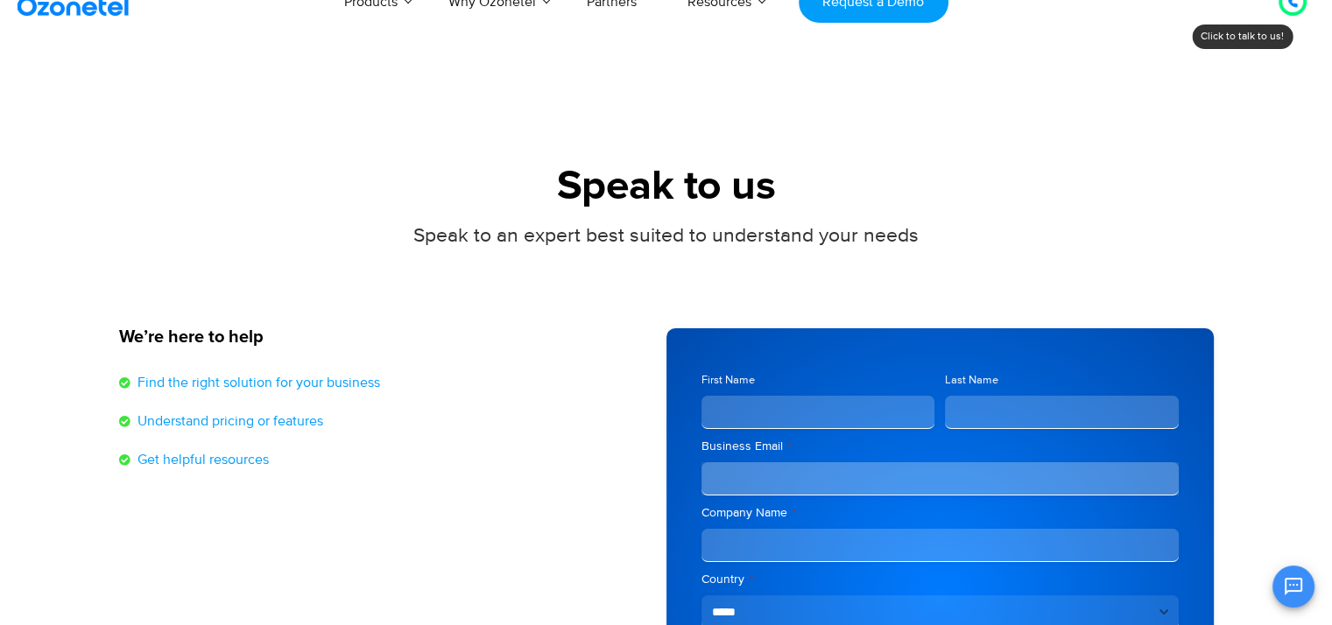
scroll to position [0, 0]
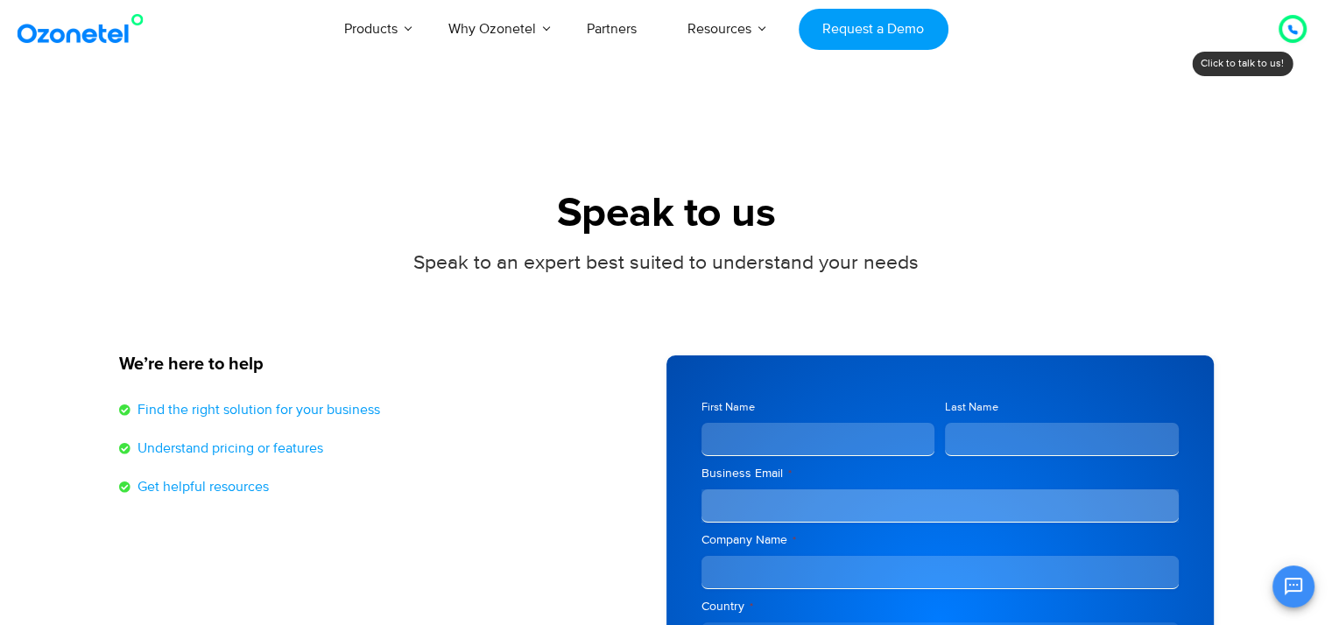
click at [705, 208] on h1 "Speak to us" at bounding box center [666, 214] width 1095 height 48
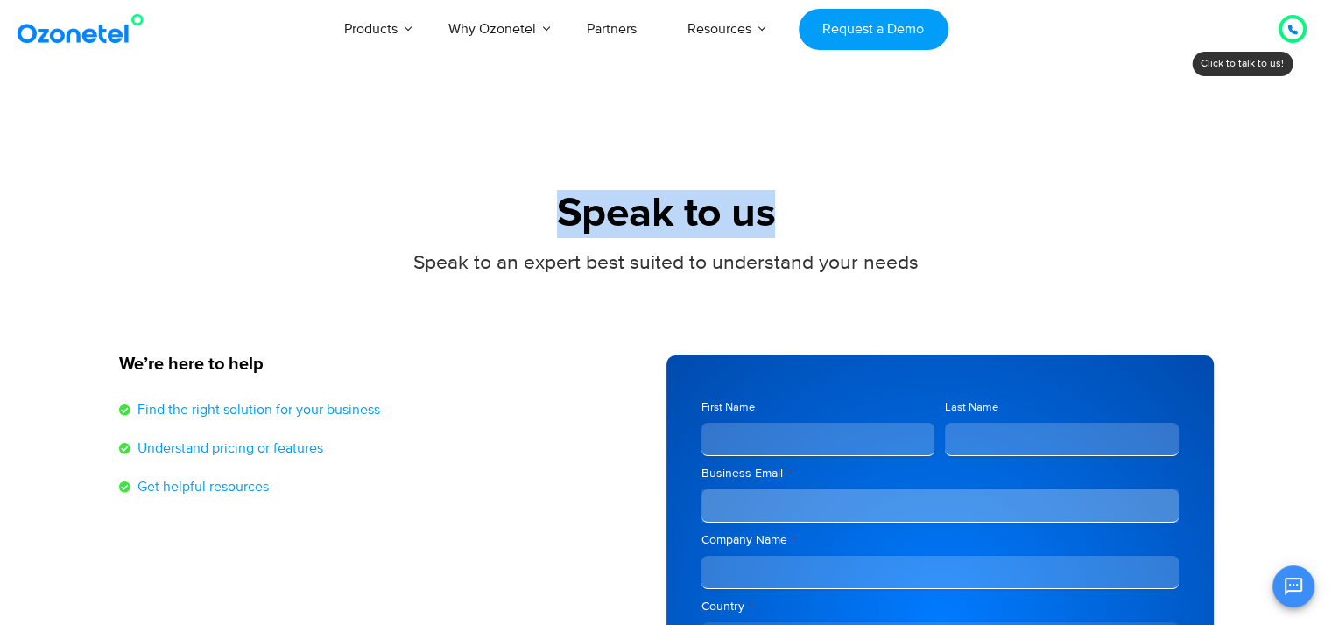
click at [705, 208] on h1 "Speak to us" at bounding box center [666, 214] width 1095 height 48
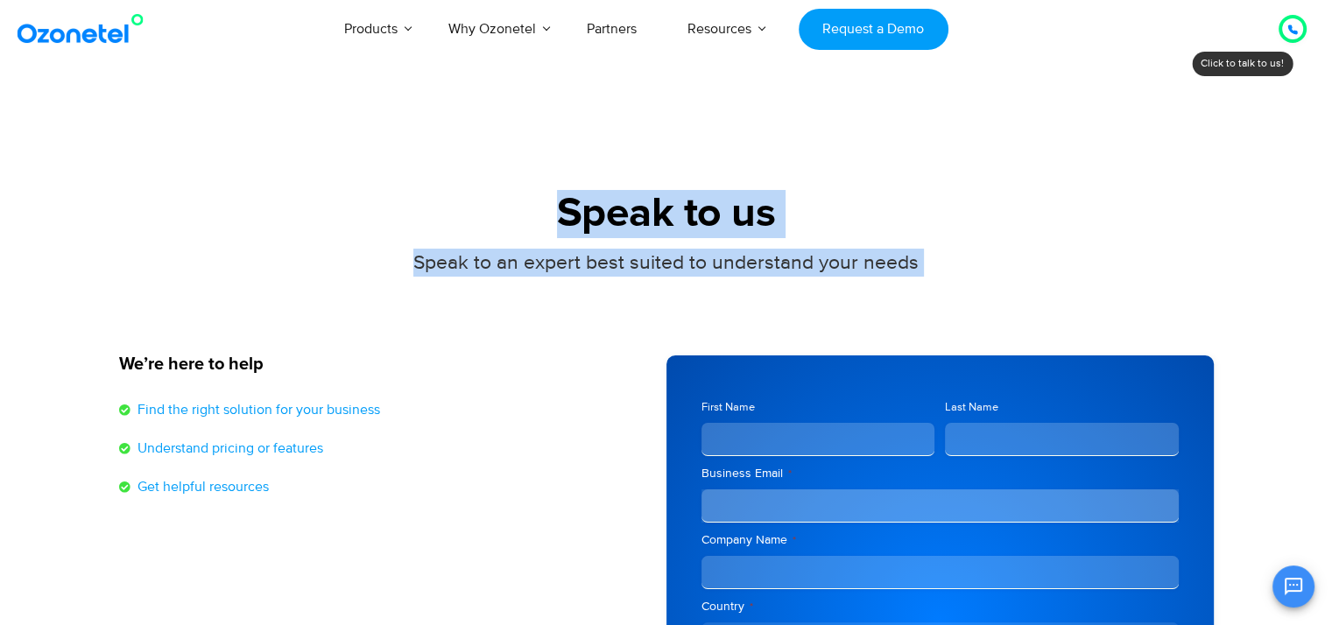
drag, startPoint x: 705, startPoint y: 208, endPoint x: 751, endPoint y: 277, distance: 82.1
click at [751, 277] on div "Speak to us Speak to an expert best suited to understand your needs" at bounding box center [666, 255] width 1095 height 131
click at [988, 250] on div "Speak to an expert best suited to understand your needs" at bounding box center [666, 263] width 1095 height 28
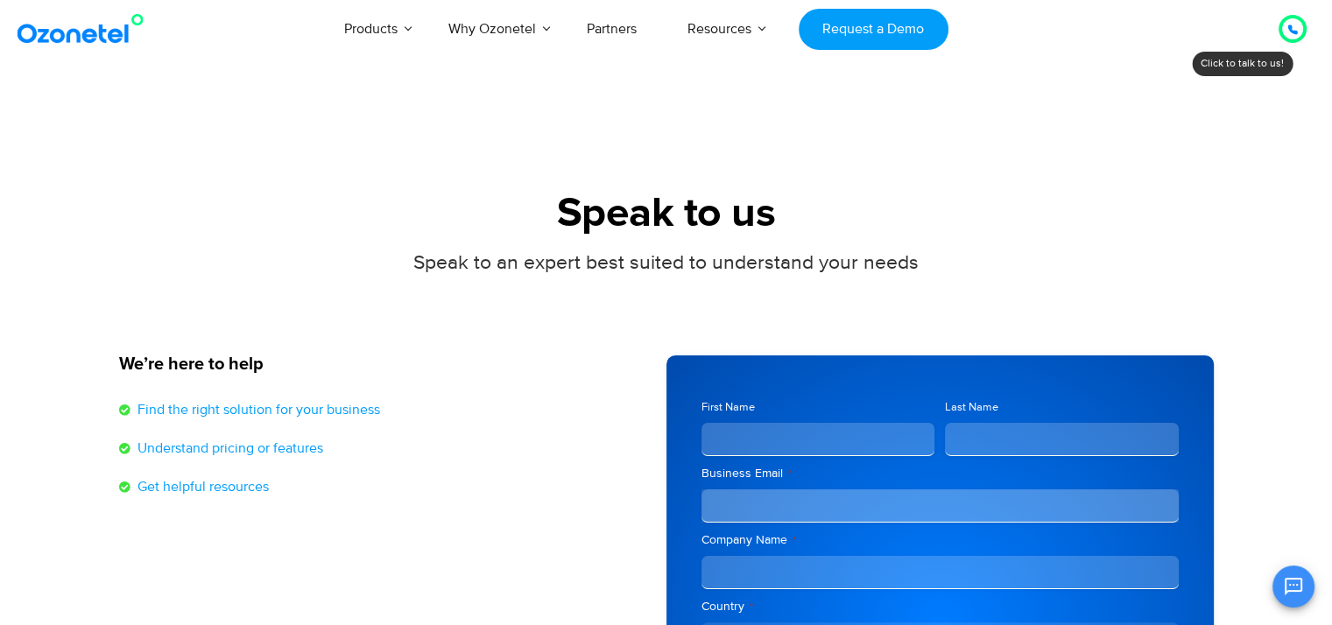
click at [693, 200] on h1 "Speak to us" at bounding box center [666, 214] width 1095 height 48
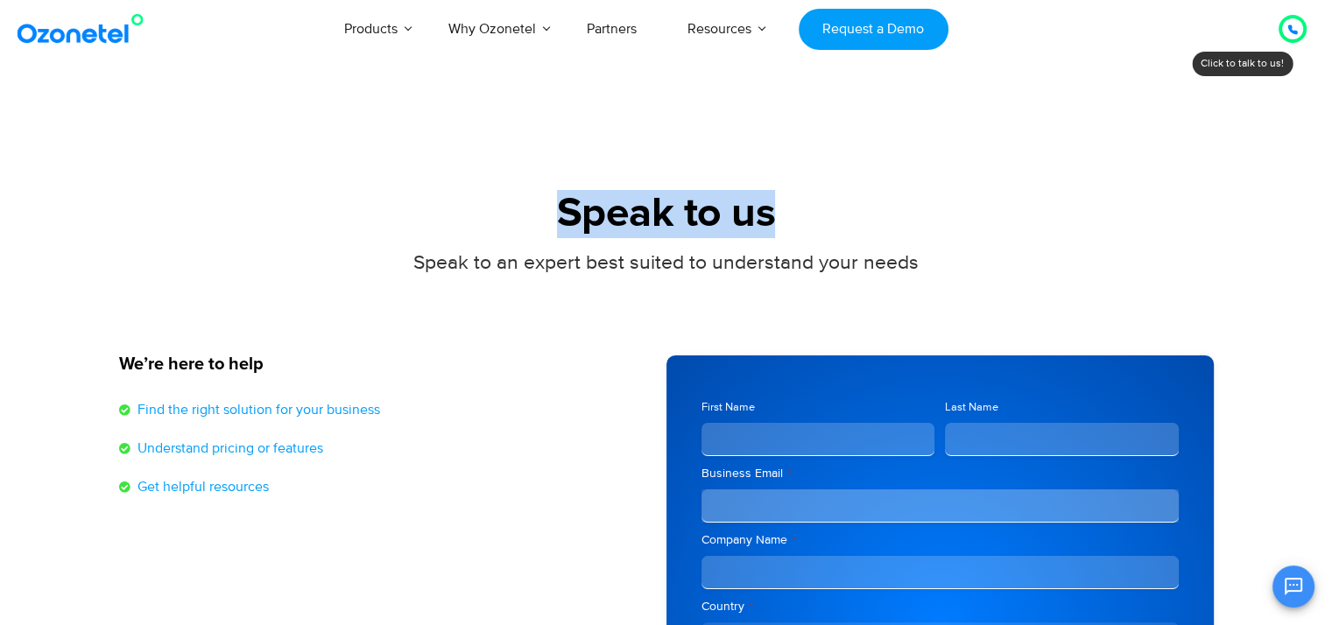
click at [693, 200] on h1 "Speak to us" at bounding box center [666, 214] width 1095 height 48
drag, startPoint x: 693, startPoint y: 200, endPoint x: 836, endPoint y: 172, distance: 145.5
click at [836, 172] on section "Speak to us Speak to an expert best suited to understand your needs We’re here …" at bounding box center [666, 500] width 1332 height 813
click at [934, 201] on h1 "Speak to us" at bounding box center [666, 214] width 1095 height 48
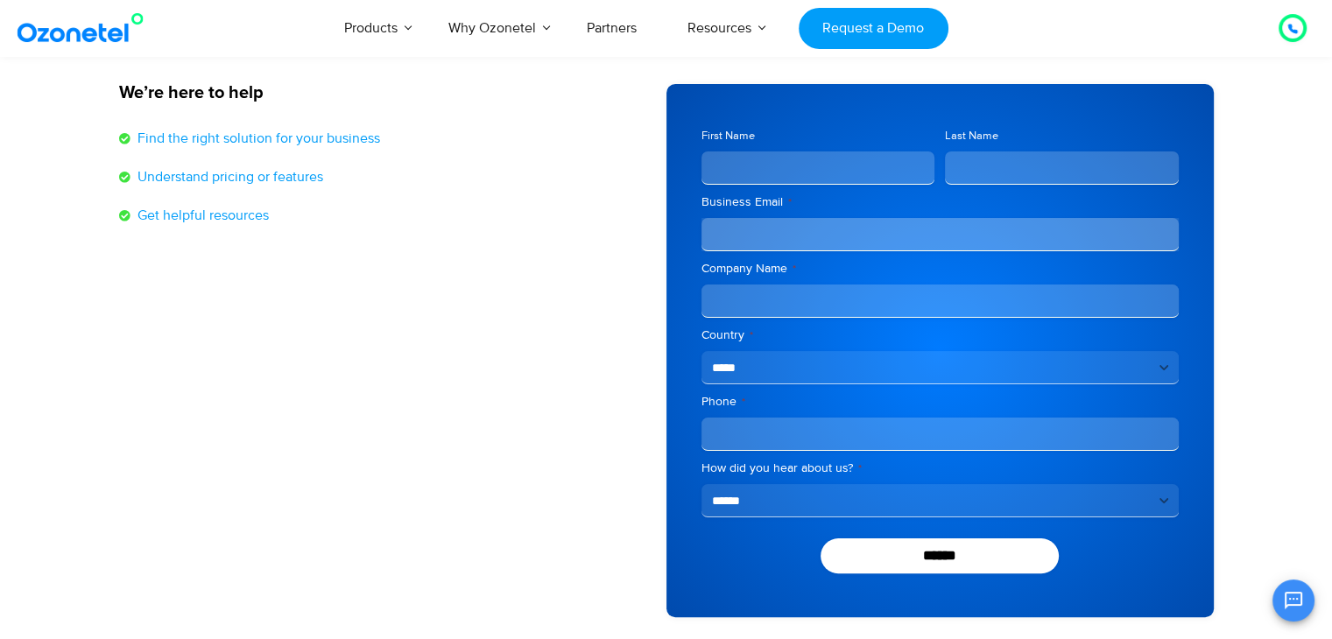
scroll to position [283, 0]
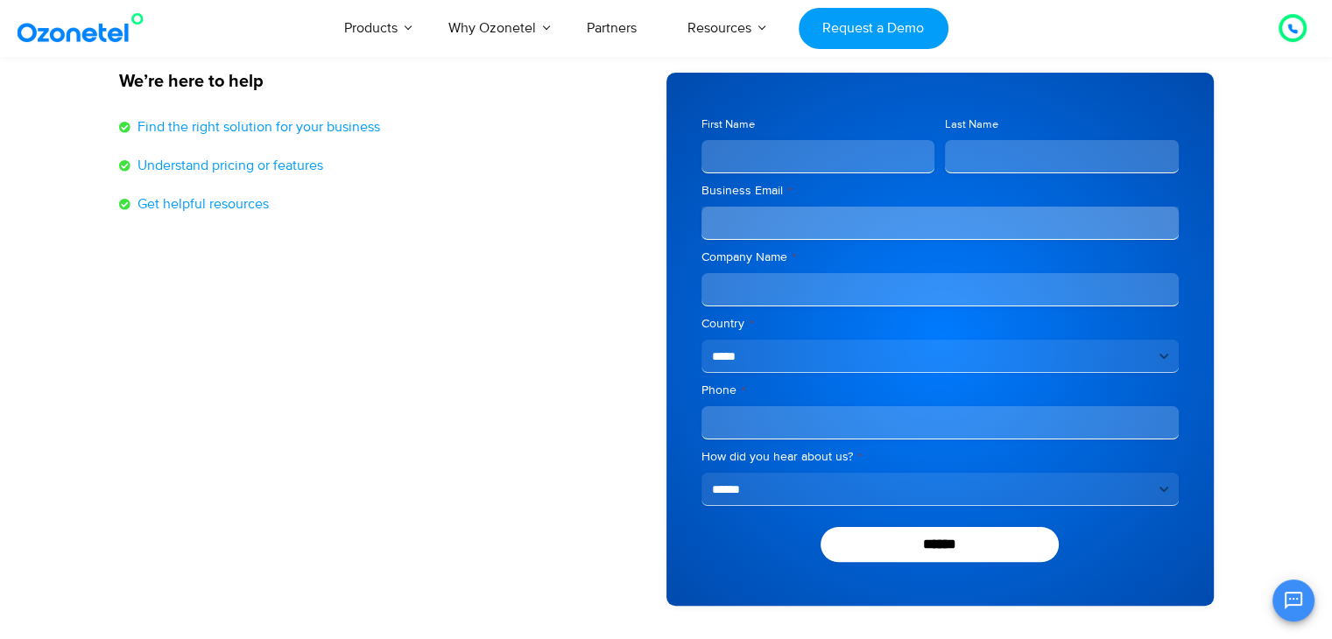
click at [766, 169] on input "First Name" at bounding box center [819, 156] width 234 height 33
click at [771, 242] on div "**********" at bounding box center [940, 325] width 477 height 364
click at [767, 302] on input "Company Name *" at bounding box center [940, 289] width 477 height 33
click at [794, 357] on select "**********" at bounding box center [940, 356] width 477 height 33
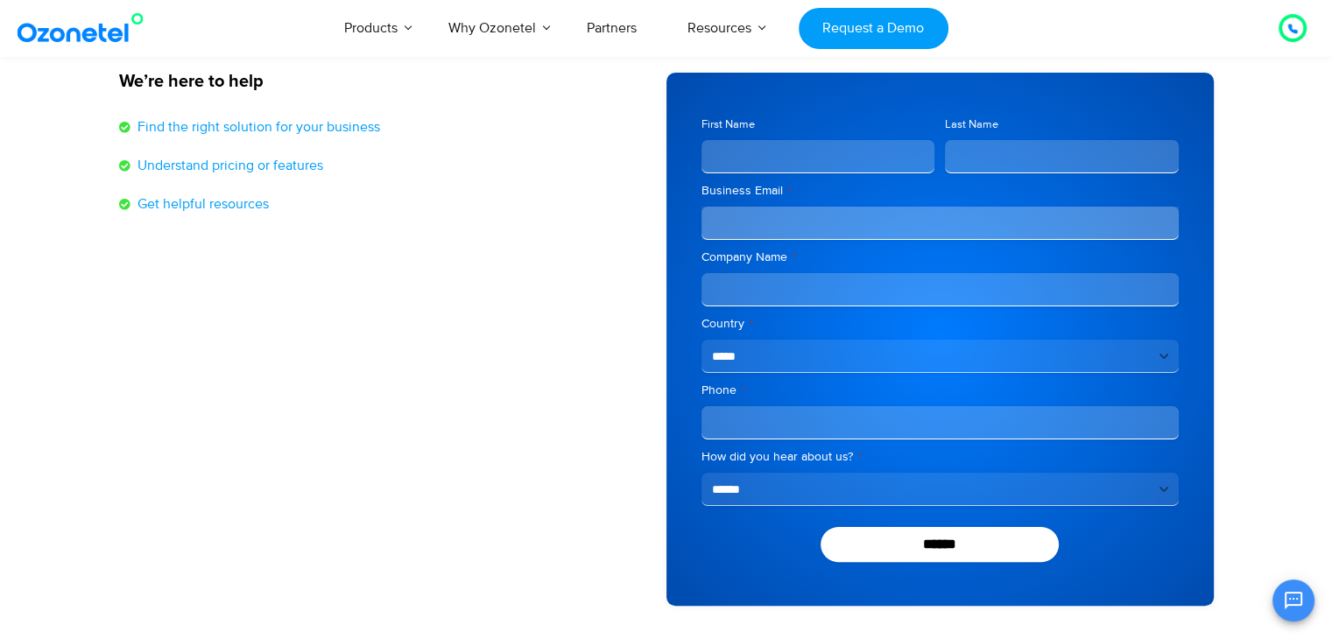
click at [763, 412] on input "Phone *" at bounding box center [940, 422] width 477 height 33
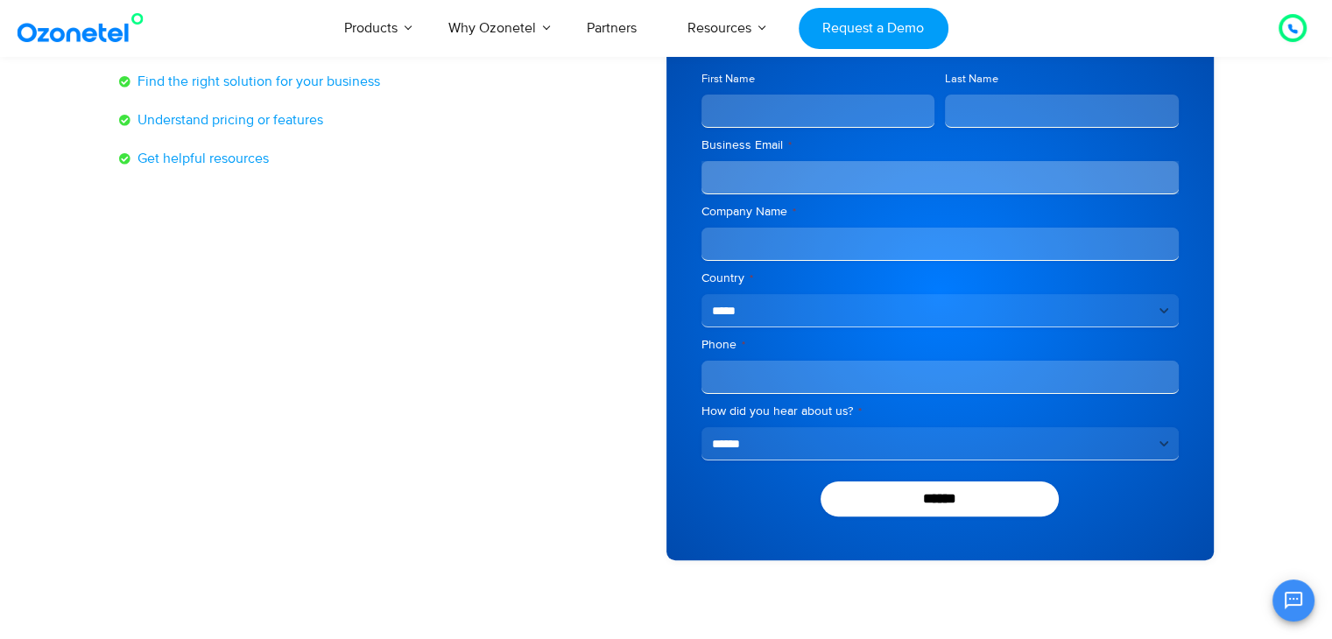
click at [768, 428] on select "**********" at bounding box center [940, 443] width 477 height 33
click at [702, 427] on select "**********" at bounding box center [940, 443] width 477 height 33
click at [723, 215] on label "Company Name *" at bounding box center [940, 212] width 477 height 18
click at [723, 228] on input "Company Name *" at bounding box center [940, 244] width 477 height 33
click at [723, 215] on label "Company Name *" at bounding box center [940, 212] width 477 height 18
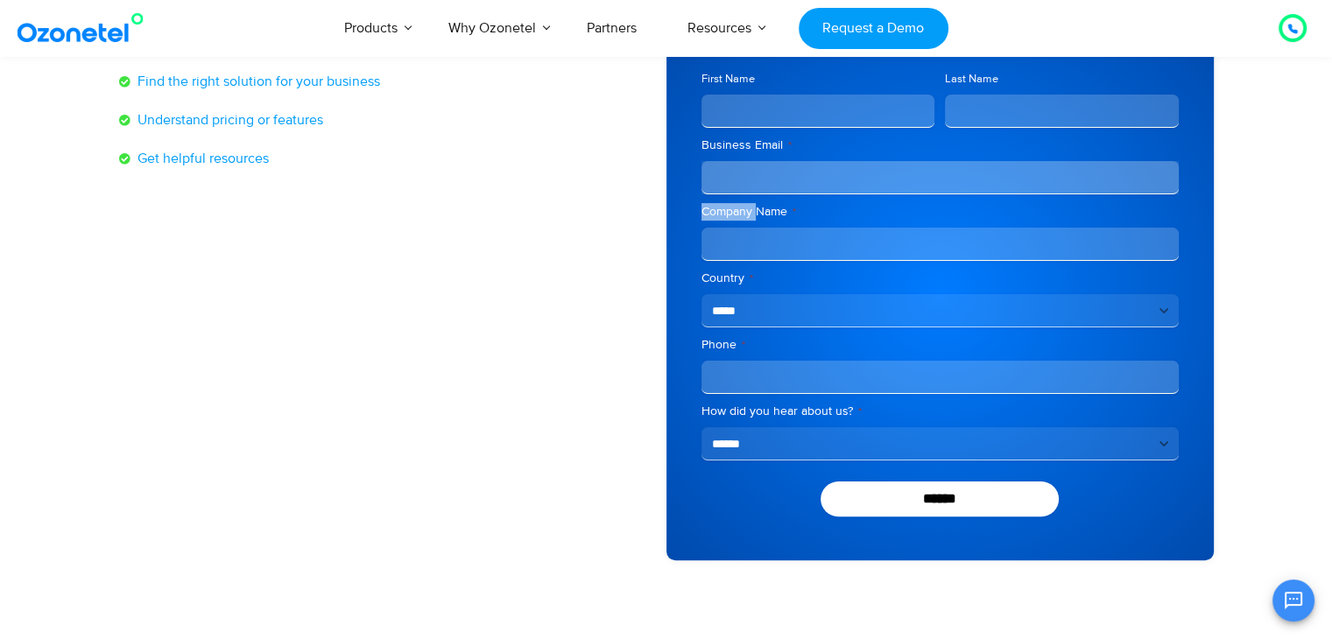
click at [723, 228] on input "Company Name *" at bounding box center [940, 244] width 477 height 33
click at [723, 215] on label "Company Name *" at bounding box center [940, 212] width 477 height 18
click at [723, 228] on input "Company Name *" at bounding box center [940, 244] width 477 height 33
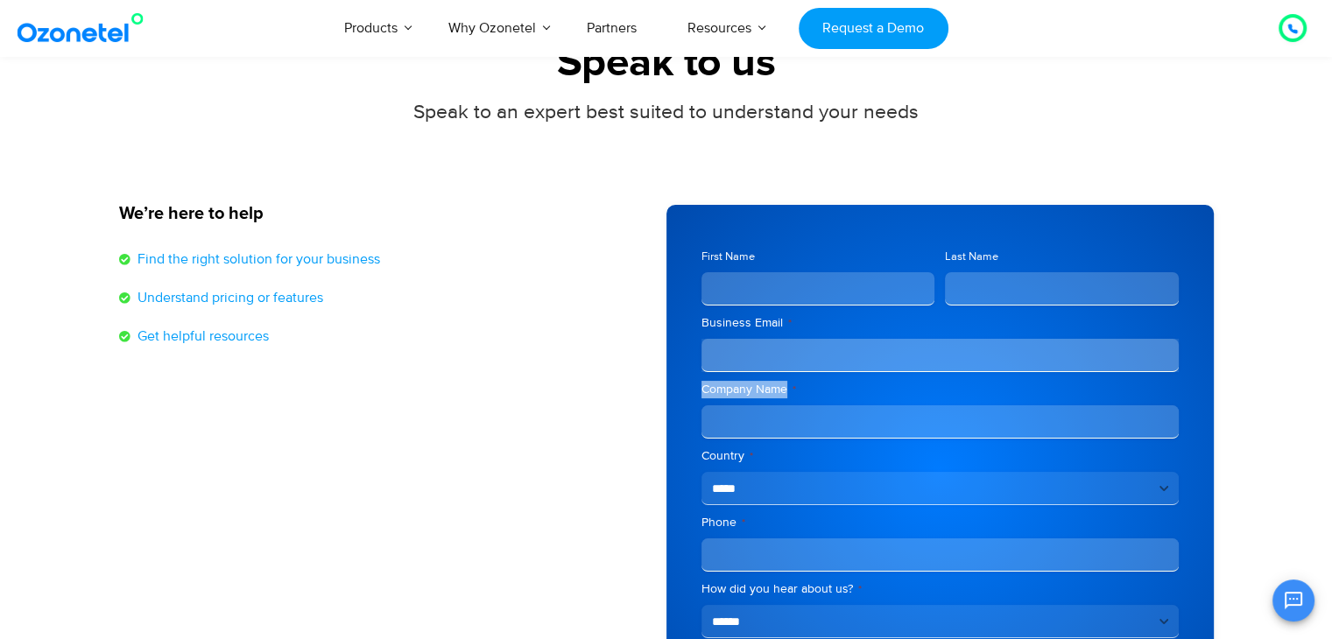
scroll to position [146, 0]
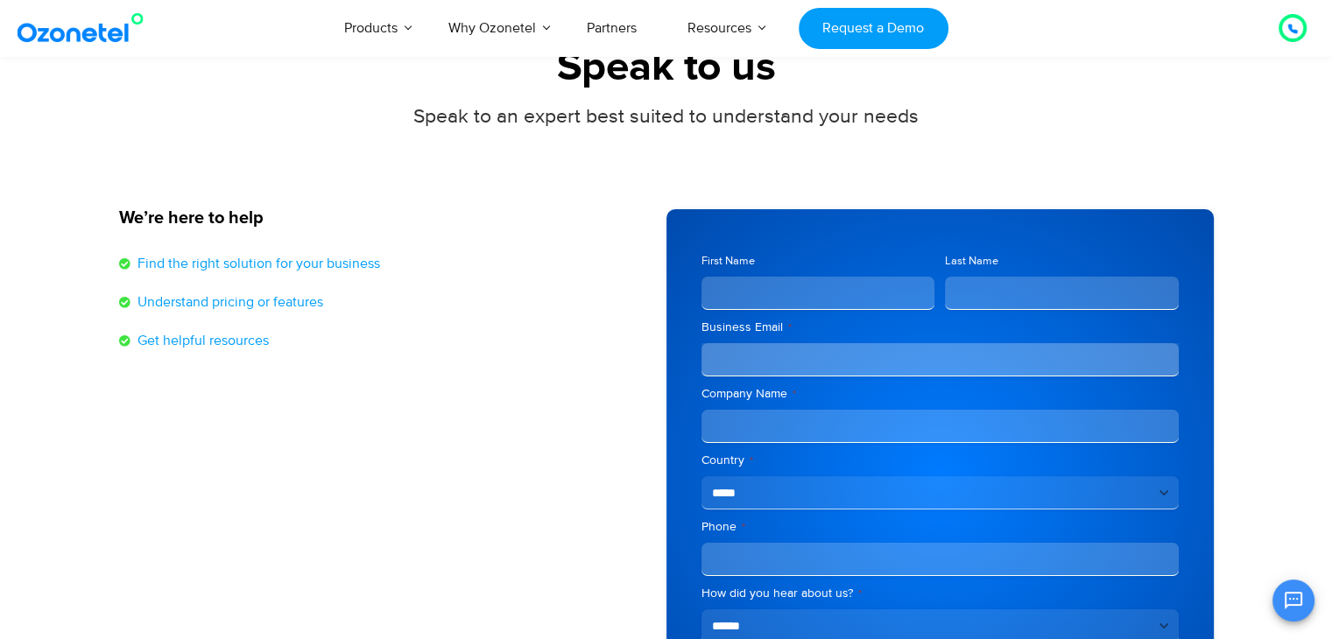
click at [731, 263] on label "First Name" at bounding box center [819, 261] width 234 height 17
click at [731, 277] on input "First Name" at bounding box center [819, 293] width 234 height 33
click at [731, 263] on label "First Name" at bounding box center [819, 261] width 234 height 17
click at [731, 277] on input "First Name" at bounding box center [819, 293] width 234 height 33
click at [731, 263] on label "First Name" at bounding box center [819, 261] width 234 height 17
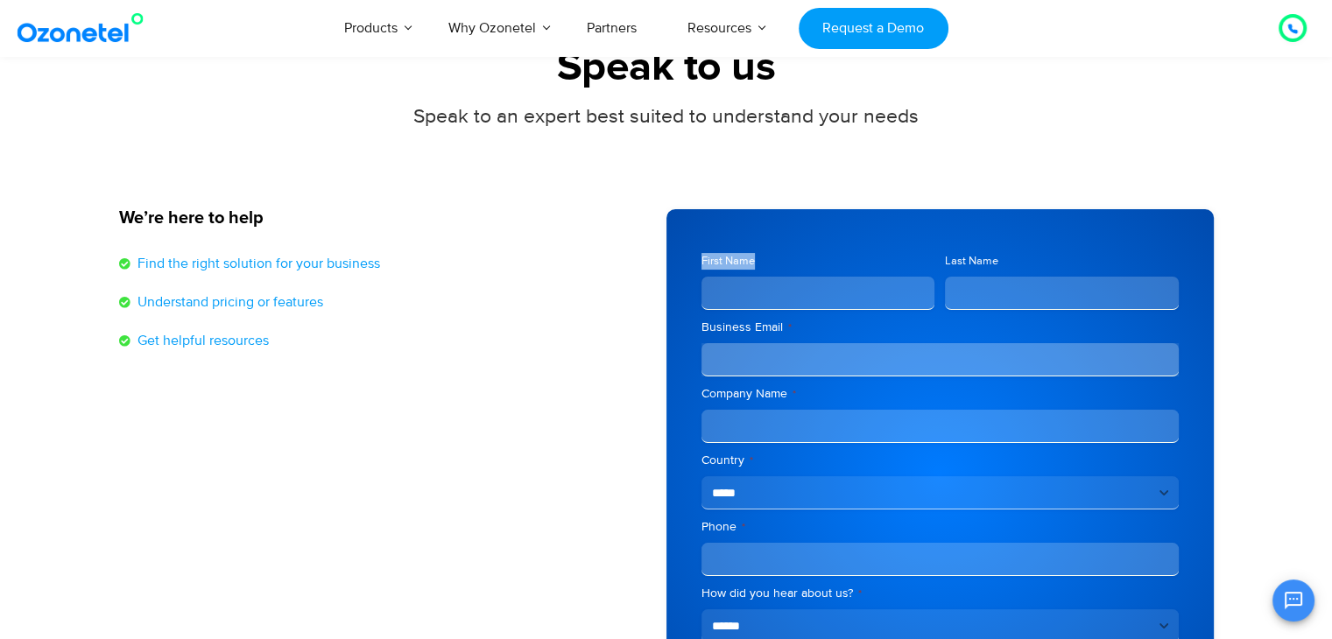
click at [731, 277] on input "First Name" at bounding box center [819, 293] width 234 height 33
click at [947, 251] on div "**********" at bounding box center [940, 475] width 547 height 533
type input "*********"
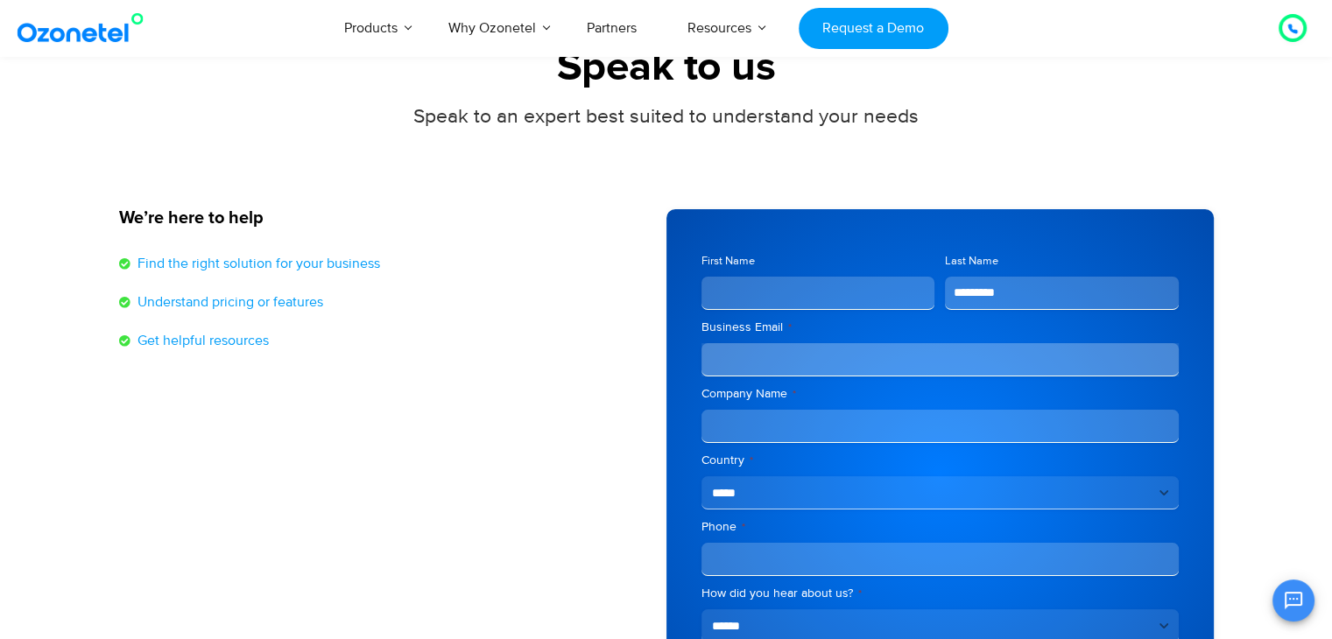
click at [710, 259] on label "First Name" at bounding box center [819, 261] width 234 height 17
click at [710, 277] on input "First Name" at bounding box center [819, 293] width 234 height 33
click at [710, 259] on label "First Name" at bounding box center [819, 261] width 234 height 17
click at [710, 277] on input "First Name" at bounding box center [819, 293] width 234 height 33
click at [710, 259] on label "First Name" at bounding box center [819, 261] width 234 height 17
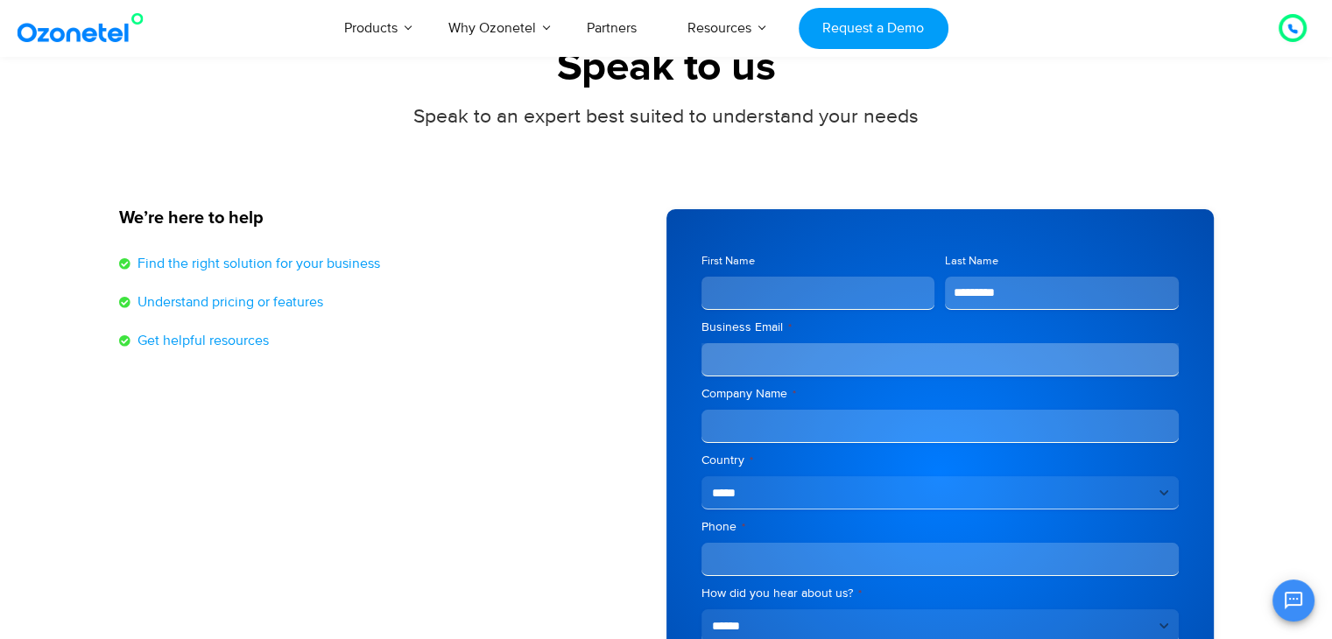
click at [710, 277] on input "First Name" at bounding box center [819, 293] width 234 height 33
click at [808, 278] on input "**********" at bounding box center [819, 293] width 234 height 33
type input "**********"
drag, startPoint x: 725, startPoint y: 270, endPoint x: 728, endPoint y: 311, distance: 41.3
click at [728, 311] on div "**********" at bounding box center [940, 461] width 477 height 364
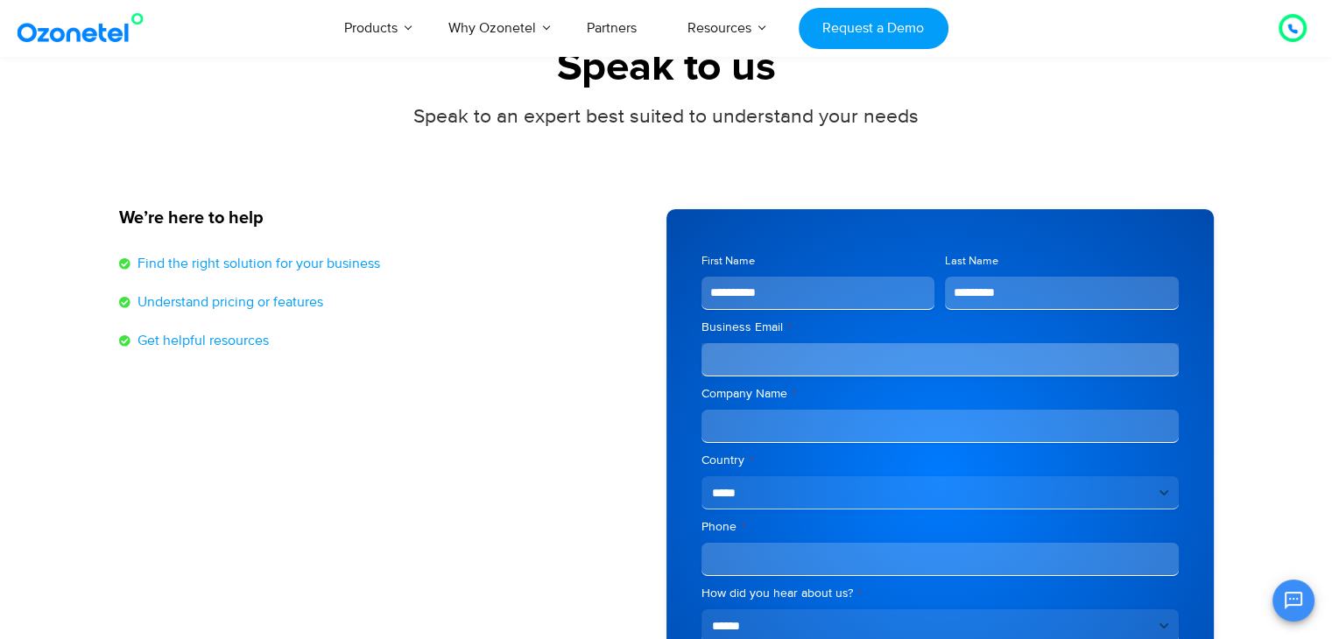
click at [729, 321] on label "Business Email *" at bounding box center [940, 328] width 477 height 18
click at [729, 343] on input "Business Email *" at bounding box center [940, 359] width 477 height 33
click at [729, 321] on label "Business Email *" at bounding box center [940, 328] width 477 height 18
click at [729, 343] on input "Business Email *" at bounding box center [940, 359] width 477 height 33
click at [729, 321] on label "Business Email *" at bounding box center [940, 328] width 477 height 18
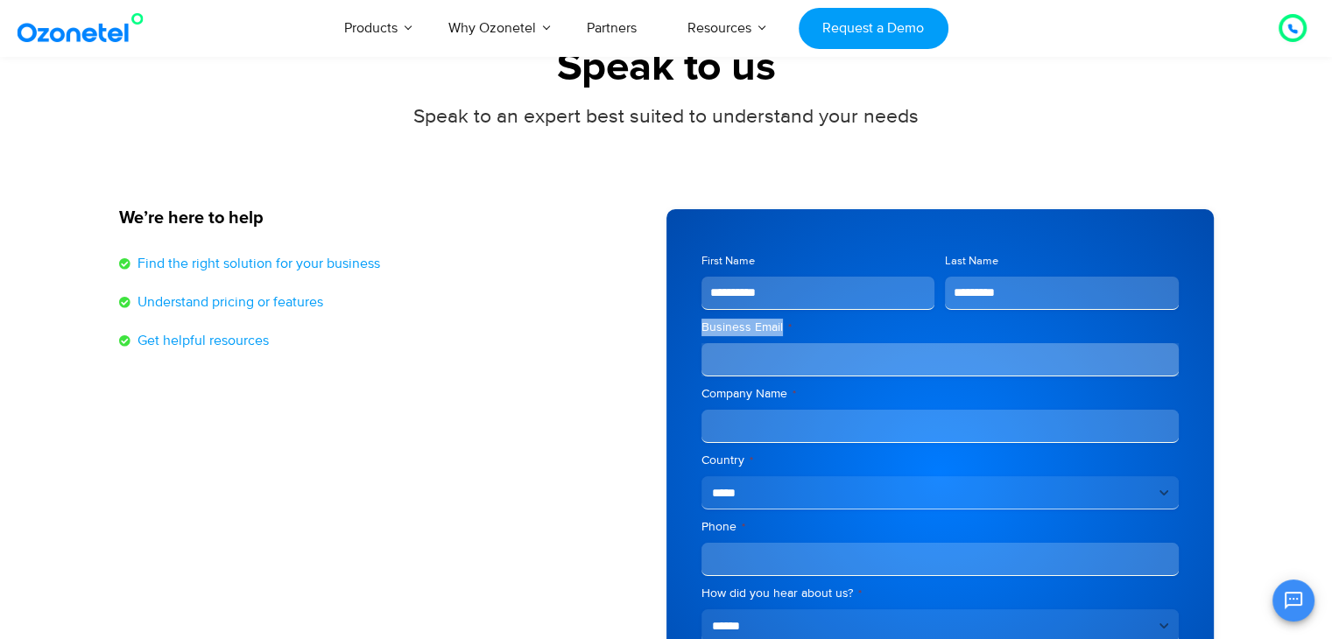
click at [729, 343] on input "Business Email *" at bounding box center [940, 359] width 477 height 33
drag, startPoint x: 729, startPoint y: 321, endPoint x: 764, endPoint y: 368, distance: 58.2
click at [764, 368] on div "Business Email *" at bounding box center [940, 348] width 477 height 58
drag, startPoint x: 764, startPoint y: 368, endPoint x: 723, endPoint y: 327, distance: 58.2
click at [723, 327] on div "Business Email *" at bounding box center [940, 348] width 477 height 58
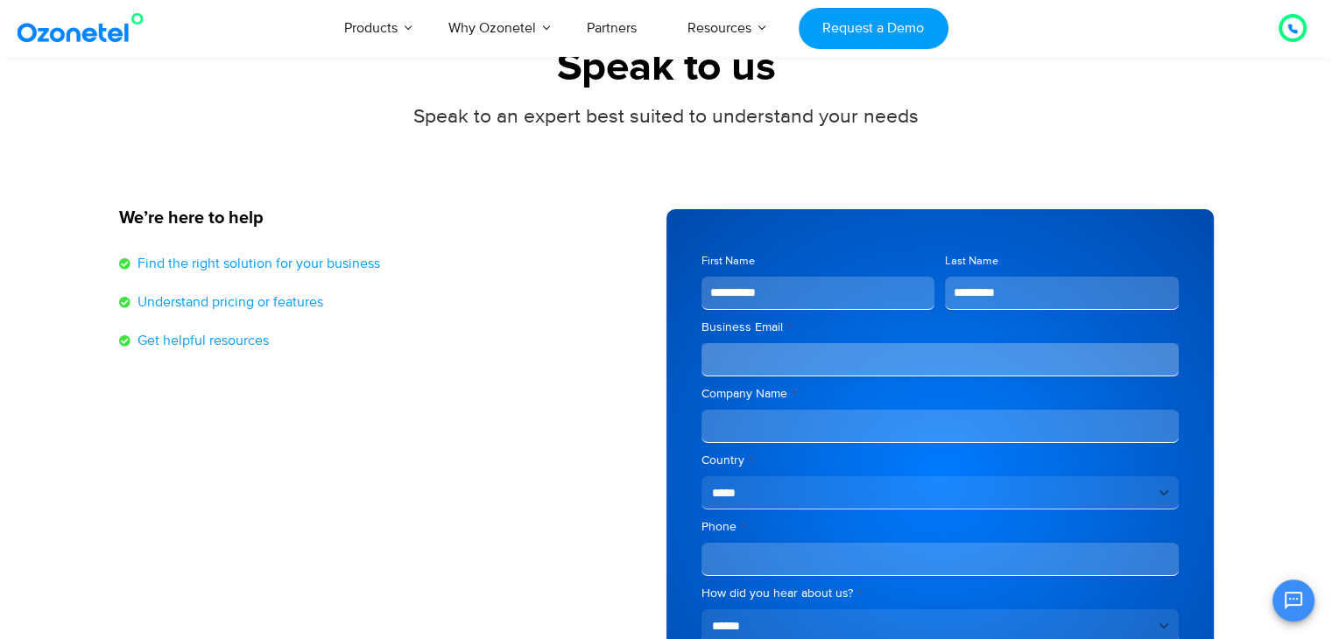
click at [723, 327] on label "Business Email *" at bounding box center [940, 328] width 477 height 18
click at [723, 343] on input "Business Email *" at bounding box center [940, 359] width 477 height 33
click at [723, 327] on label "Business Email *" at bounding box center [940, 328] width 477 height 18
click at [723, 343] on input "Business Email *" at bounding box center [940, 359] width 477 height 33
click at [723, 327] on label "Business Email *" at bounding box center [940, 328] width 477 height 18
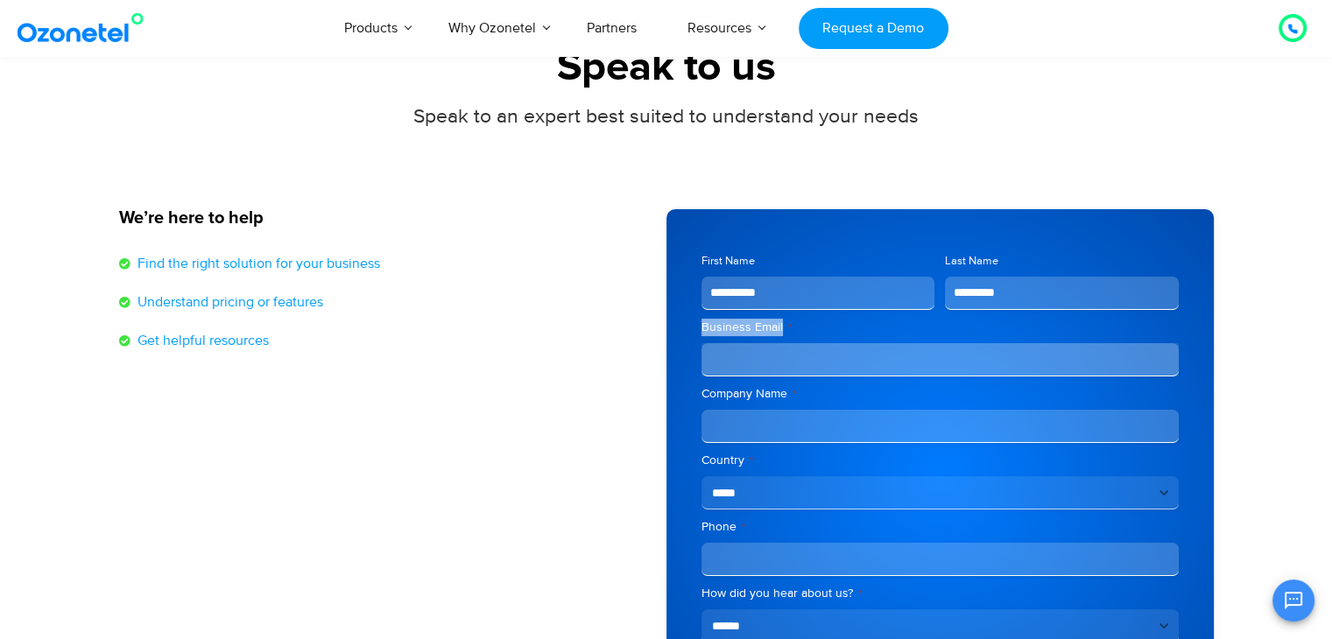
click at [723, 343] on input "Business Email *" at bounding box center [940, 359] width 477 height 33
drag, startPoint x: 723, startPoint y: 327, endPoint x: 736, endPoint y: 369, distance: 44.1
click at [736, 369] on div "Business Email *" at bounding box center [940, 348] width 477 height 58
click at [736, 369] on input "Business Email *" at bounding box center [940, 359] width 477 height 33
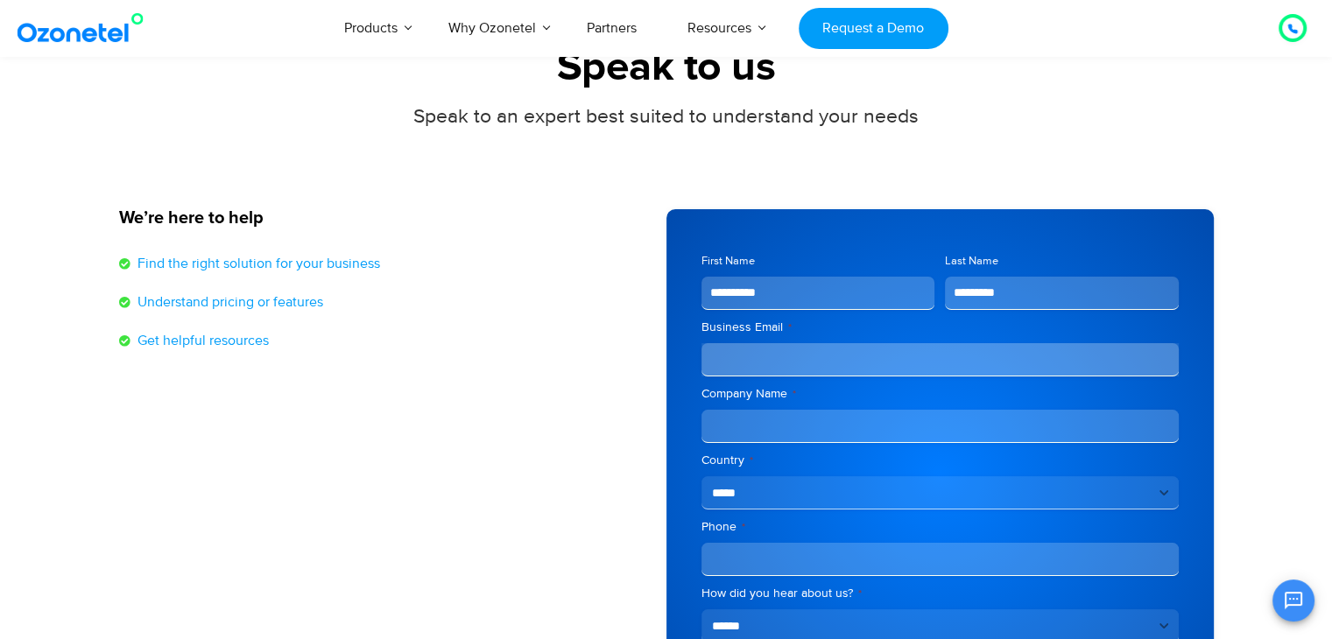
click at [749, 400] on label "Company Name *" at bounding box center [940, 394] width 477 height 18
click at [749, 410] on input "Company Name *" at bounding box center [940, 426] width 477 height 33
click at [749, 400] on label "Company Name *" at bounding box center [940, 394] width 477 height 18
click at [749, 410] on input "Company Name *" at bounding box center [940, 426] width 477 height 33
click at [749, 400] on label "Company Name *" at bounding box center [940, 394] width 477 height 18
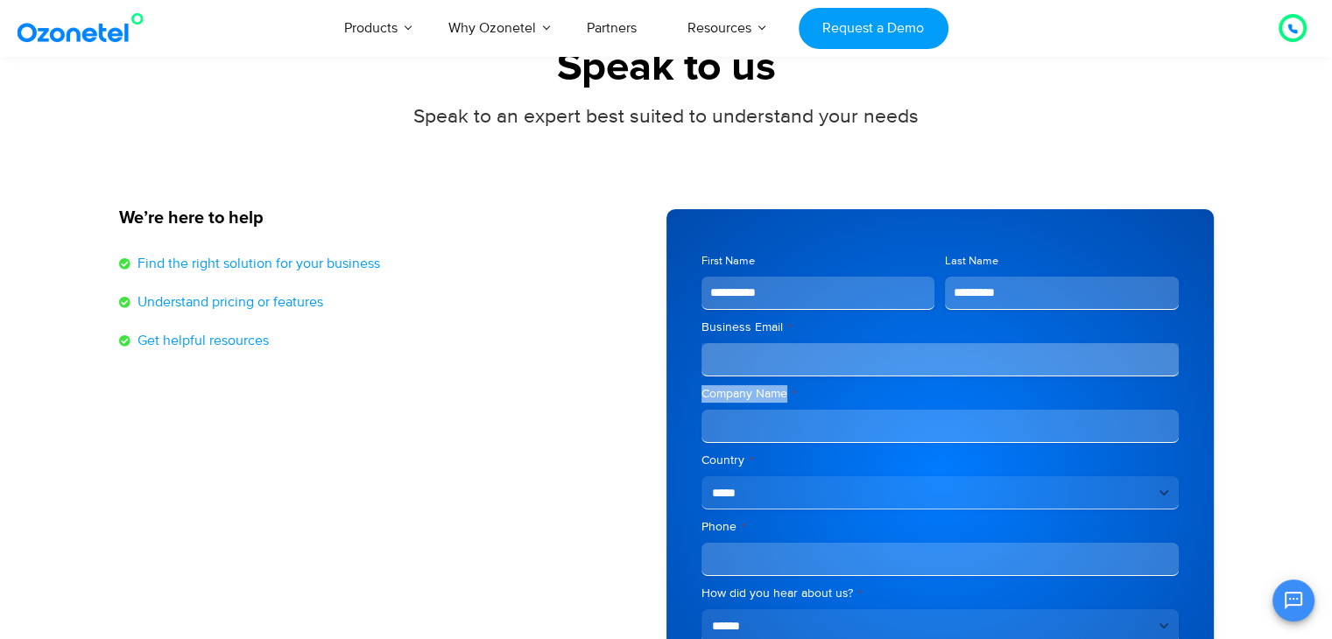
click at [749, 410] on input "Company Name *" at bounding box center [940, 426] width 477 height 33
type input "**********"
click at [725, 474] on div "**********" at bounding box center [940, 481] width 477 height 58
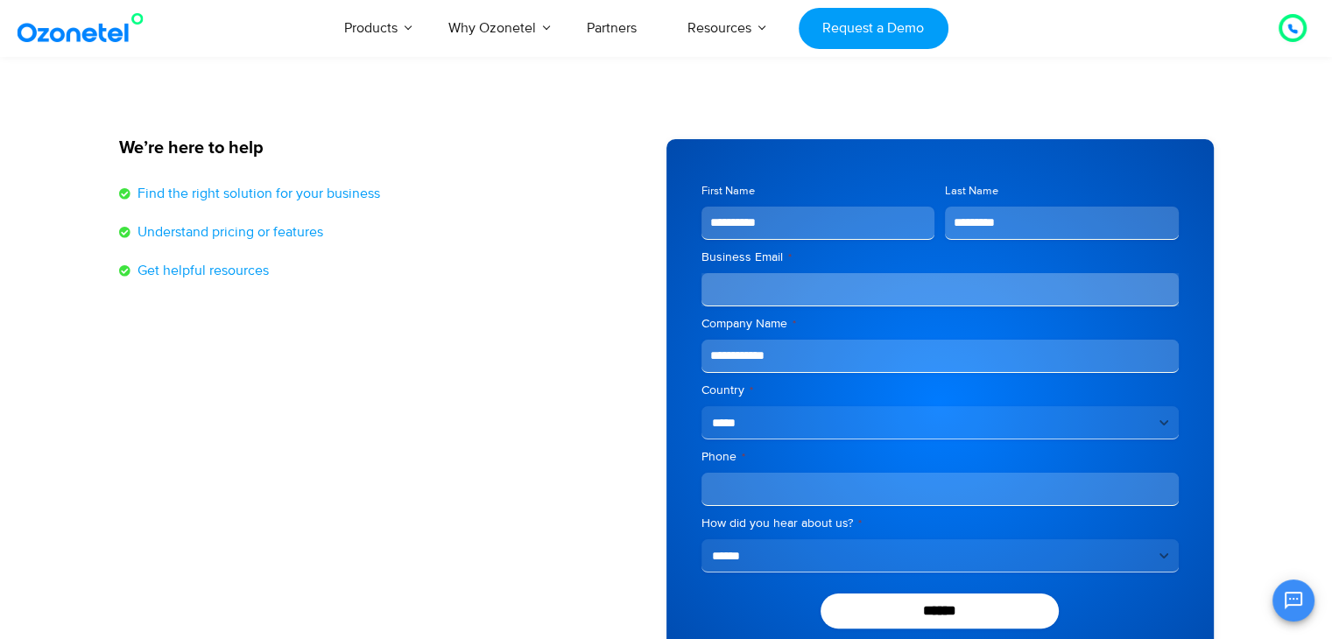
scroll to position [217, 0]
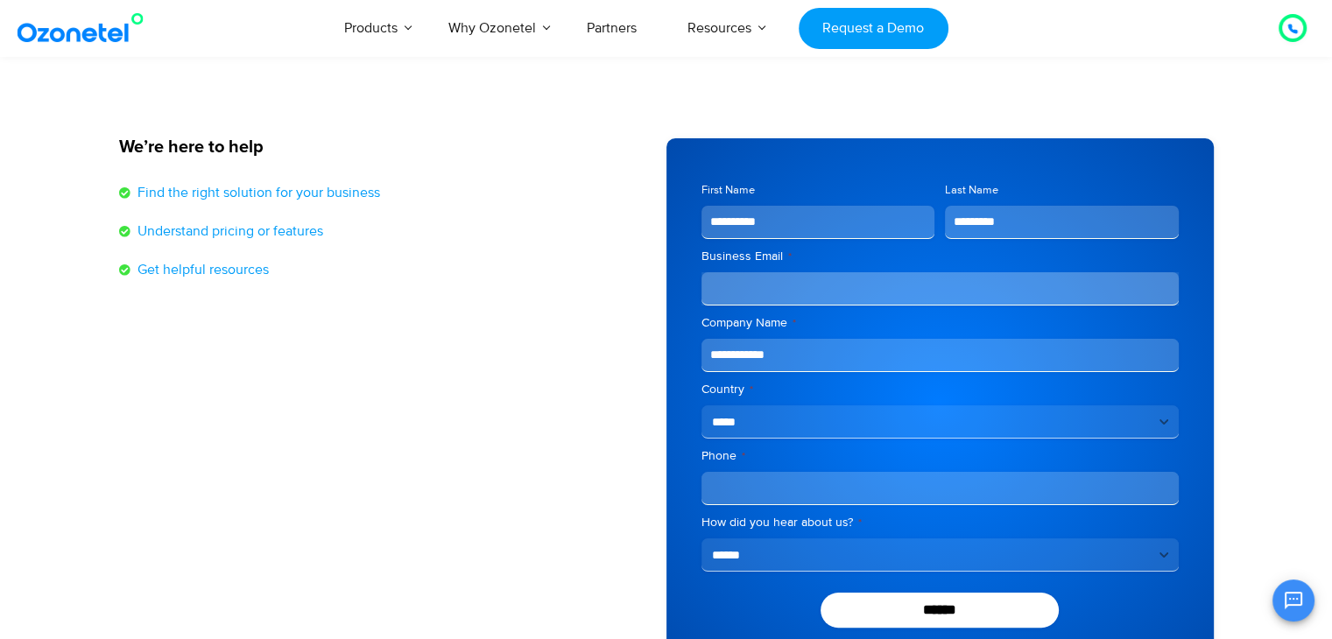
click at [750, 525] on label "How did you hear about us? *" at bounding box center [940, 523] width 477 height 18
click at [750, 539] on select "**********" at bounding box center [940, 555] width 477 height 33
click at [750, 525] on label "How did you hear about us? *" at bounding box center [940, 523] width 477 height 18
click at [750, 539] on select "**********" at bounding box center [940, 555] width 477 height 33
click at [750, 525] on label "How did you hear about us? *" at bounding box center [940, 523] width 477 height 18
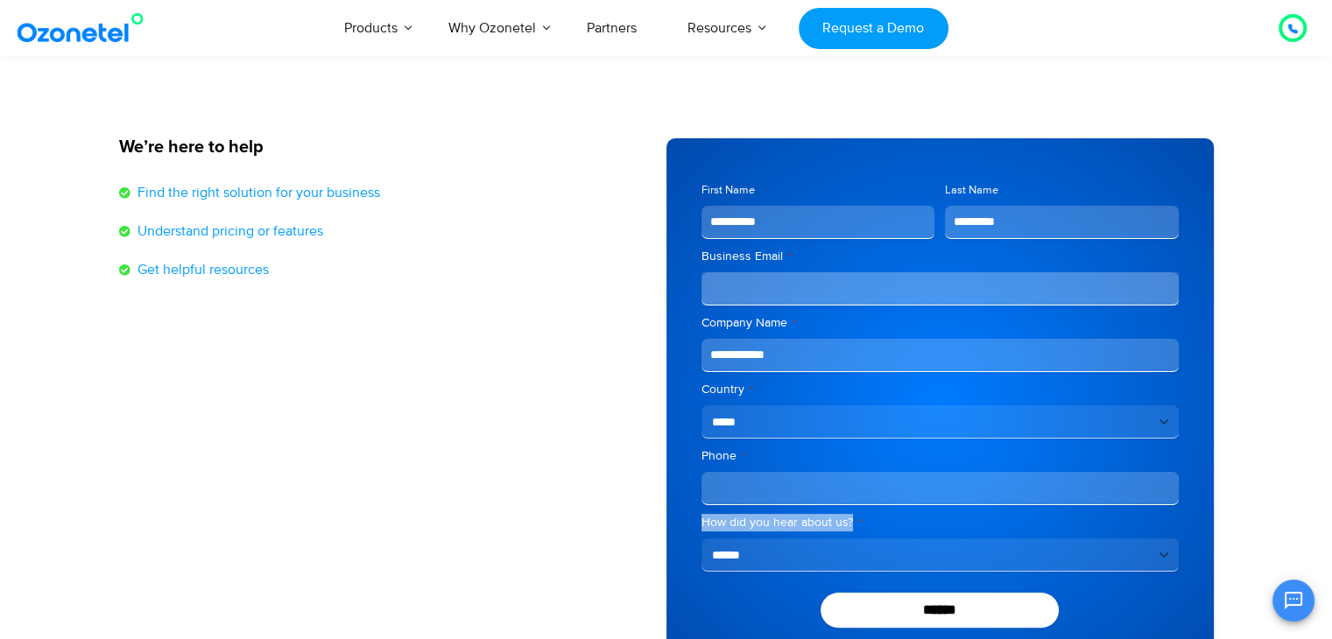
click at [750, 539] on select "**********" at bounding box center [940, 555] width 477 height 33
drag, startPoint x: 750, startPoint y: 525, endPoint x: 766, endPoint y: 529, distance: 16.4
click at [766, 529] on label "How did you hear about us? *" at bounding box center [940, 523] width 477 height 18
click at [766, 539] on select "**********" at bounding box center [940, 555] width 477 height 33
click at [716, 458] on label "Phone *" at bounding box center [940, 457] width 477 height 18
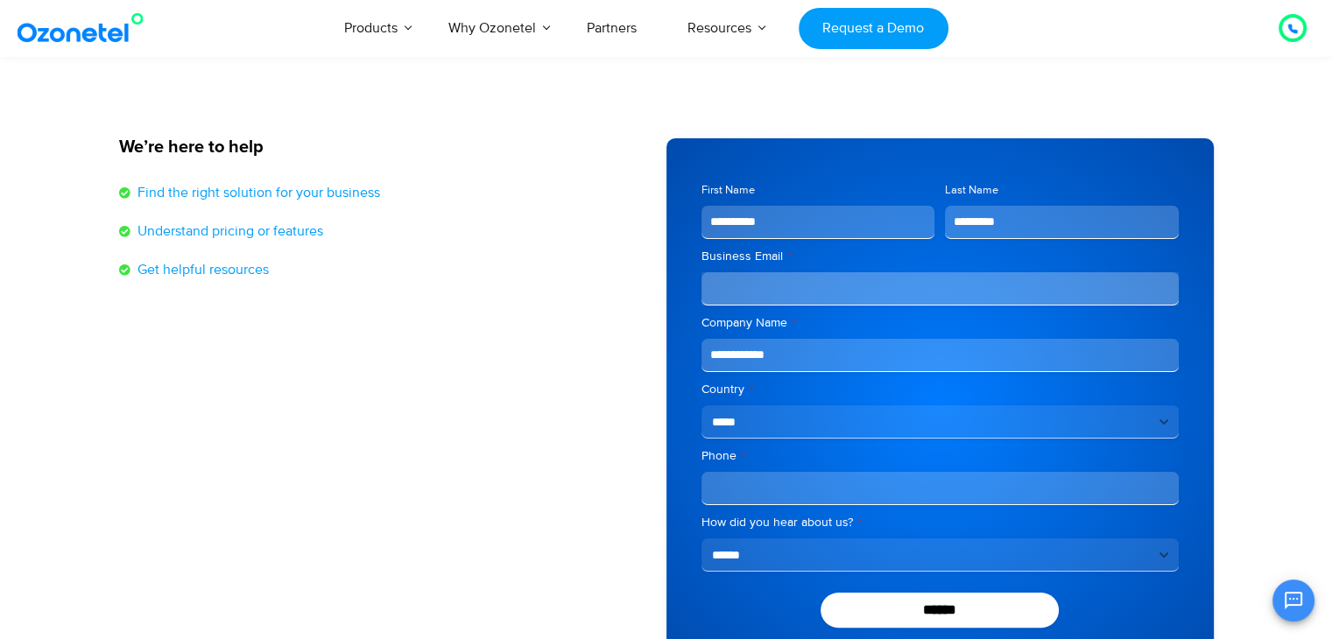
click at [716, 472] on input "Phone *" at bounding box center [940, 488] width 477 height 33
click at [716, 458] on label "Phone *" at bounding box center [940, 457] width 477 height 18
click at [716, 472] on input "Phone *" at bounding box center [940, 488] width 477 height 33
click at [716, 458] on label "Phone *" at bounding box center [940, 457] width 477 height 18
click at [716, 472] on input "Phone *" at bounding box center [940, 488] width 477 height 33
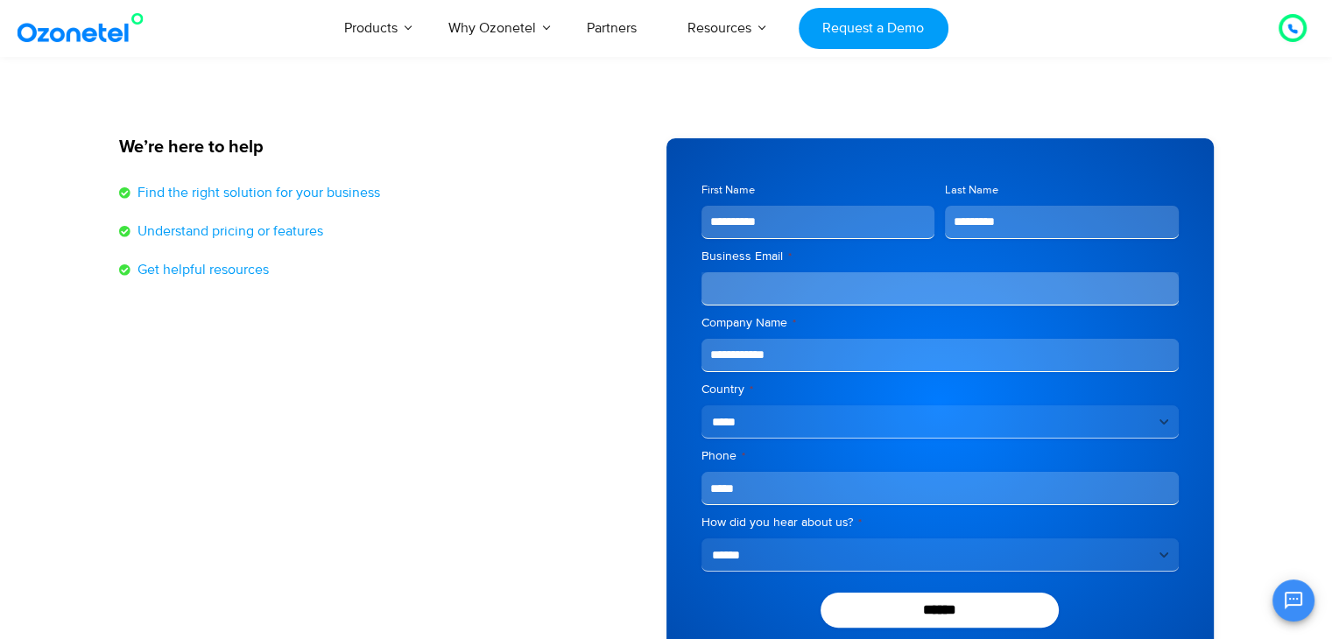
type input "*****"
drag, startPoint x: 739, startPoint y: 267, endPoint x: 739, endPoint y: 257, distance: 10.5
click at [739, 257] on div "Business Email *" at bounding box center [940, 277] width 477 height 58
click at [739, 257] on label "Business Email *" at bounding box center [940, 257] width 477 height 18
click at [739, 272] on input "Business Email *" at bounding box center [940, 288] width 477 height 33
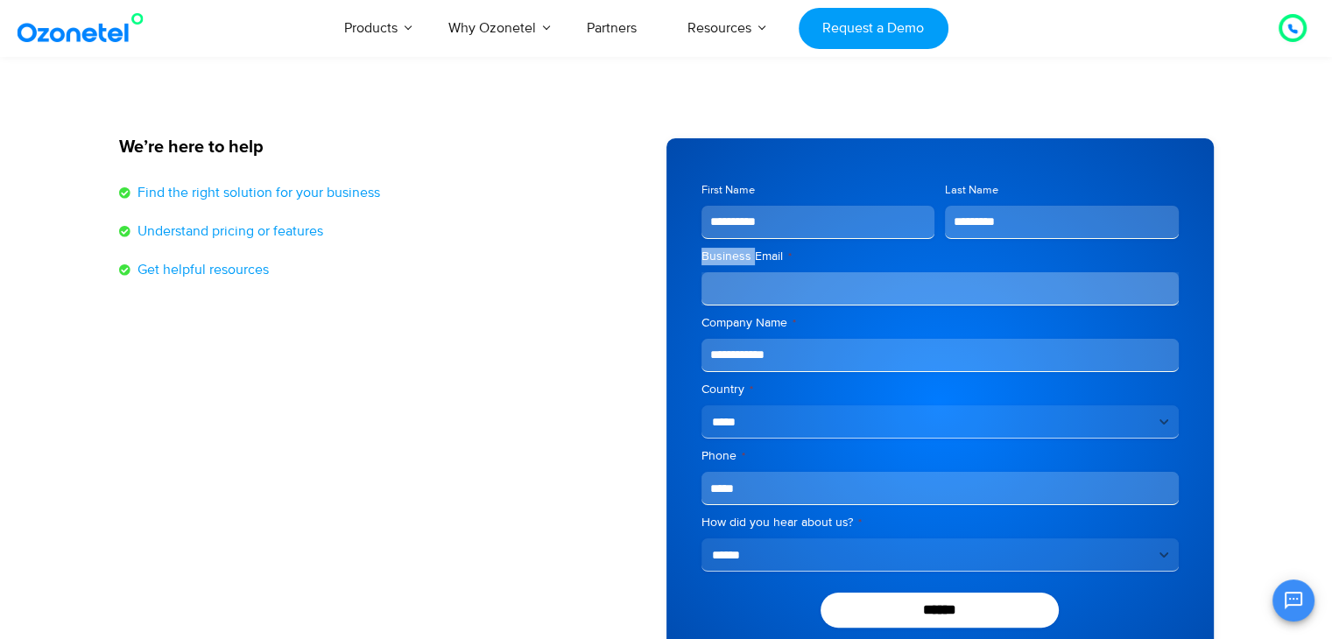
click at [739, 257] on label "Business Email *" at bounding box center [940, 257] width 477 height 18
click at [739, 272] on input "Business Email *" at bounding box center [940, 288] width 477 height 33
click at [739, 257] on label "Business Email *" at bounding box center [940, 257] width 477 height 18
click at [739, 272] on input "Business Email *" at bounding box center [940, 288] width 477 height 33
click at [739, 257] on label "Business Email *" at bounding box center [940, 257] width 477 height 18
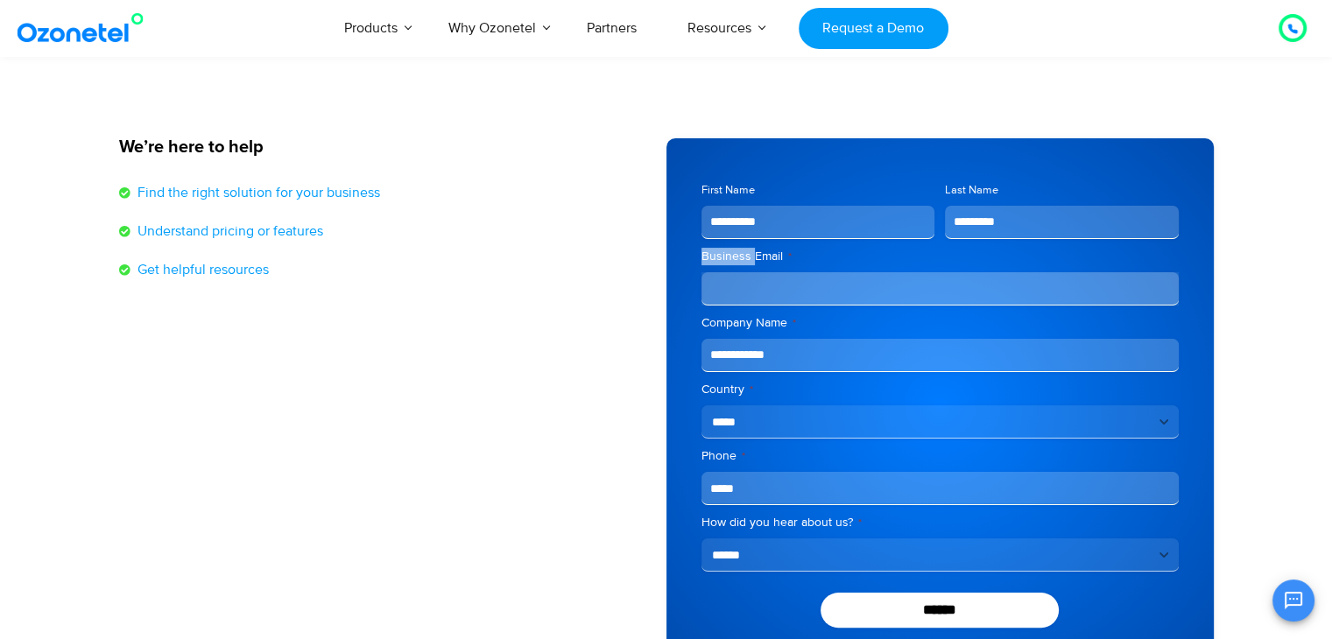
click at [739, 272] on input "Business Email *" at bounding box center [940, 288] width 477 height 33
click at [739, 257] on label "Business Email *" at bounding box center [940, 257] width 477 height 18
click at [739, 272] on input "Business Email *" at bounding box center [940, 288] width 477 height 33
click at [739, 257] on label "Business Email *" at bounding box center [940, 257] width 477 height 18
click at [739, 272] on input "Business Email *" at bounding box center [940, 288] width 477 height 33
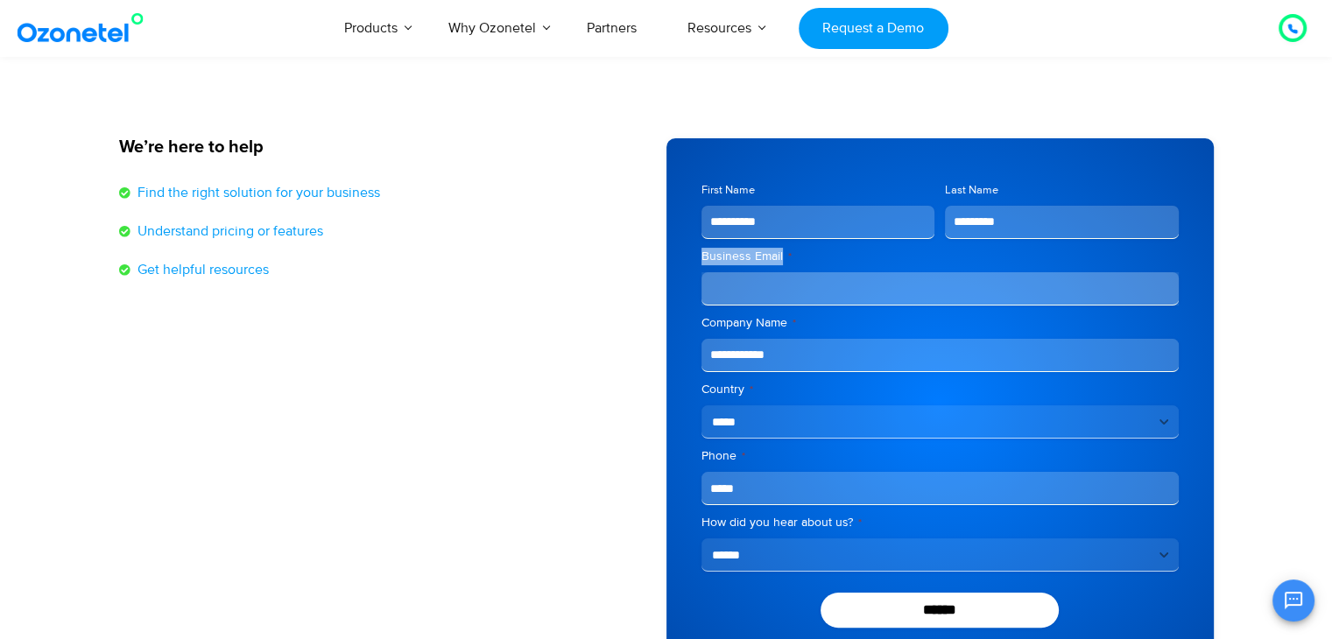
click at [739, 257] on label "Business Email *" at bounding box center [940, 257] width 477 height 18
click at [739, 272] on input "Business Email *" at bounding box center [940, 288] width 477 height 33
click at [739, 257] on label "Business Email *" at bounding box center [940, 257] width 477 height 18
click at [739, 272] on input "Business Email *" at bounding box center [940, 288] width 477 height 33
drag, startPoint x: 739, startPoint y: 257, endPoint x: 757, endPoint y: 262, distance: 18.3
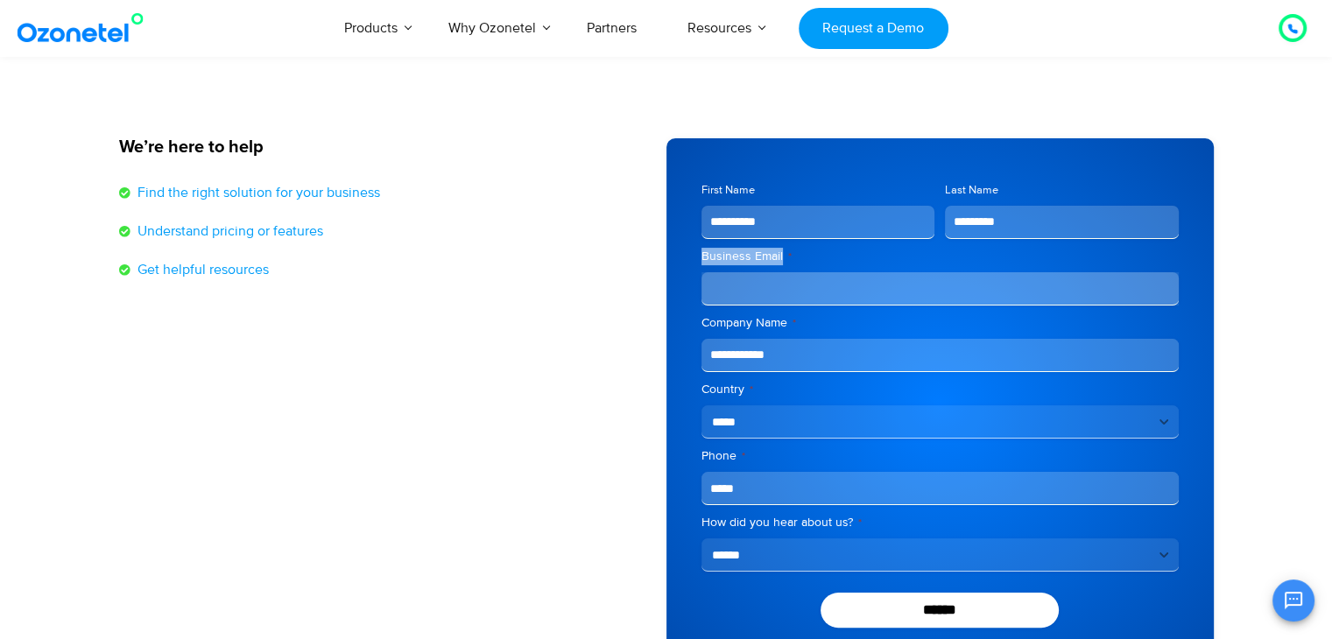
click at [757, 262] on label "Business Email *" at bounding box center [940, 257] width 477 height 18
click at [757, 272] on input "Business Email *" at bounding box center [940, 288] width 477 height 33
click at [846, 296] on input "**********" at bounding box center [940, 288] width 477 height 33
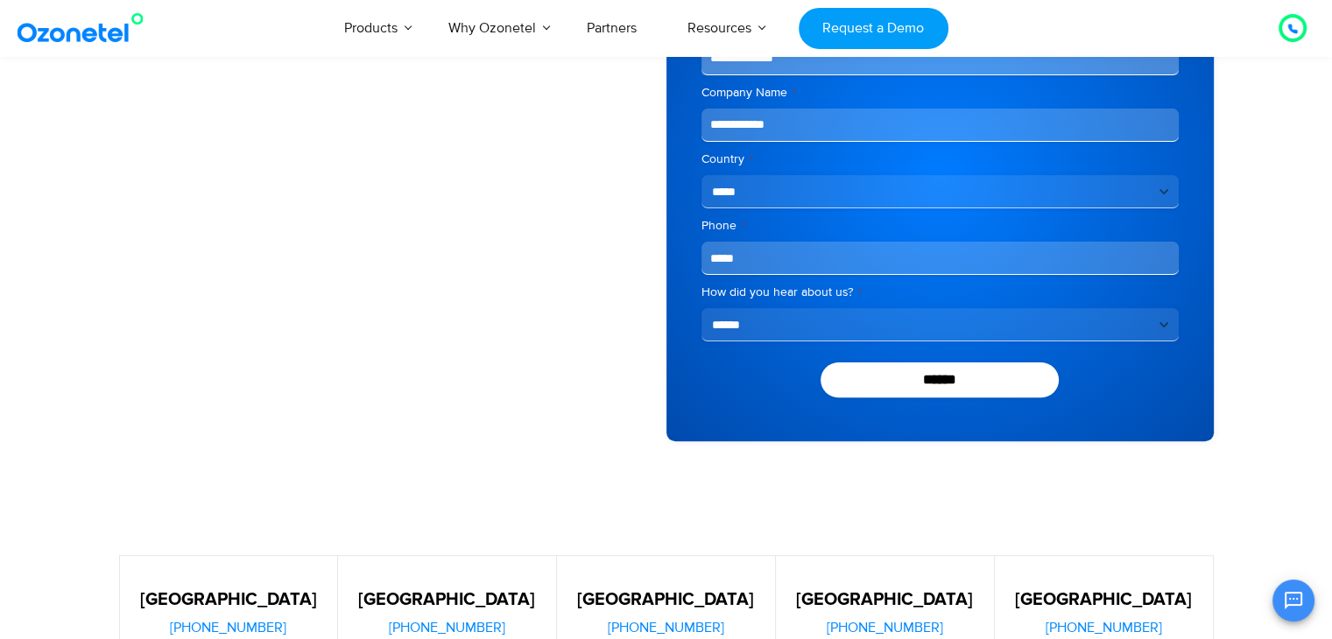
scroll to position [455, 0]
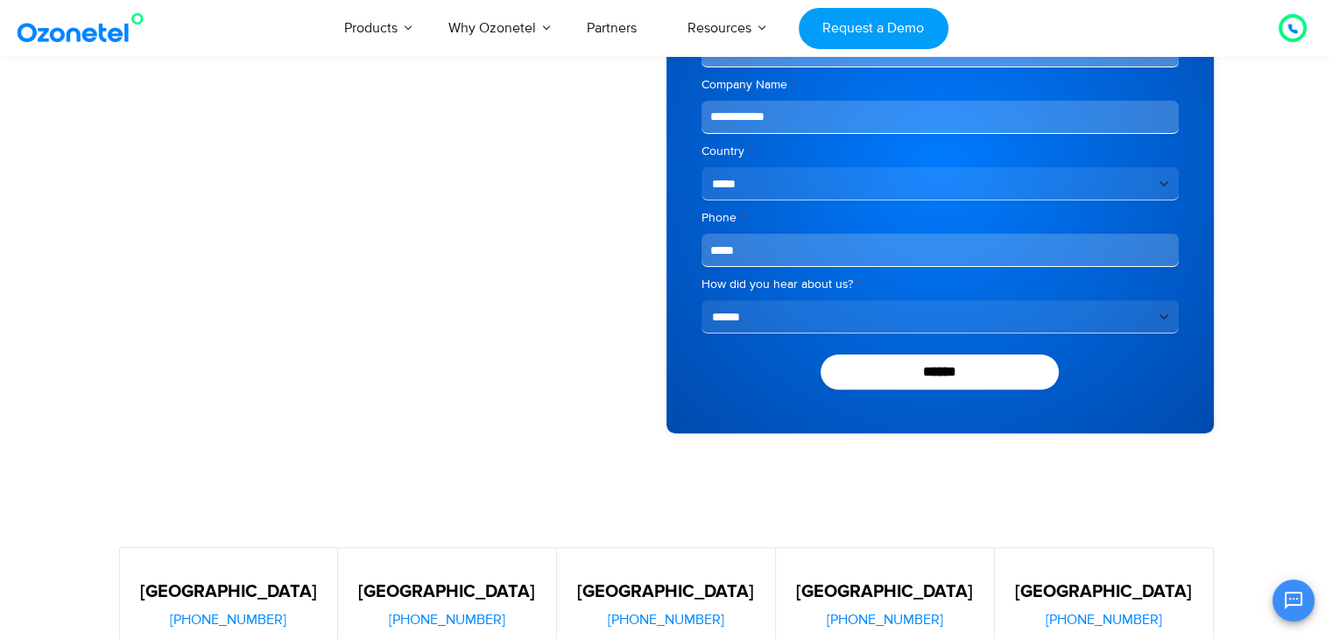
type input "**********"
click at [823, 303] on select "**********" at bounding box center [940, 316] width 477 height 33
click at [702, 300] on select "**********" at bounding box center [940, 316] width 477 height 33
drag, startPoint x: 813, startPoint y: 319, endPoint x: 712, endPoint y: 324, distance: 100.9
click at [712, 324] on select "**********" at bounding box center [940, 316] width 477 height 33
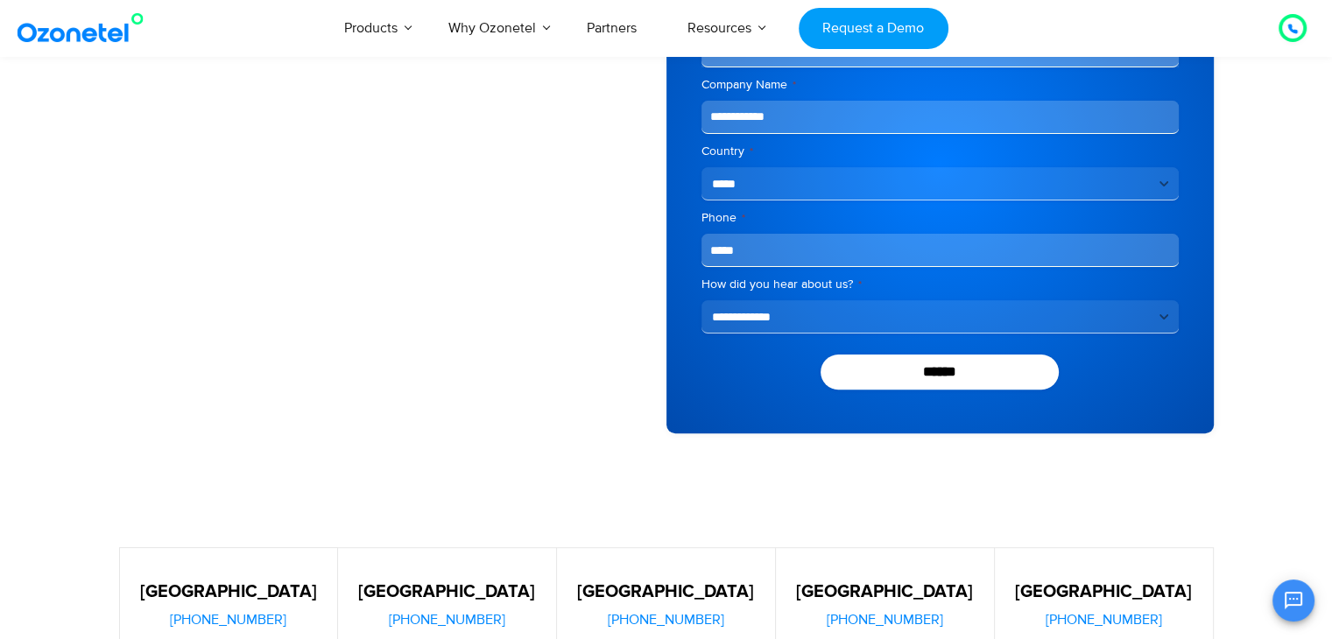
select select "******"
click at [702, 300] on select "**********" at bounding box center [940, 316] width 477 height 33
click at [785, 272] on div "**********" at bounding box center [940, 152] width 477 height 364
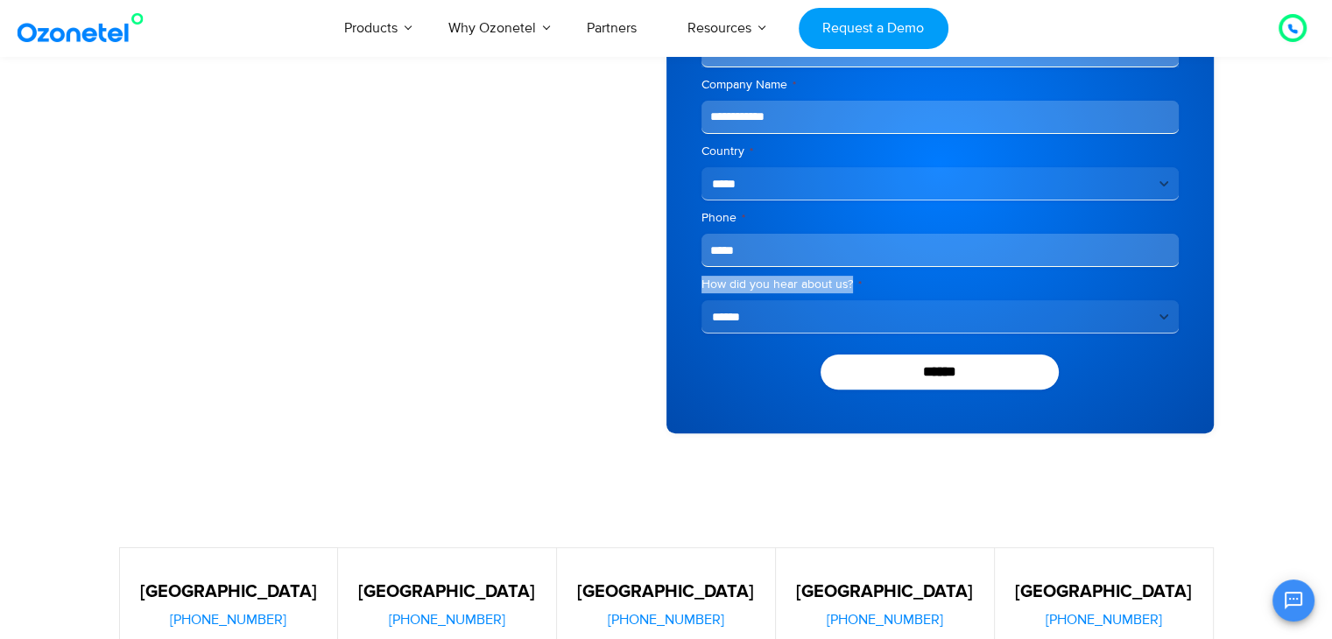
click at [785, 272] on div "**********" at bounding box center [940, 152] width 477 height 364
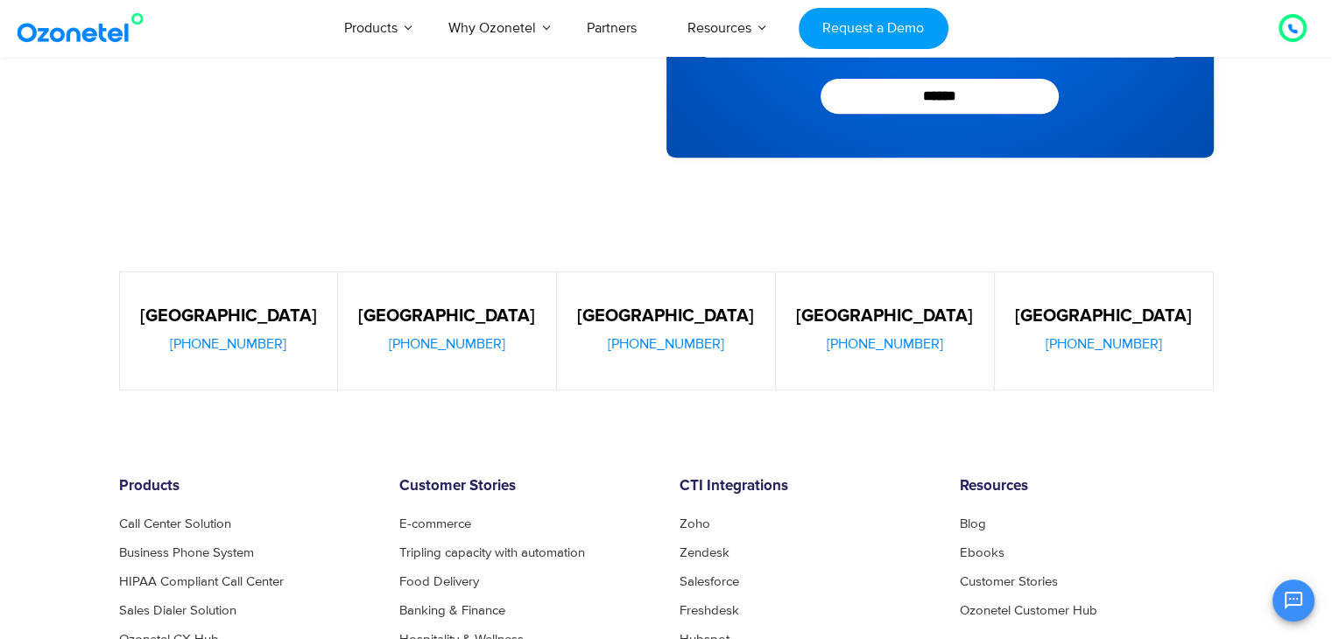
scroll to position [736, 0]
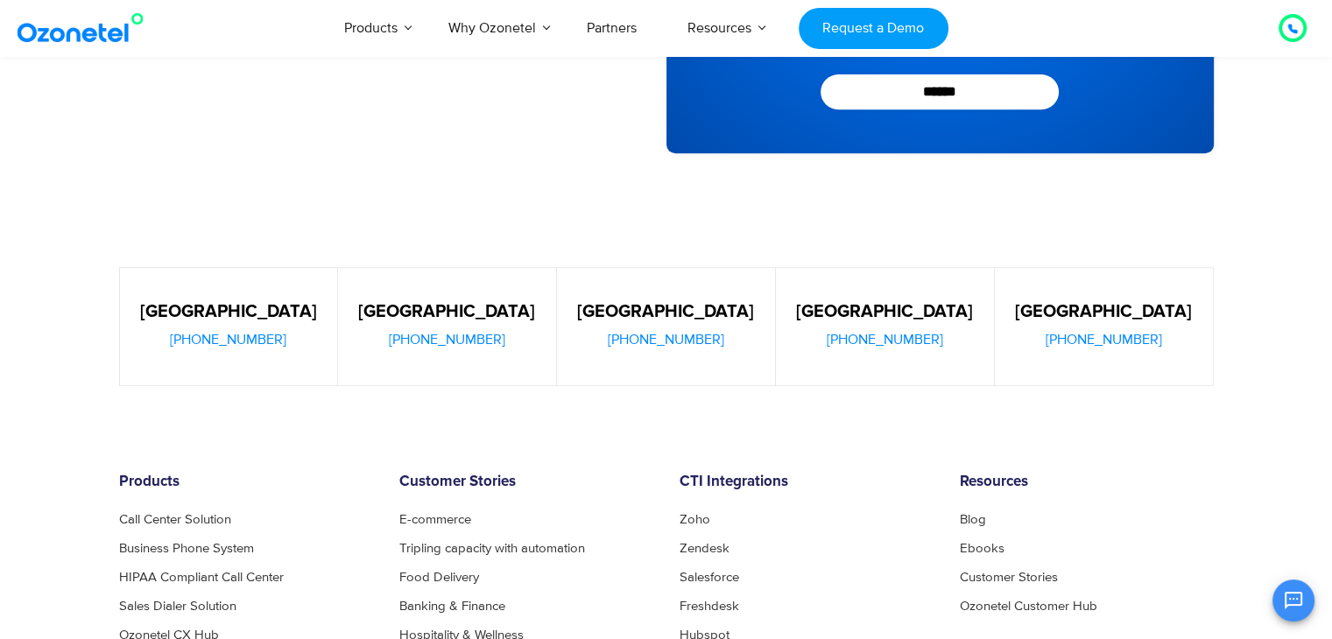
click at [645, 314] on h5 "[GEOGRAPHIC_DATA]" at bounding box center [666, 312] width 183 height 18
click at [455, 306] on h5 "[GEOGRAPHIC_DATA]" at bounding box center [447, 312] width 183 height 18
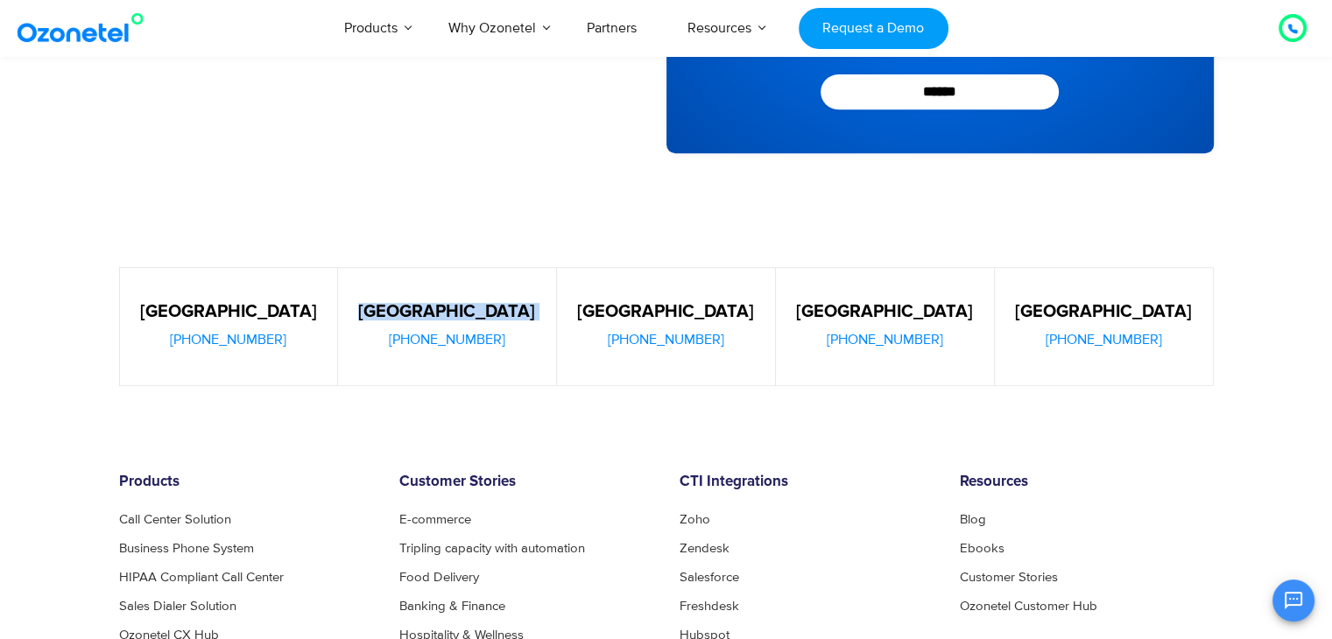
click at [455, 306] on h5 "[GEOGRAPHIC_DATA]" at bounding box center [447, 312] width 183 height 18
click at [238, 323] on div "[PHONE_NUMBER]" at bounding box center [229, 336] width 182 height 30
drag, startPoint x: 238, startPoint y: 323, endPoint x: 321, endPoint y: 362, distance: 90.9
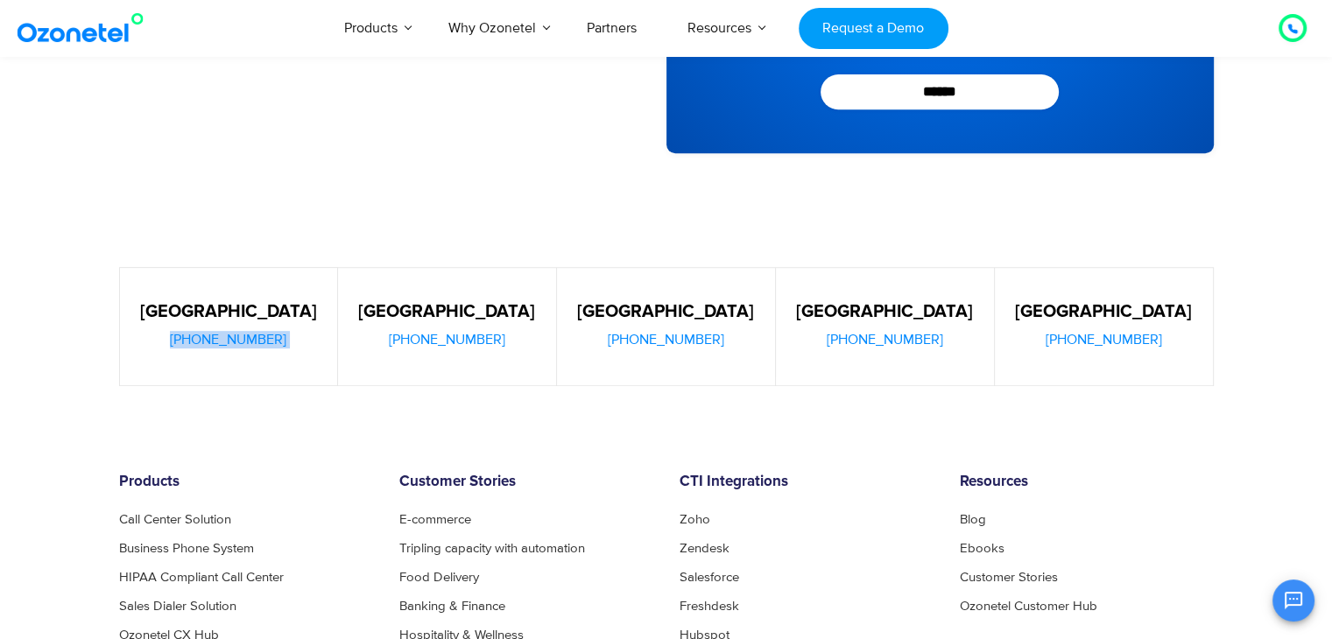
click at [321, 362] on div "[GEOGRAPHIC_DATA] [PHONE_NUMBER]" at bounding box center [228, 326] width 219 height 119
click at [282, 306] on h5 "[GEOGRAPHIC_DATA]" at bounding box center [229, 312] width 182 height 18
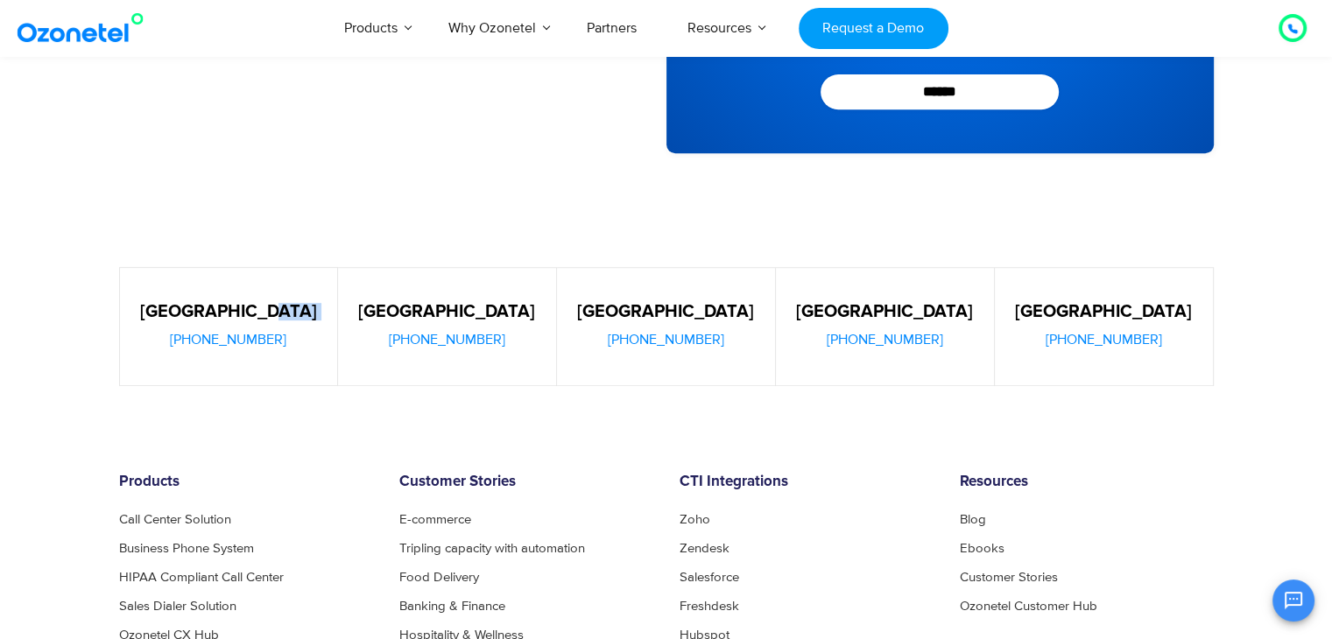
click at [282, 306] on h5 "[GEOGRAPHIC_DATA]" at bounding box center [229, 312] width 182 height 18
click at [248, 307] on h5 "[GEOGRAPHIC_DATA]" at bounding box center [229, 312] width 182 height 18
click at [462, 309] on h5 "[GEOGRAPHIC_DATA]" at bounding box center [447, 312] width 183 height 18
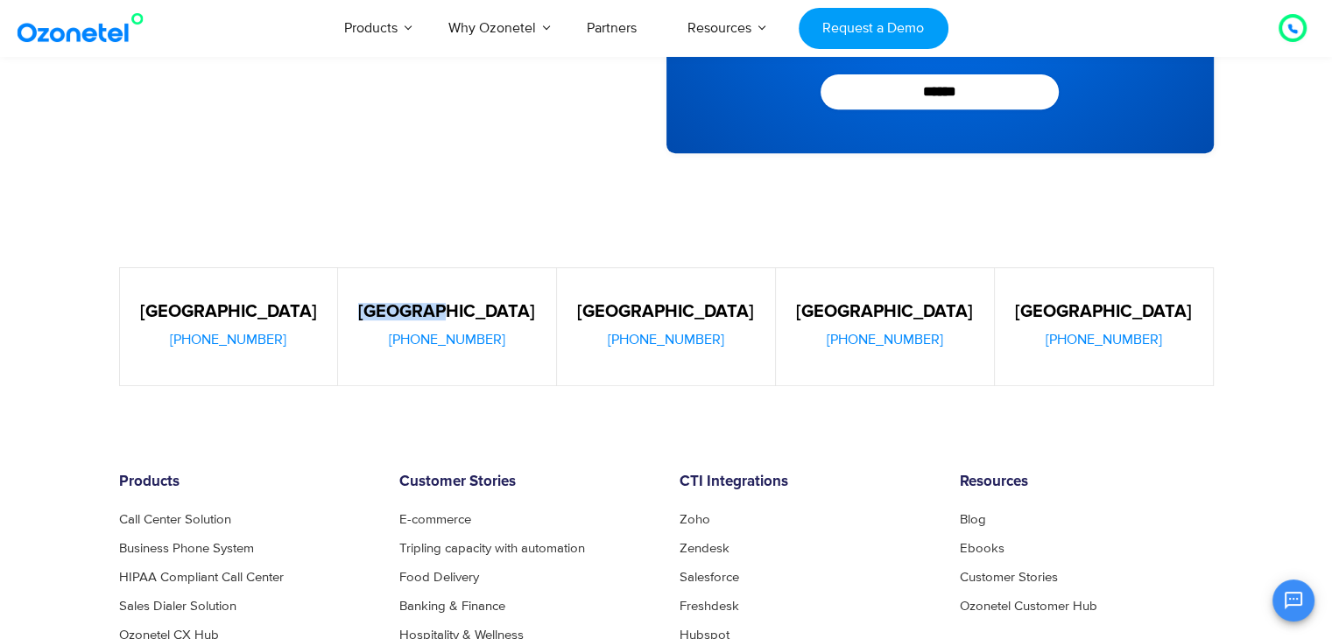
click at [462, 309] on h5 "[GEOGRAPHIC_DATA]" at bounding box center [447, 312] width 183 height 18
drag, startPoint x: 459, startPoint y: 309, endPoint x: 529, endPoint y: 316, distance: 70.4
click at [529, 316] on h5 "[GEOGRAPHIC_DATA]" at bounding box center [447, 312] width 183 height 18
click at [708, 312] on h5 "[GEOGRAPHIC_DATA]" at bounding box center [666, 312] width 183 height 18
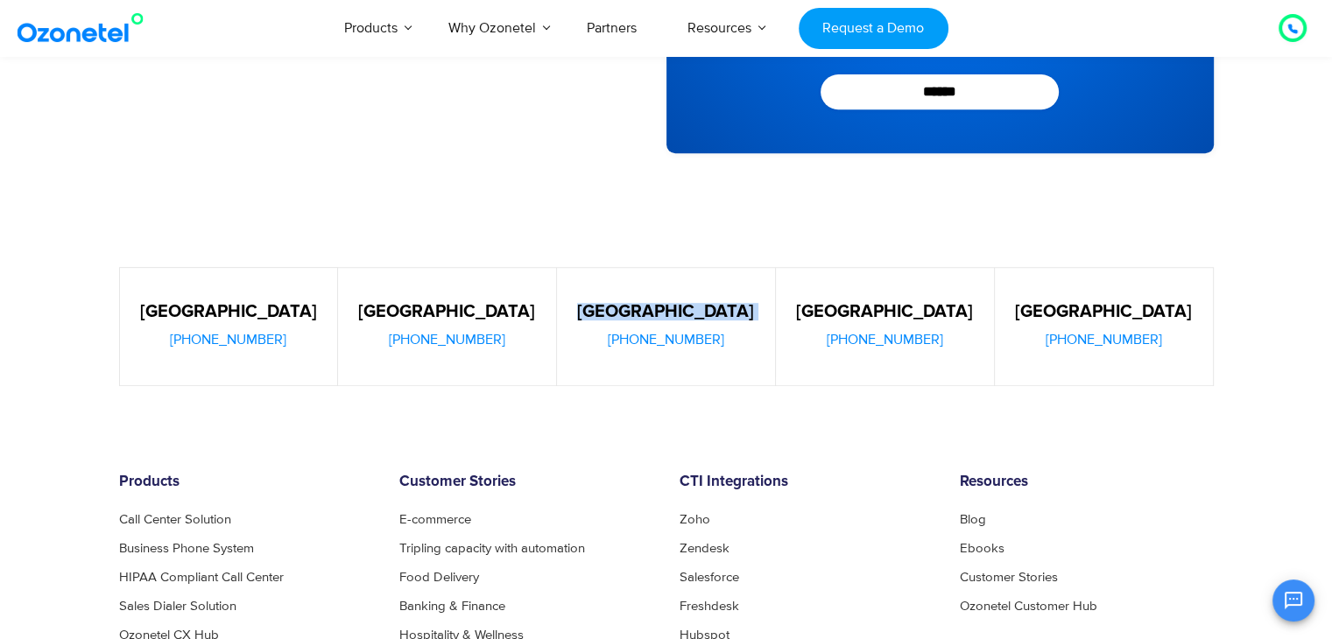
click at [708, 312] on h5 "[GEOGRAPHIC_DATA]" at bounding box center [666, 312] width 183 height 18
click at [678, 314] on h5 "[GEOGRAPHIC_DATA]" at bounding box center [666, 312] width 183 height 18
drag, startPoint x: 667, startPoint y: 312, endPoint x: 785, endPoint y: 307, distance: 117.5
click at [785, 307] on div "[GEOGRAPHIC_DATA] [PHONE_NUMBER] [GEOGRAPHIC_DATA] [PHONE_NUMBER] [GEOGRAPHIC_D…" at bounding box center [666, 326] width 1121 height 119
click at [697, 303] on h5 "[GEOGRAPHIC_DATA]" at bounding box center [666, 312] width 183 height 18
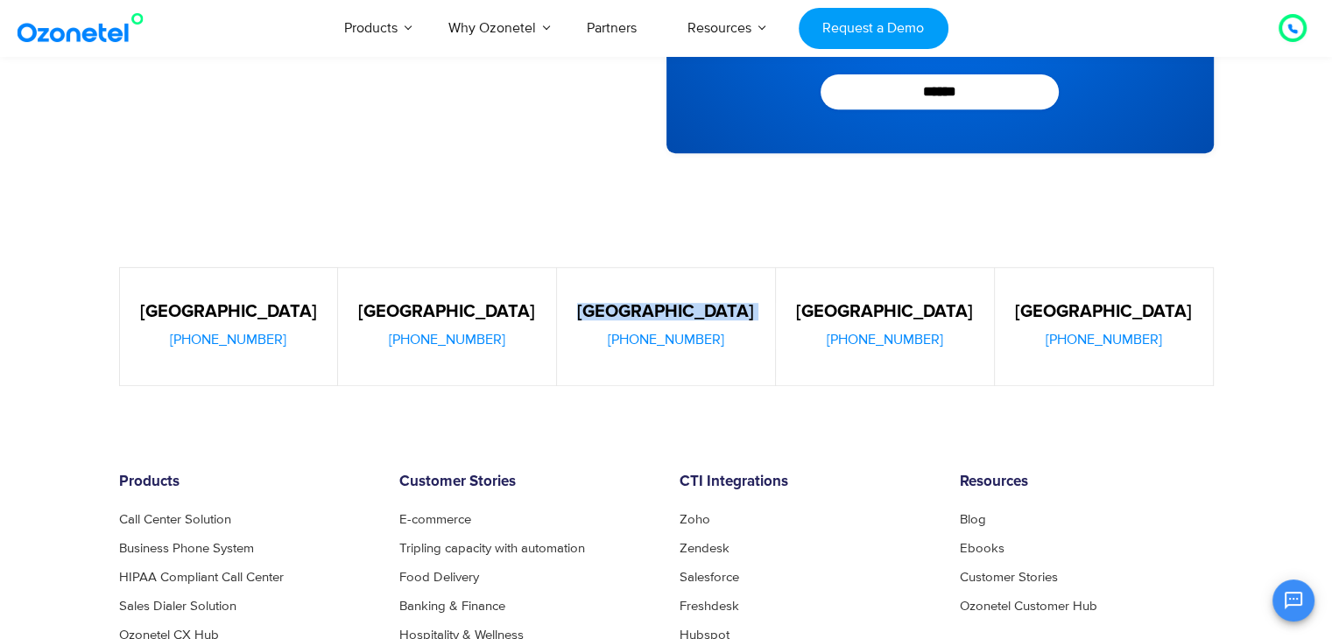
drag, startPoint x: 697, startPoint y: 303, endPoint x: 716, endPoint y: 308, distance: 19.1
click at [716, 308] on h5 "[GEOGRAPHIC_DATA]" at bounding box center [666, 312] width 183 height 18
click at [674, 304] on h5 "[GEOGRAPHIC_DATA]" at bounding box center [666, 312] width 183 height 18
click at [670, 308] on h5 "[GEOGRAPHIC_DATA]" at bounding box center [666, 312] width 183 height 18
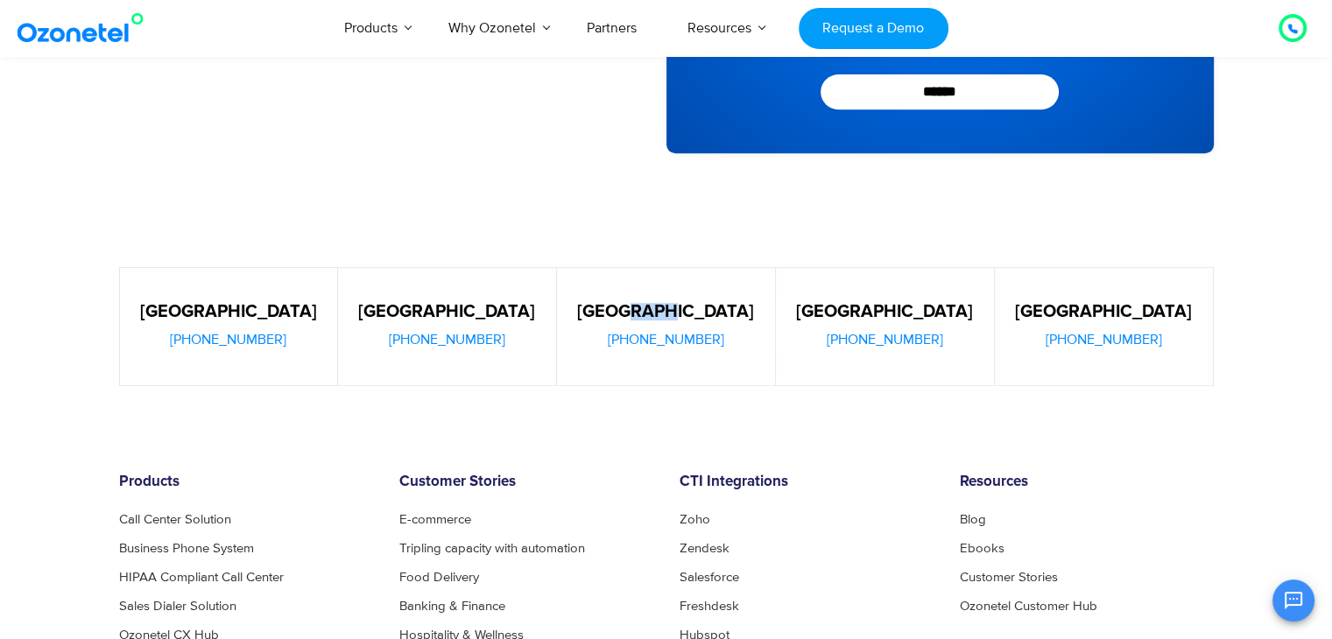
drag, startPoint x: 670, startPoint y: 308, endPoint x: 753, endPoint y: 313, distance: 83.3
click at [753, 313] on h5 "[GEOGRAPHIC_DATA]" at bounding box center [666, 312] width 183 height 18
drag, startPoint x: 664, startPoint y: 300, endPoint x: 696, endPoint y: 306, distance: 32.1
click at [696, 306] on div "[GEOGRAPHIC_DATA] [PHONE_NUMBER]" at bounding box center [666, 326] width 219 height 119
click at [696, 306] on h5 "[GEOGRAPHIC_DATA]" at bounding box center [666, 312] width 183 height 18
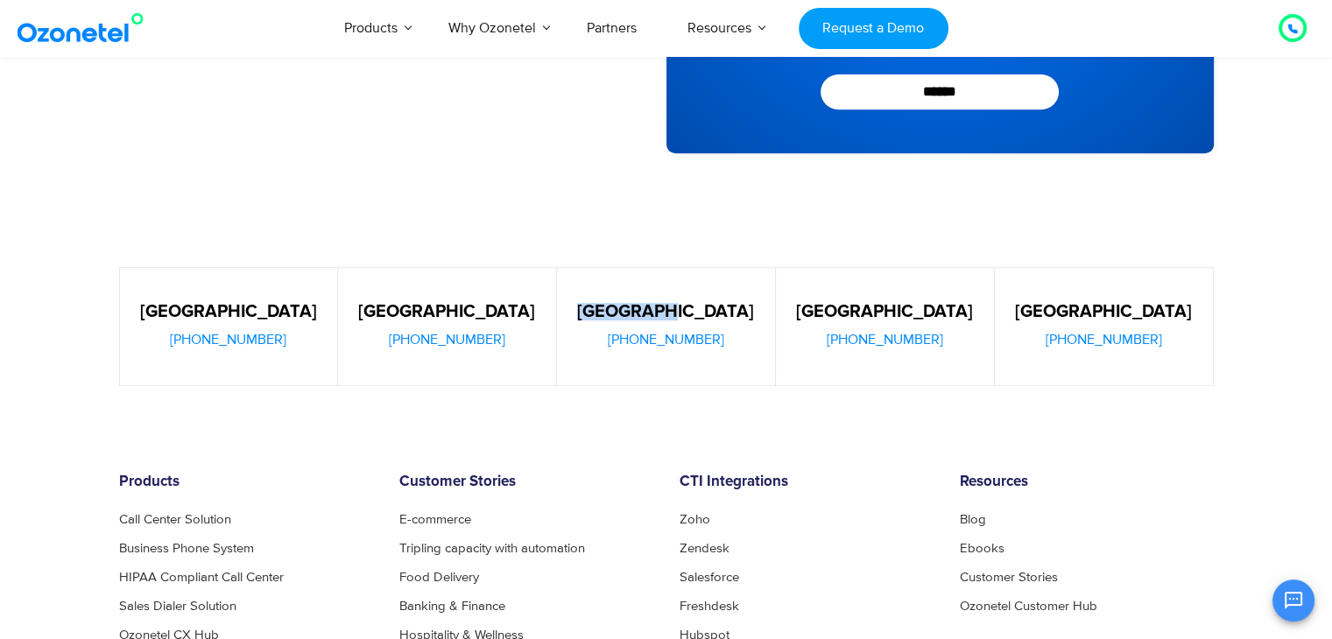
click at [696, 306] on h5 "[GEOGRAPHIC_DATA]" at bounding box center [666, 312] width 183 height 18
drag, startPoint x: 886, startPoint y: 304, endPoint x: 911, endPoint y: 309, distance: 25.1
click at [911, 309] on h5 "[GEOGRAPHIC_DATA]" at bounding box center [885, 312] width 183 height 18
